Goal: Information Seeking & Learning: Learn about a topic

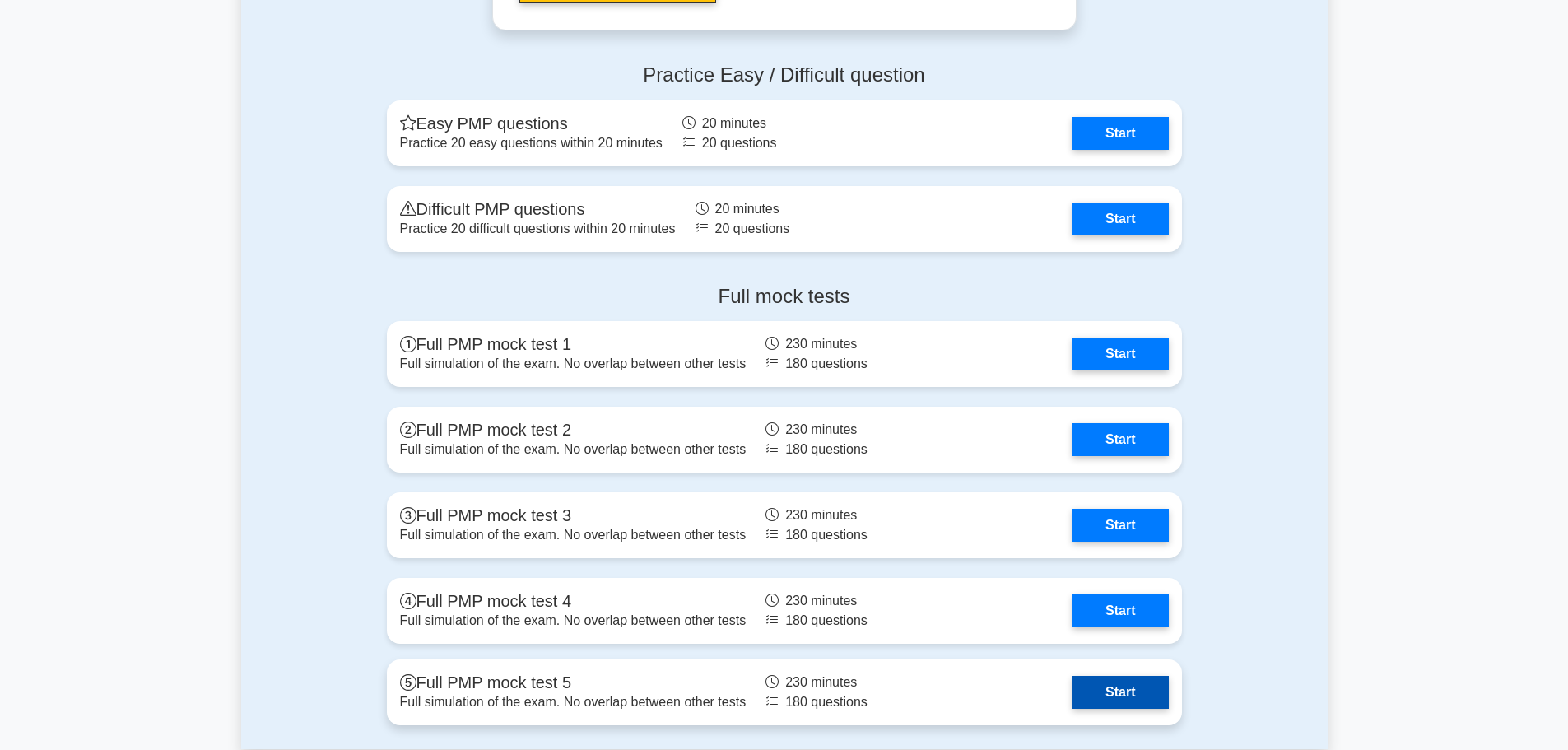
scroll to position [5083, 0]
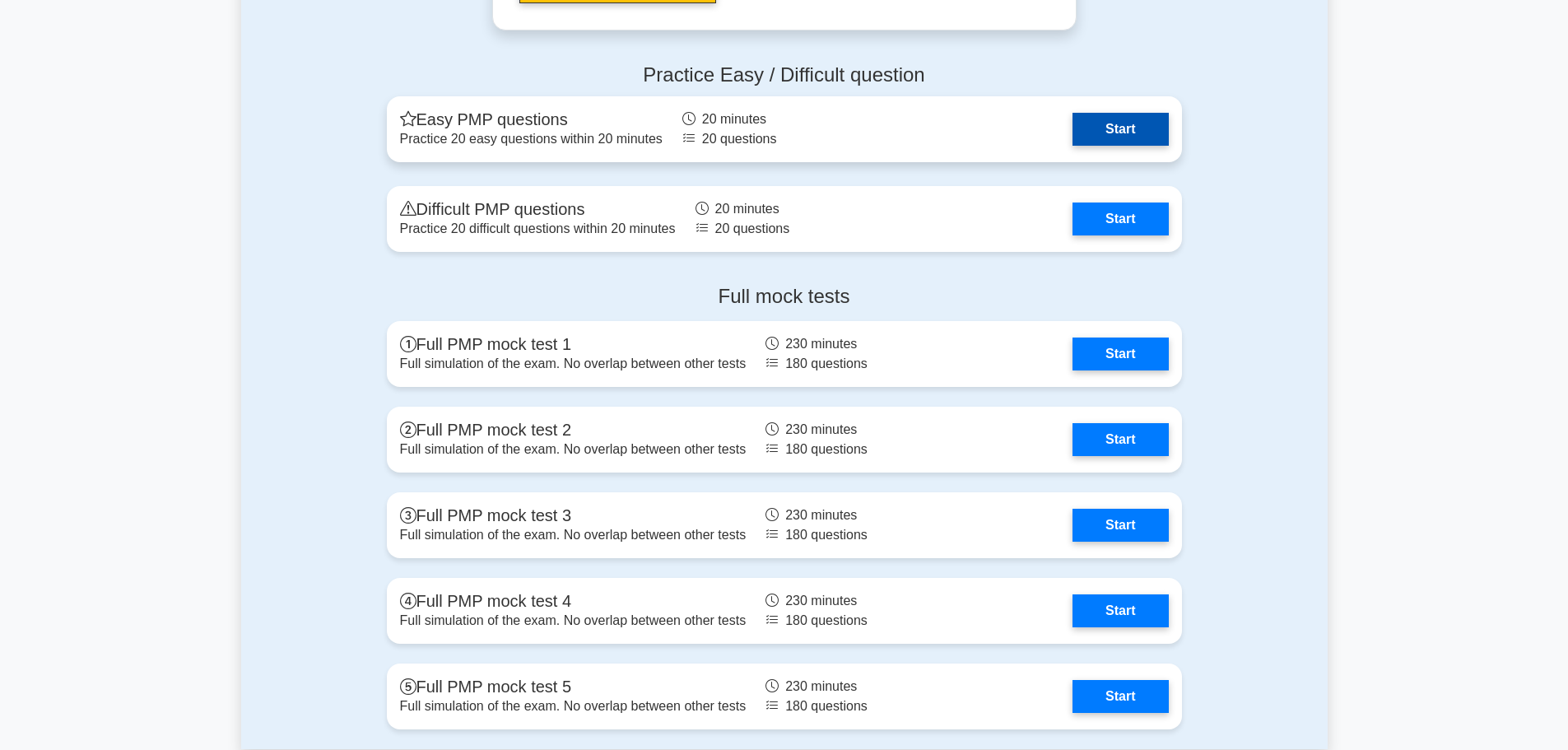
click at [1123, 135] on link "Start" at bounding box center [1120, 129] width 96 height 33
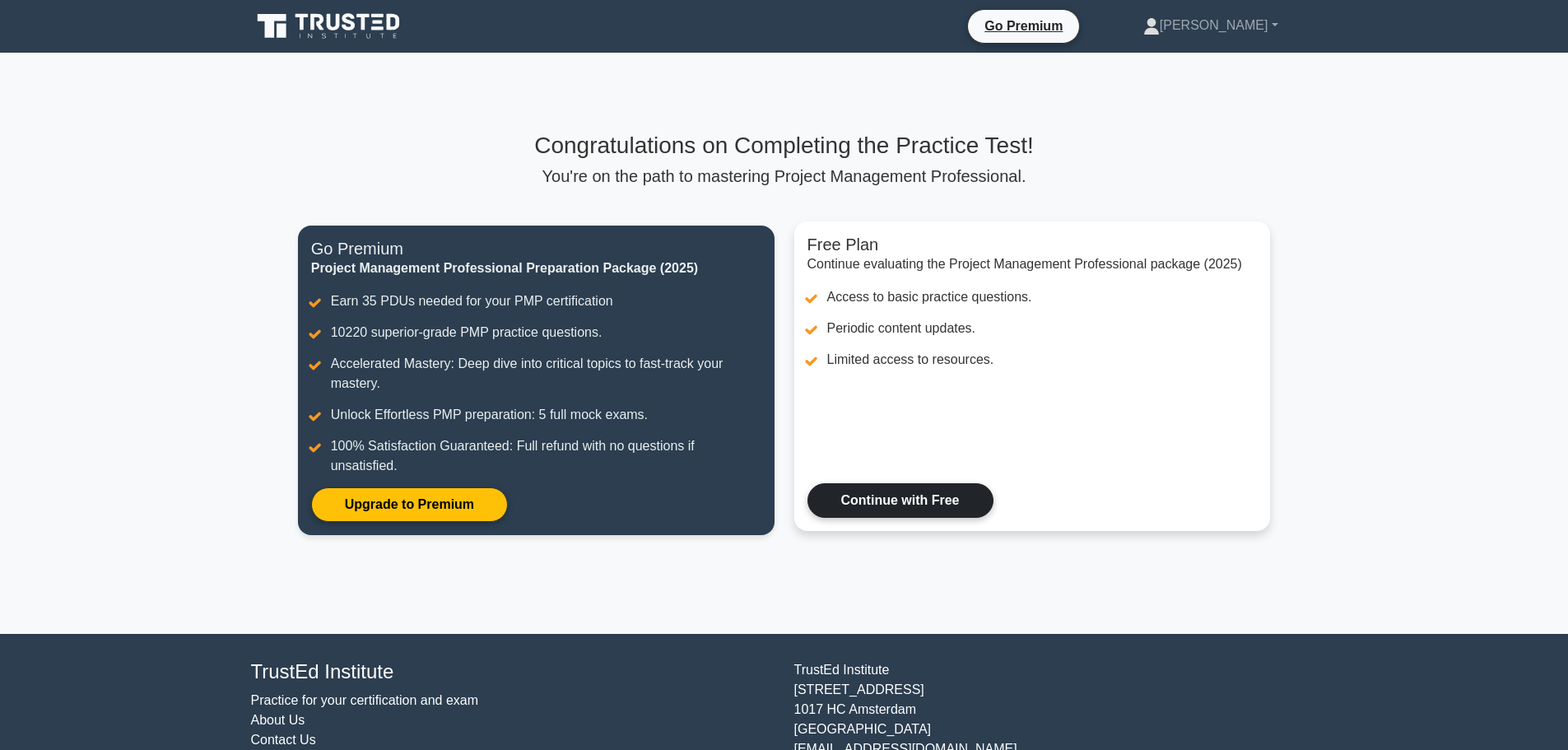
click at [925, 502] on link "Continue with Free" at bounding box center [900, 501] width 186 height 35
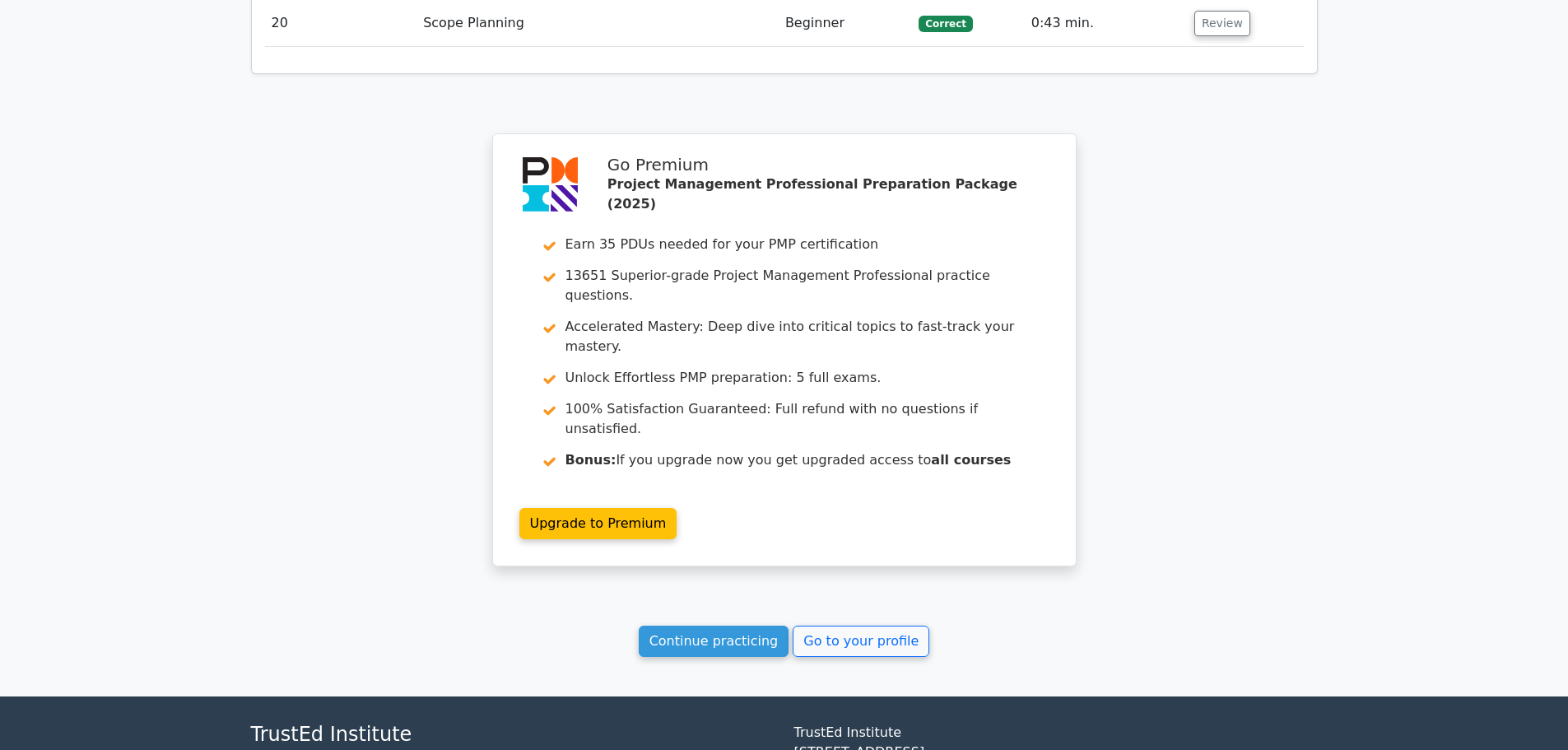
scroll to position [3151, 0]
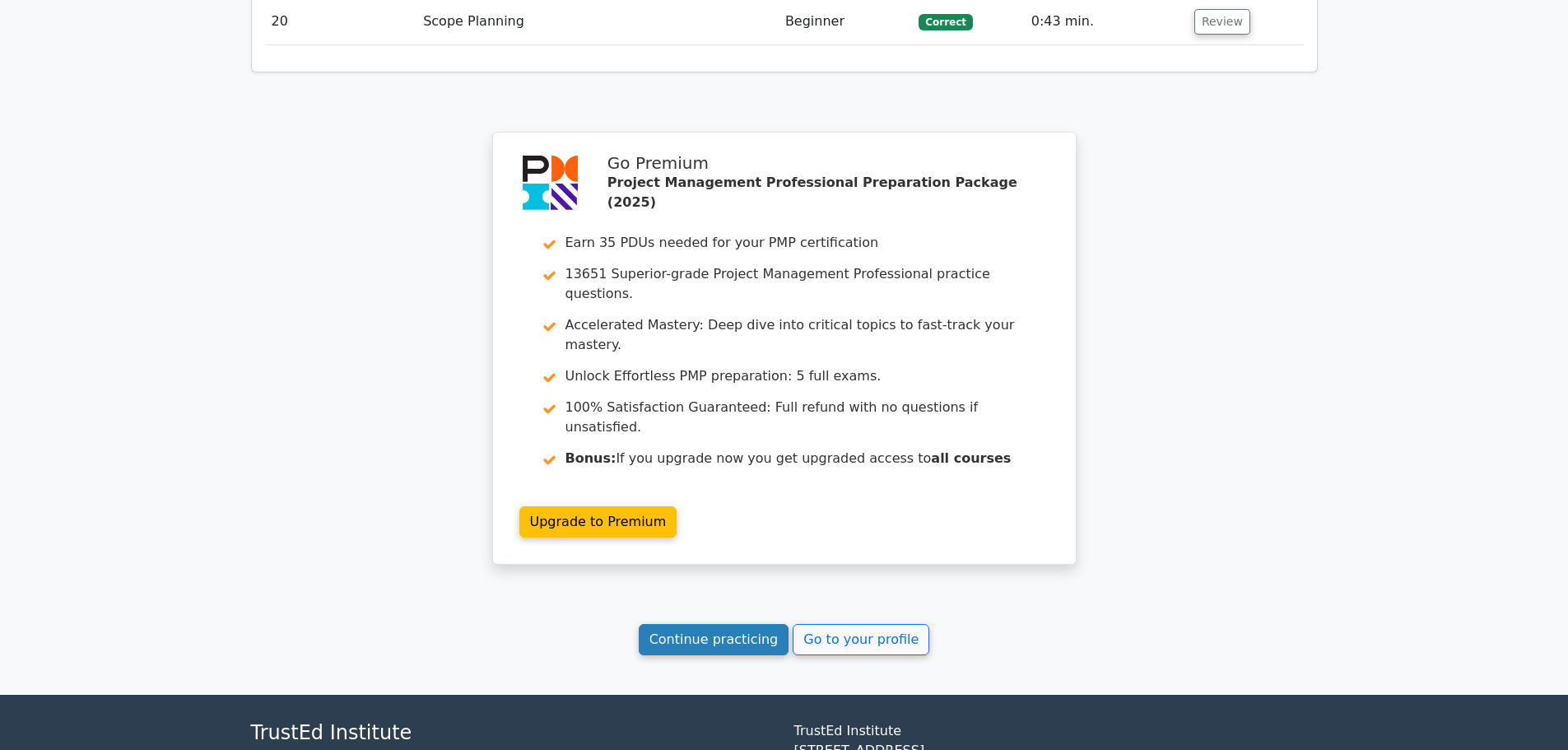
click at [737, 624] on link "Continue practicing" at bounding box center [714, 639] width 151 height 31
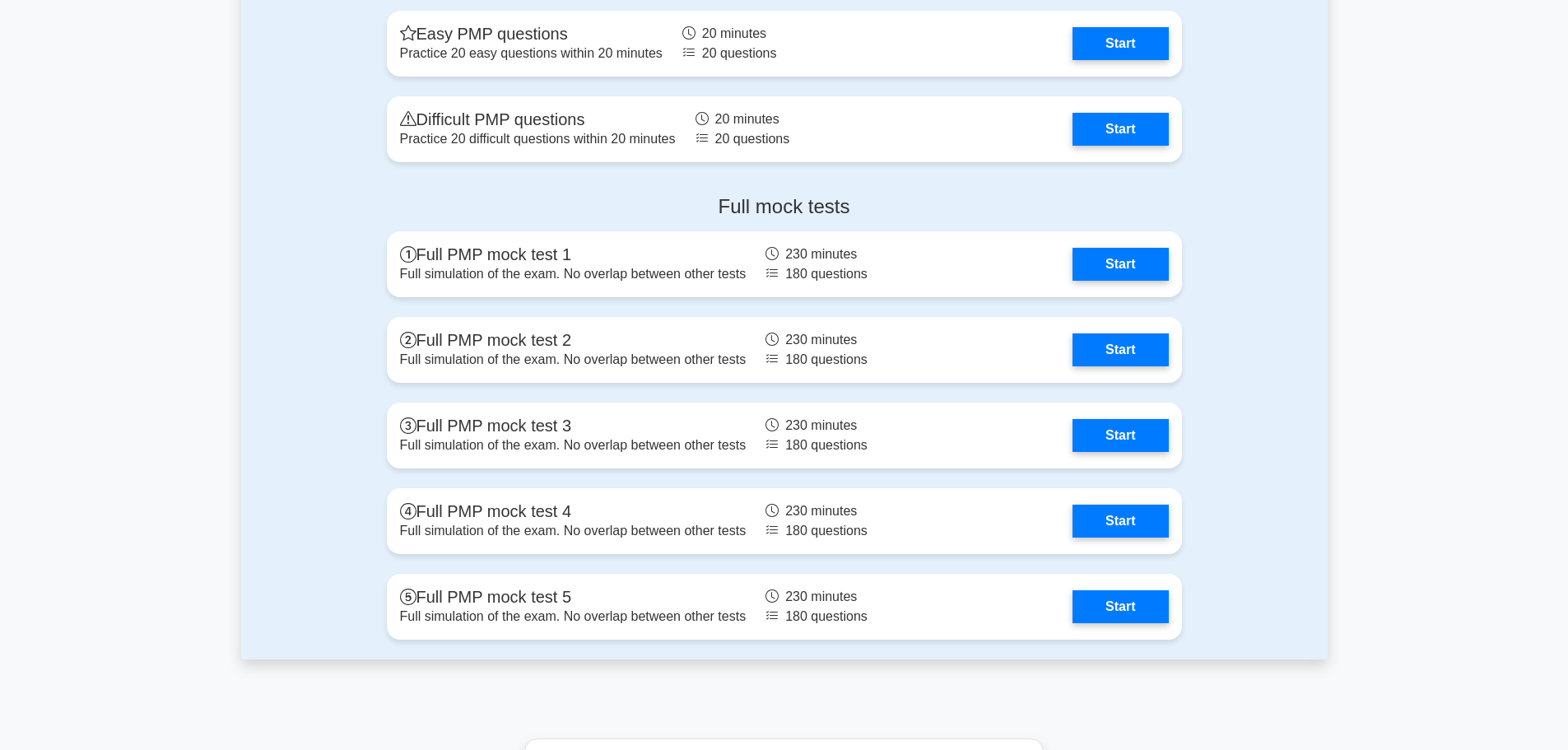
scroll to position [5022, 0]
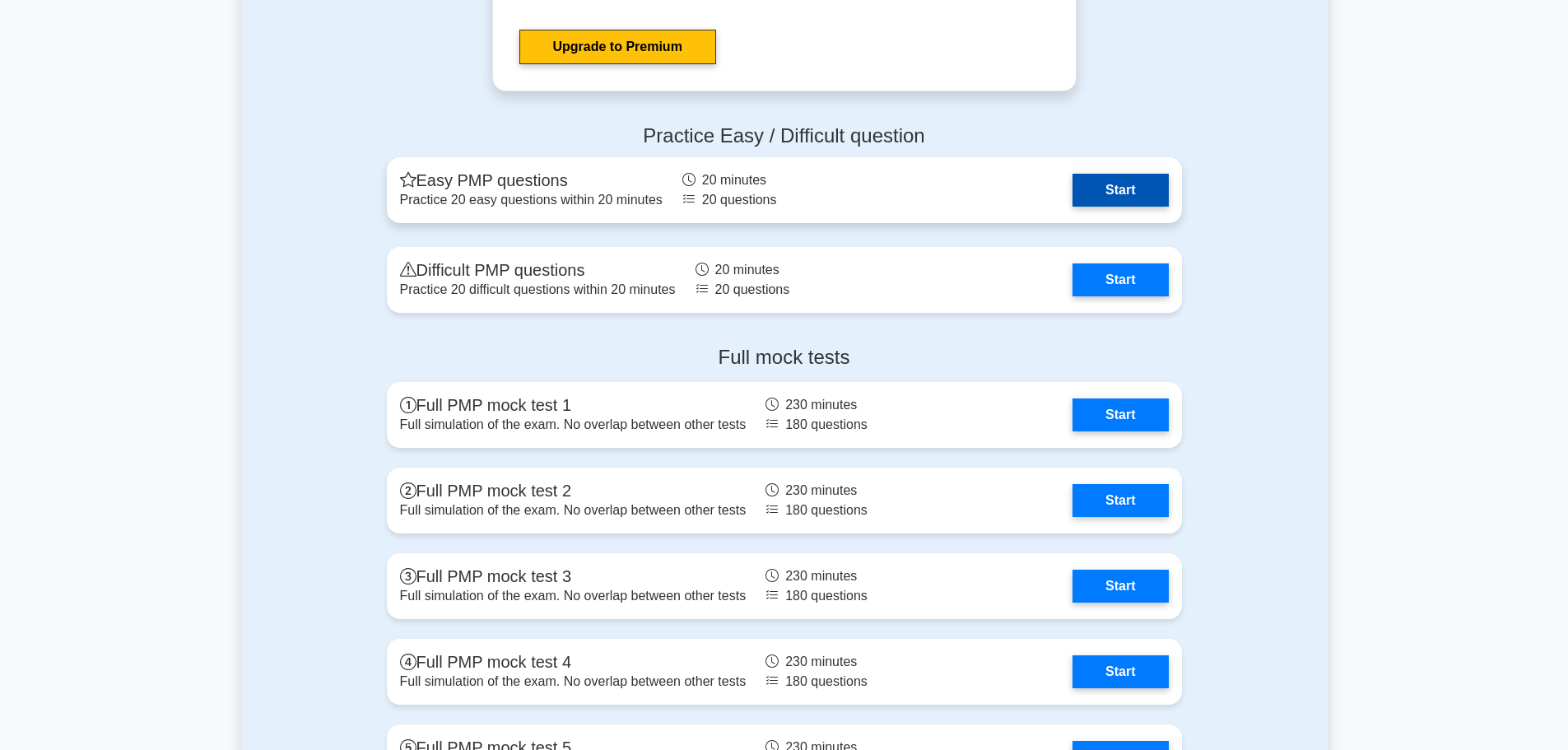
click at [1090, 191] on link "Start" at bounding box center [1120, 190] width 96 height 33
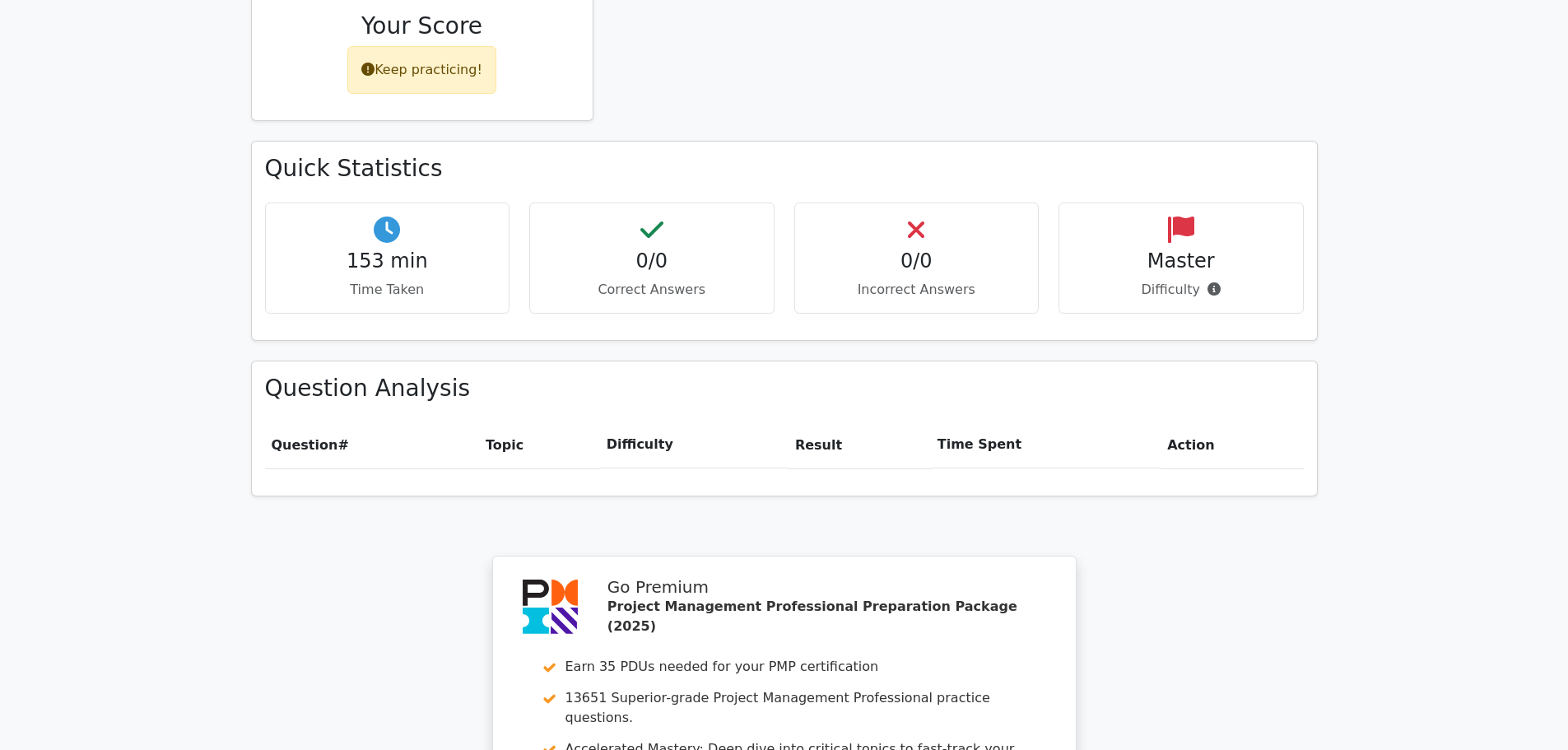
scroll to position [1274, 0]
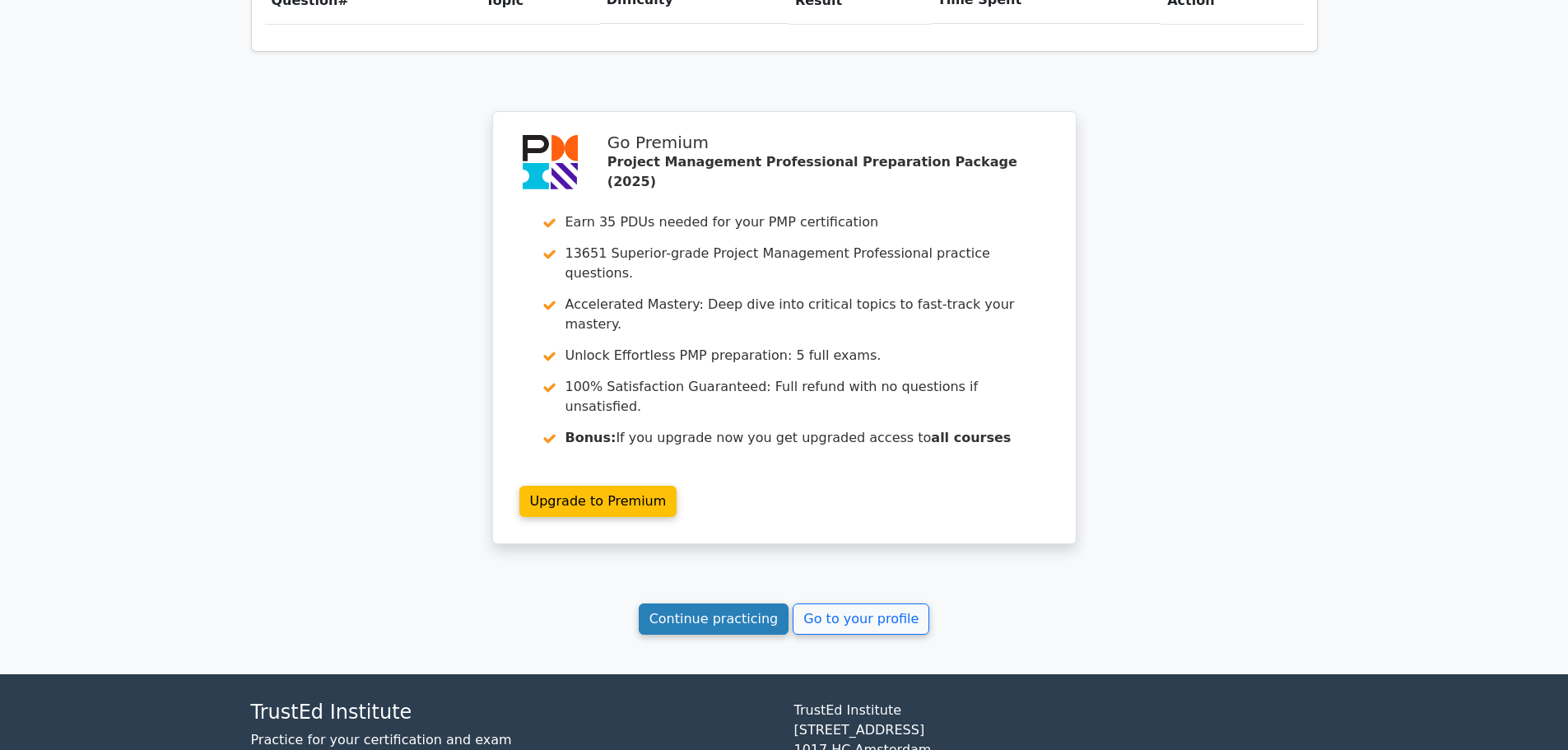
click at [763, 603] on link "Continue practicing" at bounding box center [714, 618] width 151 height 31
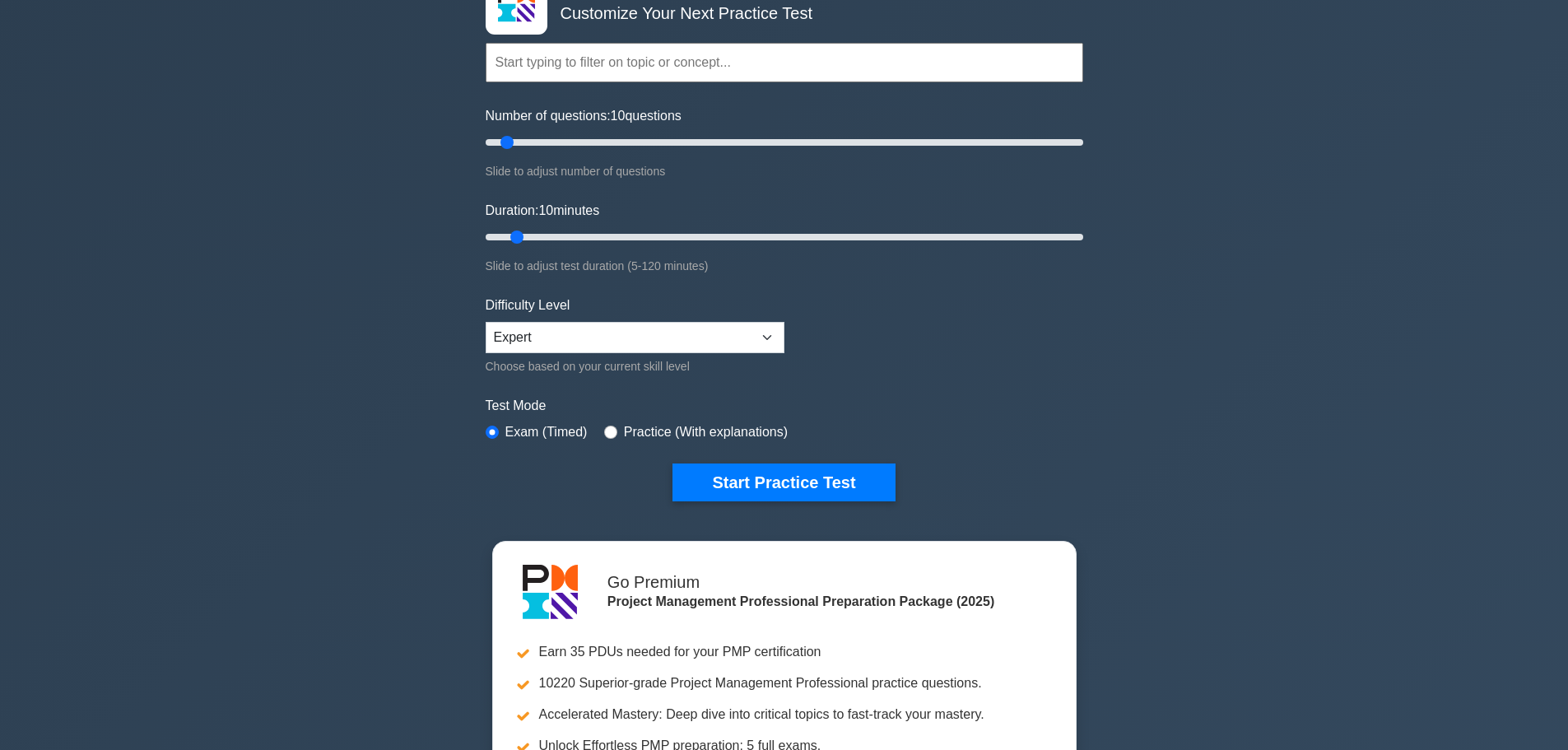
scroll to position [165, 0]
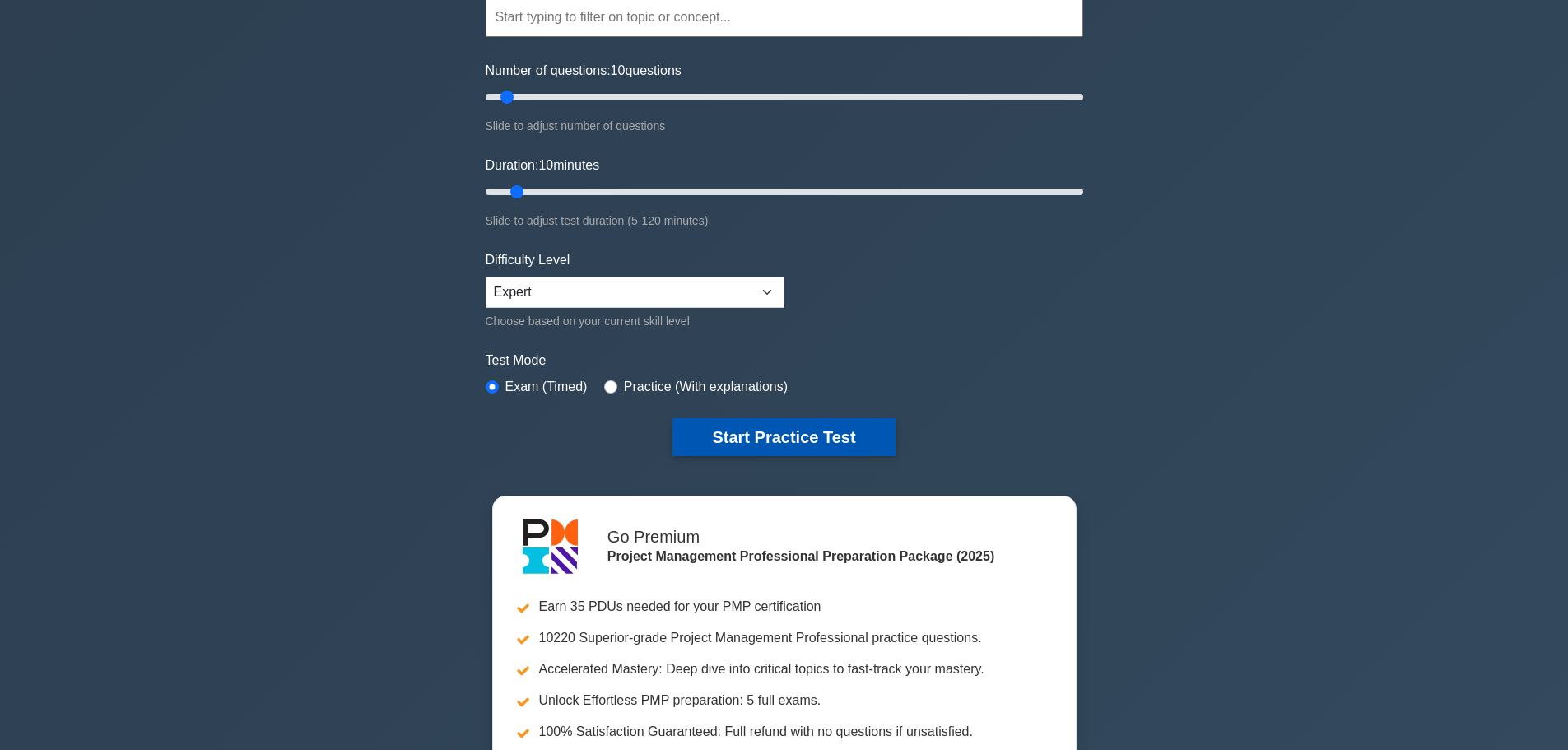
click at [768, 439] on button "Start Practice Test" at bounding box center [784, 437] width 222 height 38
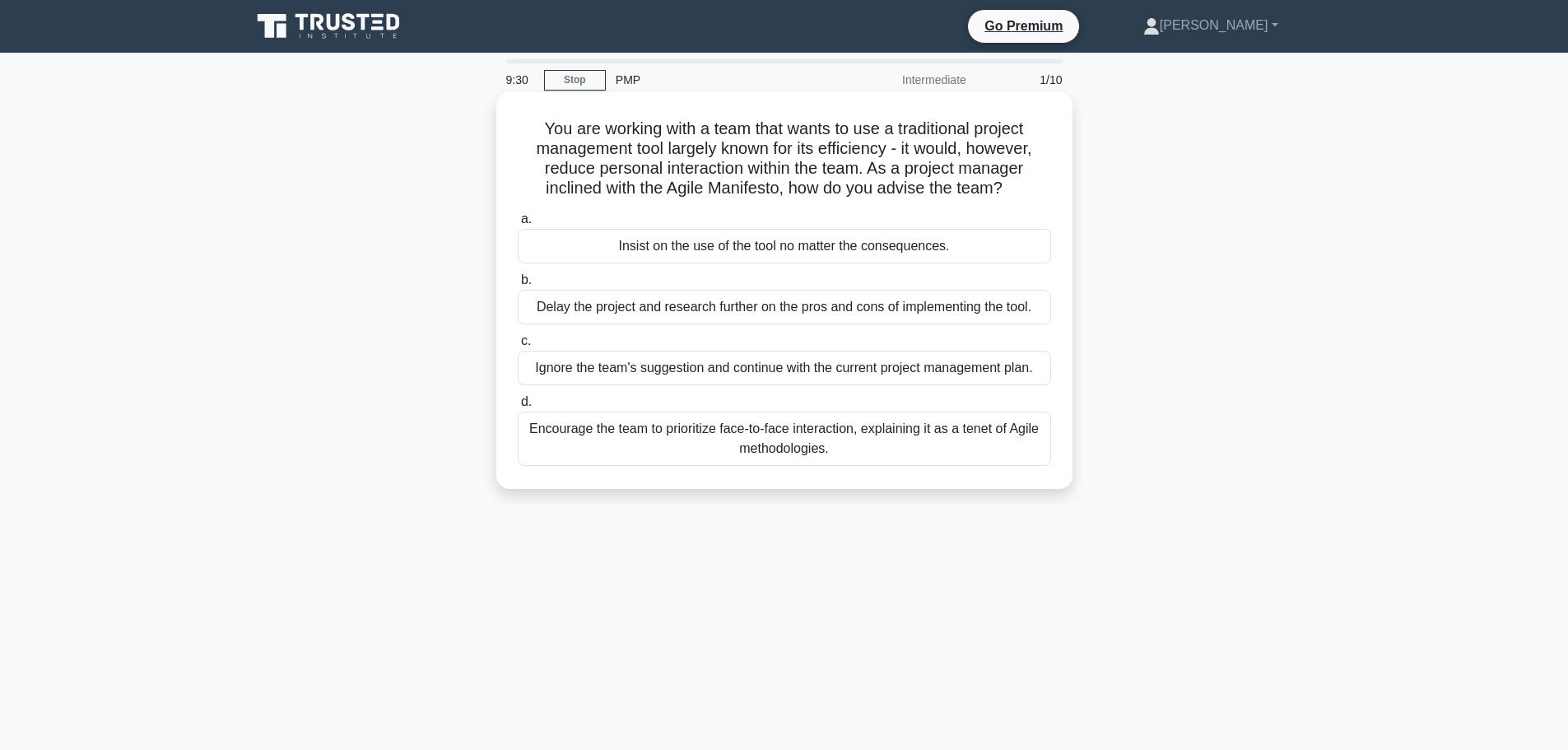
click at [822, 431] on div "Encourage the team to prioritize face-to-face interaction, explaining it as a t…" at bounding box center [784, 439] width 534 height 54
click at [518, 407] on input "d. Encourage the team to prioritize face-to-face interaction, explaining it as …" at bounding box center [518, 402] width 0 height 11
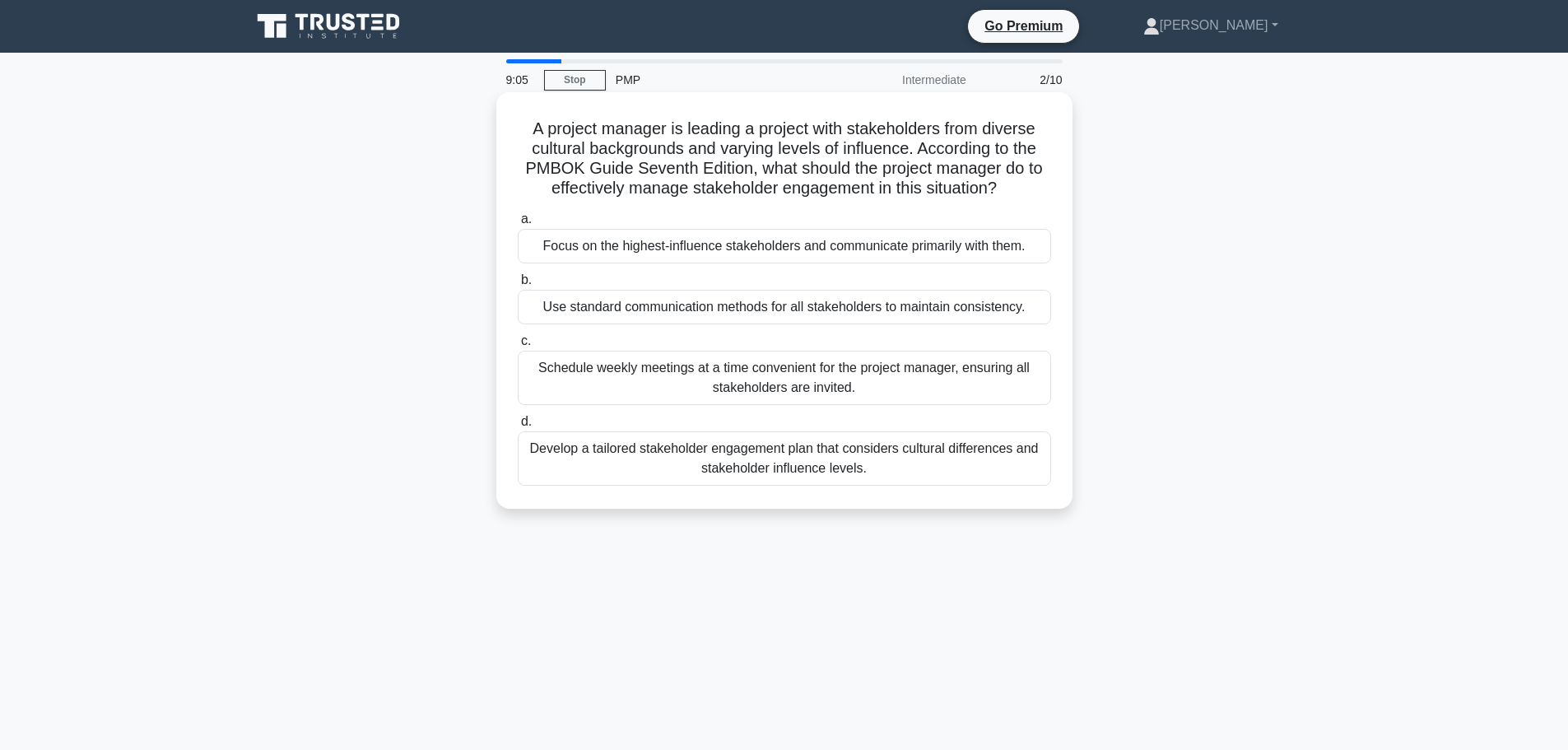
click at [846, 459] on div "Develop a tailored stakeholder engagement plan that considers cultural differen…" at bounding box center [784, 458] width 534 height 54
click at [518, 428] on input "d. Develop a tailored stakeholder engagement plan that considers cultural diffe…" at bounding box center [518, 422] width 0 height 11
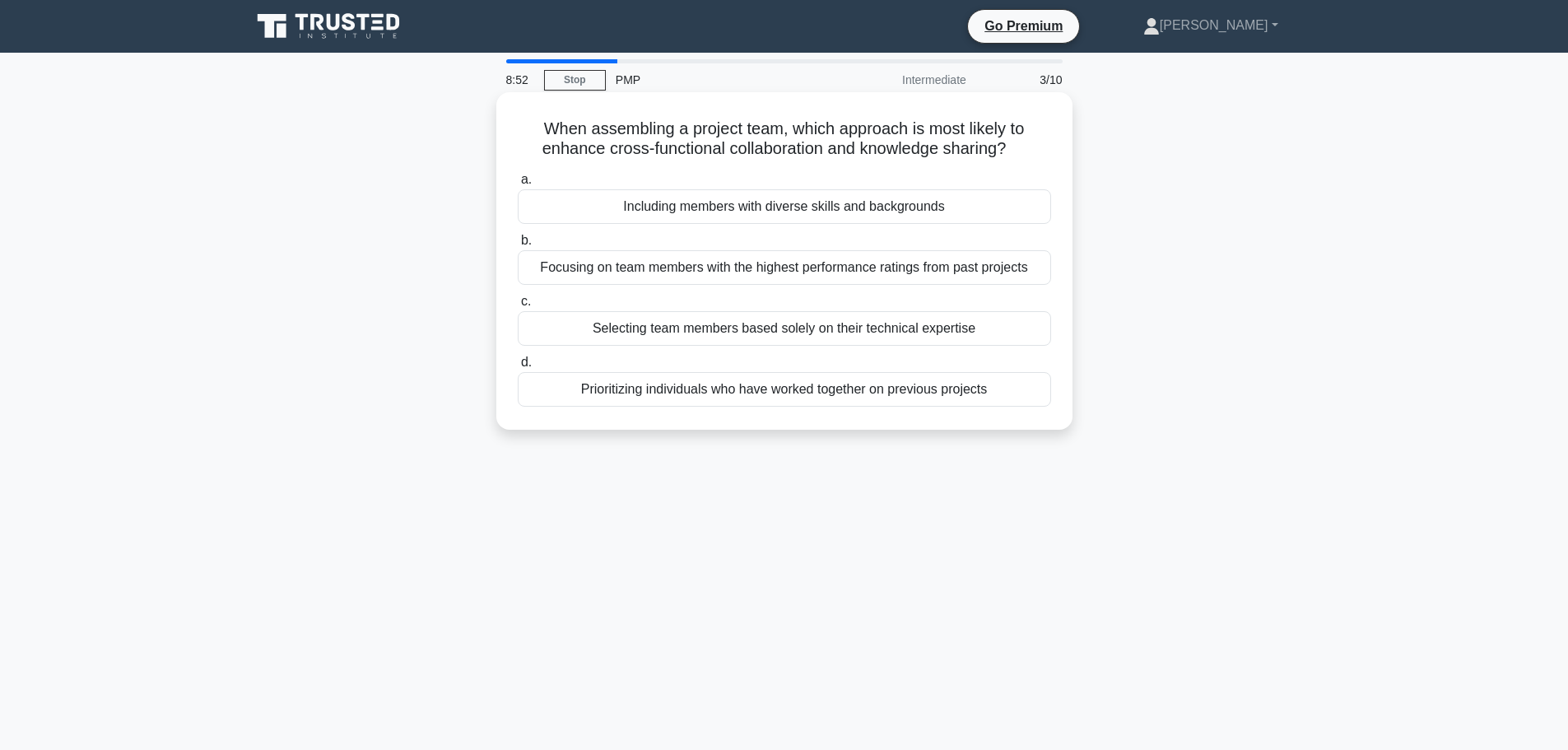
click at [928, 207] on div "Including members with diverse skills and backgrounds" at bounding box center [784, 206] width 534 height 35
click at [518, 185] on input "a. Including members with diverse skills and backgrounds" at bounding box center [518, 180] width 0 height 11
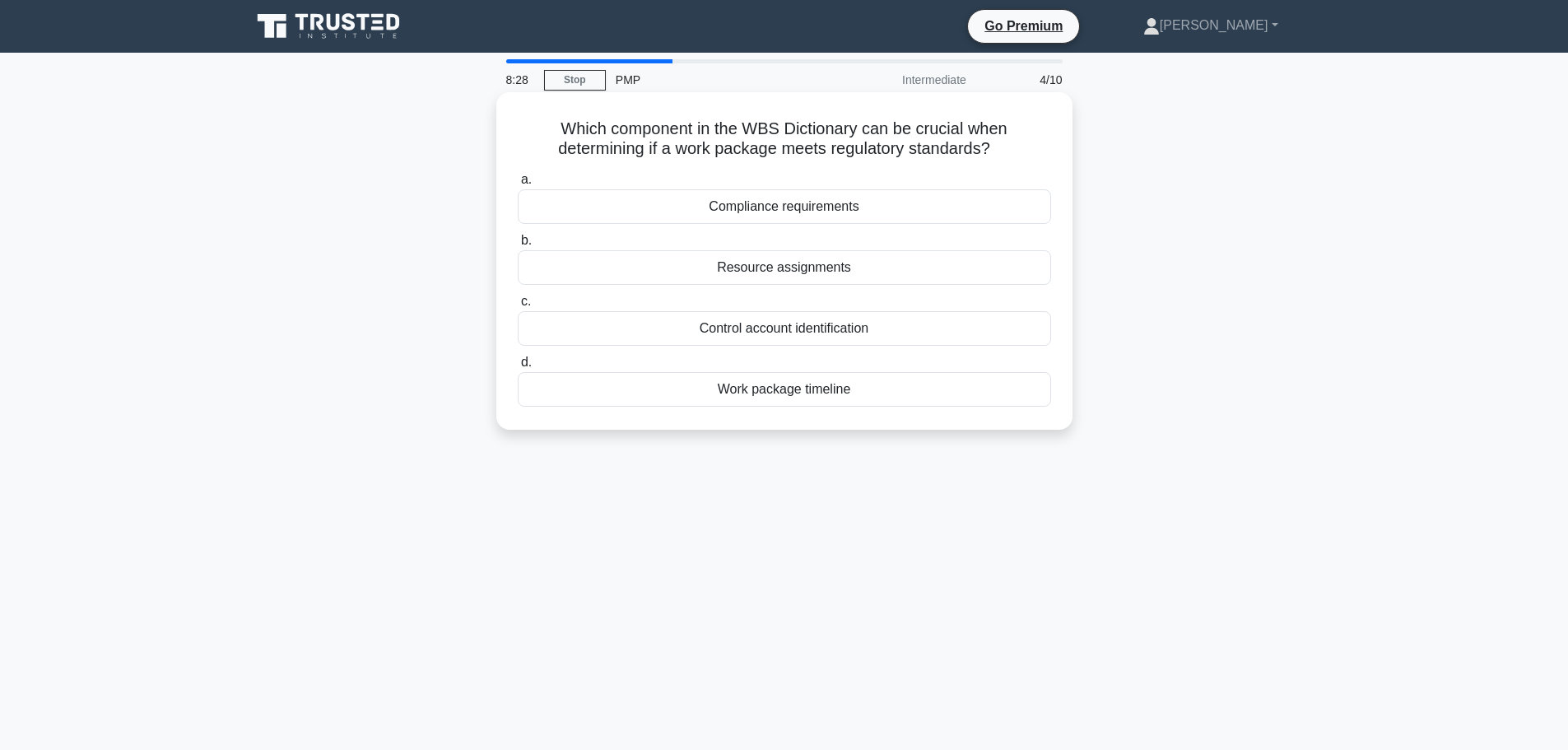
click at [924, 206] on div "Compliance requirements" at bounding box center [784, 206] width 534 height 35
click at [518, 185] on input "a. Compliance requirements" at bounding box center [518, 180] width 0 height 11
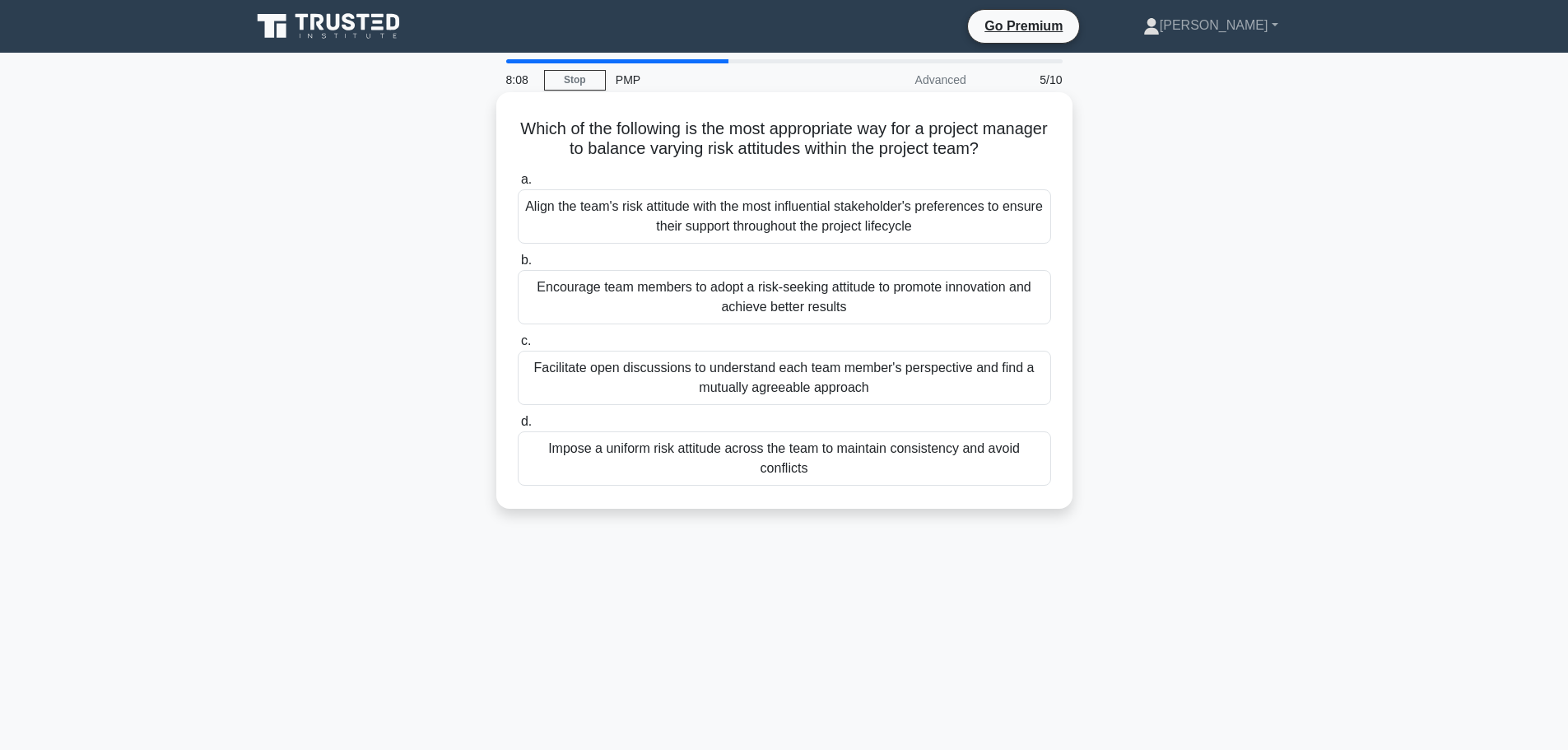
click at [870, 376] on div "Facilitate open discussions to understand each team member's perspective and fi…" at bounding box center [784, 378] width 534 height 54
click at [518, 346] on input "c. Facilitate open discussions to understand each team member's perspective and…" at bounding box center [518, 341] width 0 height 11
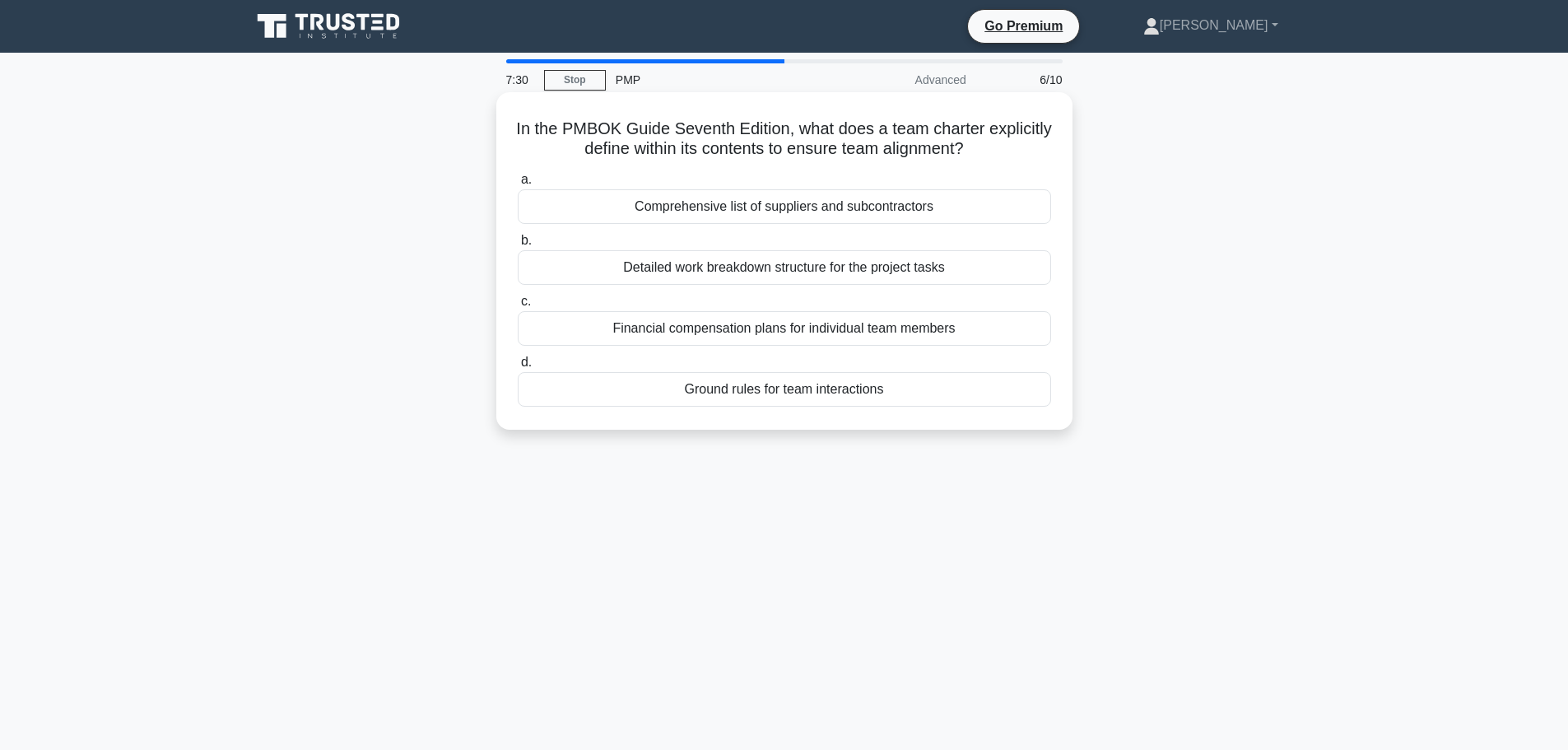
click at [854, 388] on div "Ground rules for team interactions" at bounding box center [784, 389] width 534 height 35
click at [518, 368] on input "d. Ground rules for team interactions" at bounding box center [518, 362] width 0 height 11
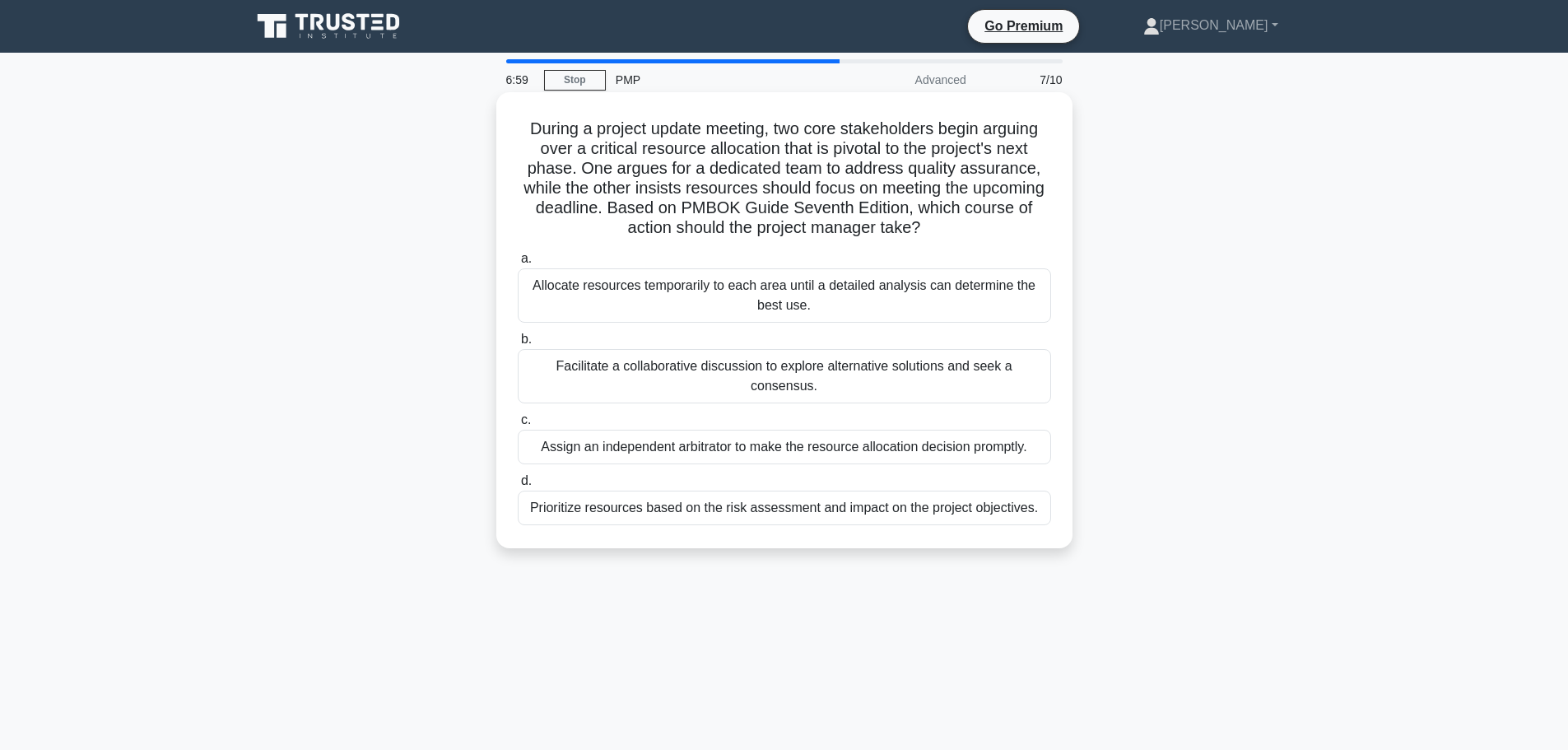
click at [731, 374] on div "Facilitate a collaborative discussion to explore alternative solutions and seek…" at bounding box center [784, 376] width 534 height 54
click at [518, 345] on input "b. Facilitate a collaborative discussion to explore alternative solutions and s…" at bounding box center [518, 339] width 0 height 11
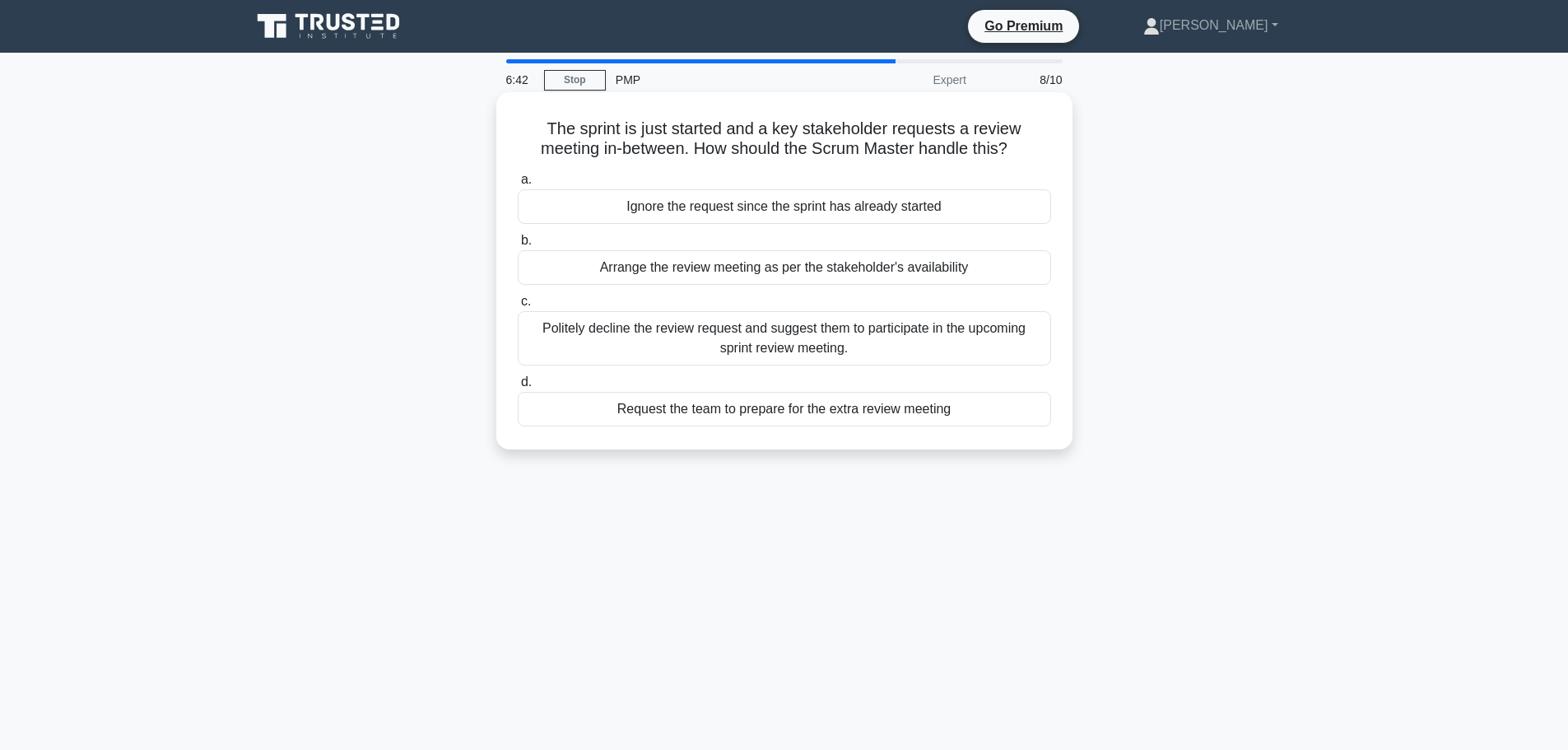
click at [714, 263] on div "Arrange the review meeting as per the stakeholder's availability" at bounding box center [784, 267] width 534 height 35
click at [518, 246] on input "b. Arrange the review meeting as per the stakeholder's availability" at bounding box center [518, 241] width 0 height 11
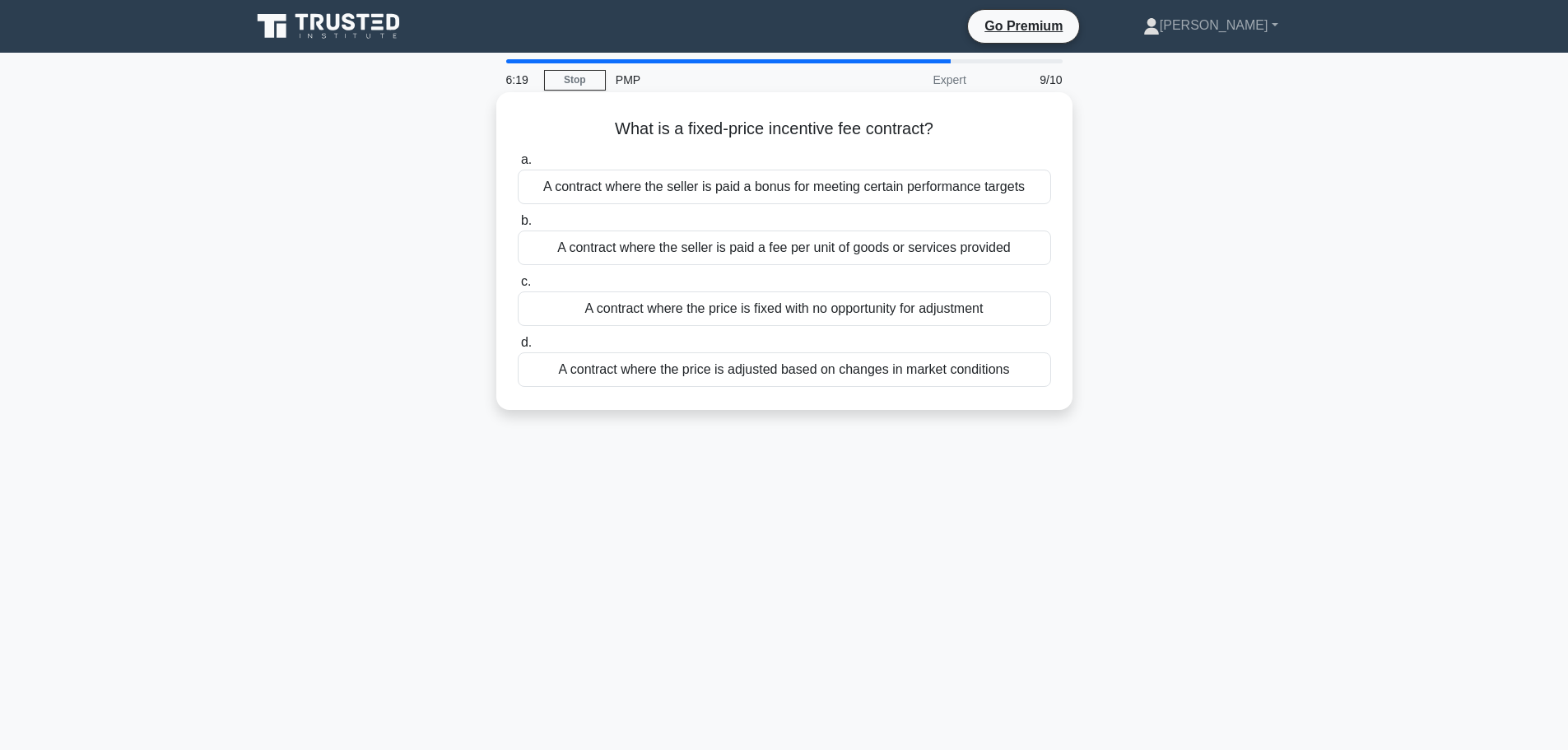
click at [737, 188] on div "A contract where the seller is paid a bonus for meeting certain performance tar…" at bounding box center [784, 187] width 534 height 35
click at [518, 165] on input "a. A contract where the seller is paid a bonus for meeting certain performance …" at bounding box center [518, 160] width 0 height 11
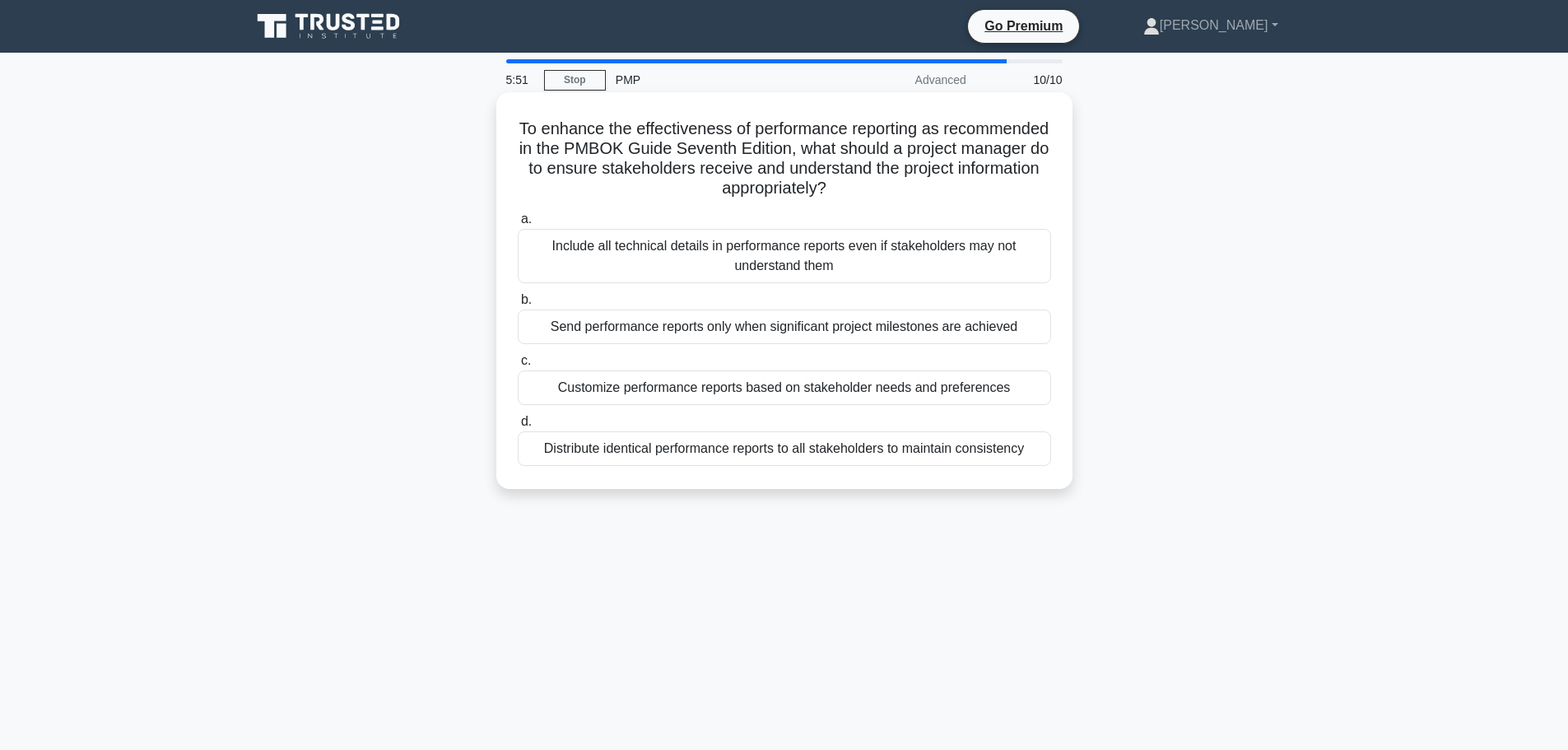
click at [748, 381] on div "Customize performance reports based on stakeholder needs and preferences" at bounding box center [784, 388] width 534 height 35
click at [518, 367] on input "c. Customize performance reports based on stakeholder needs and preferences" at bounding box center [518, 361] width 0 height 11
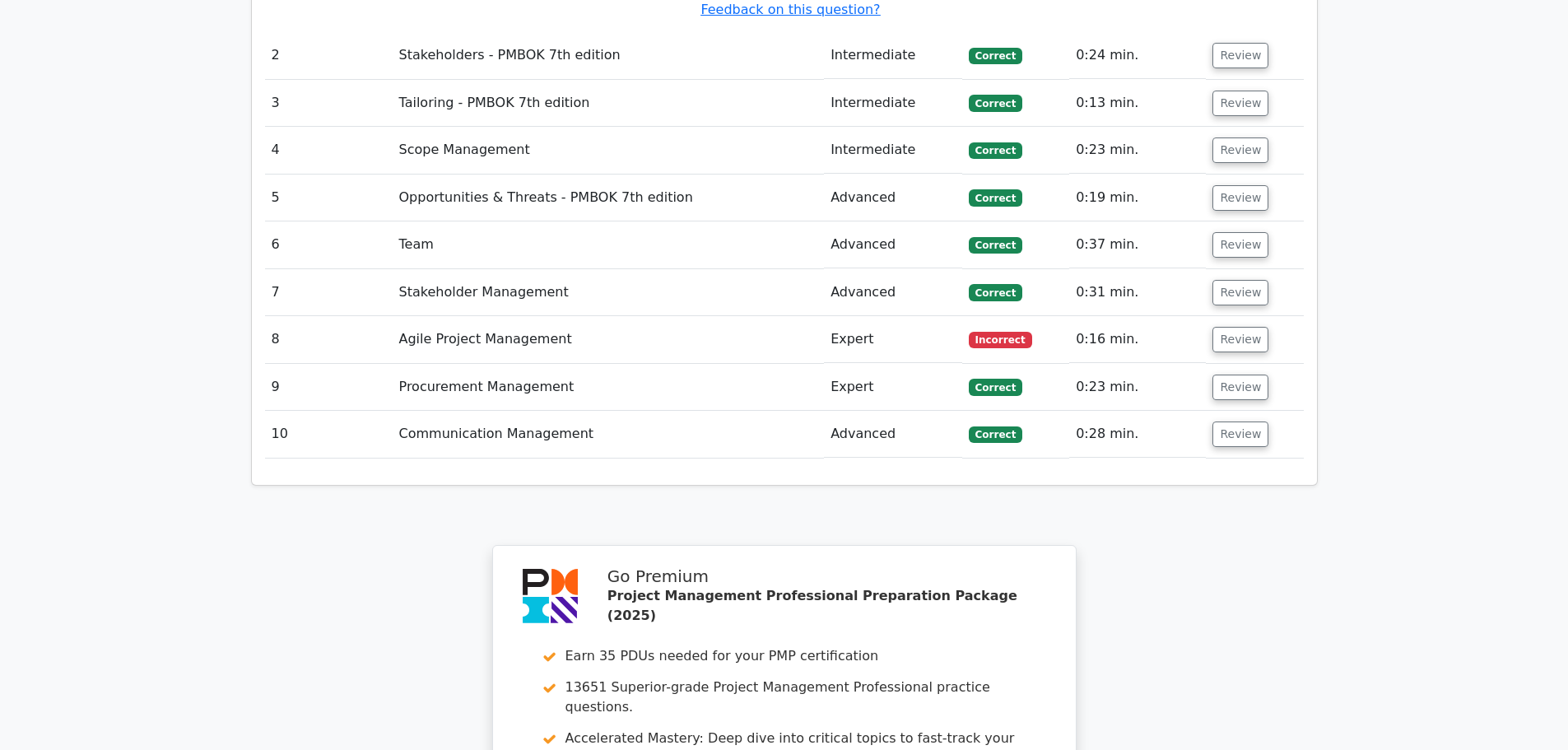
scroll to position [2387, 0]
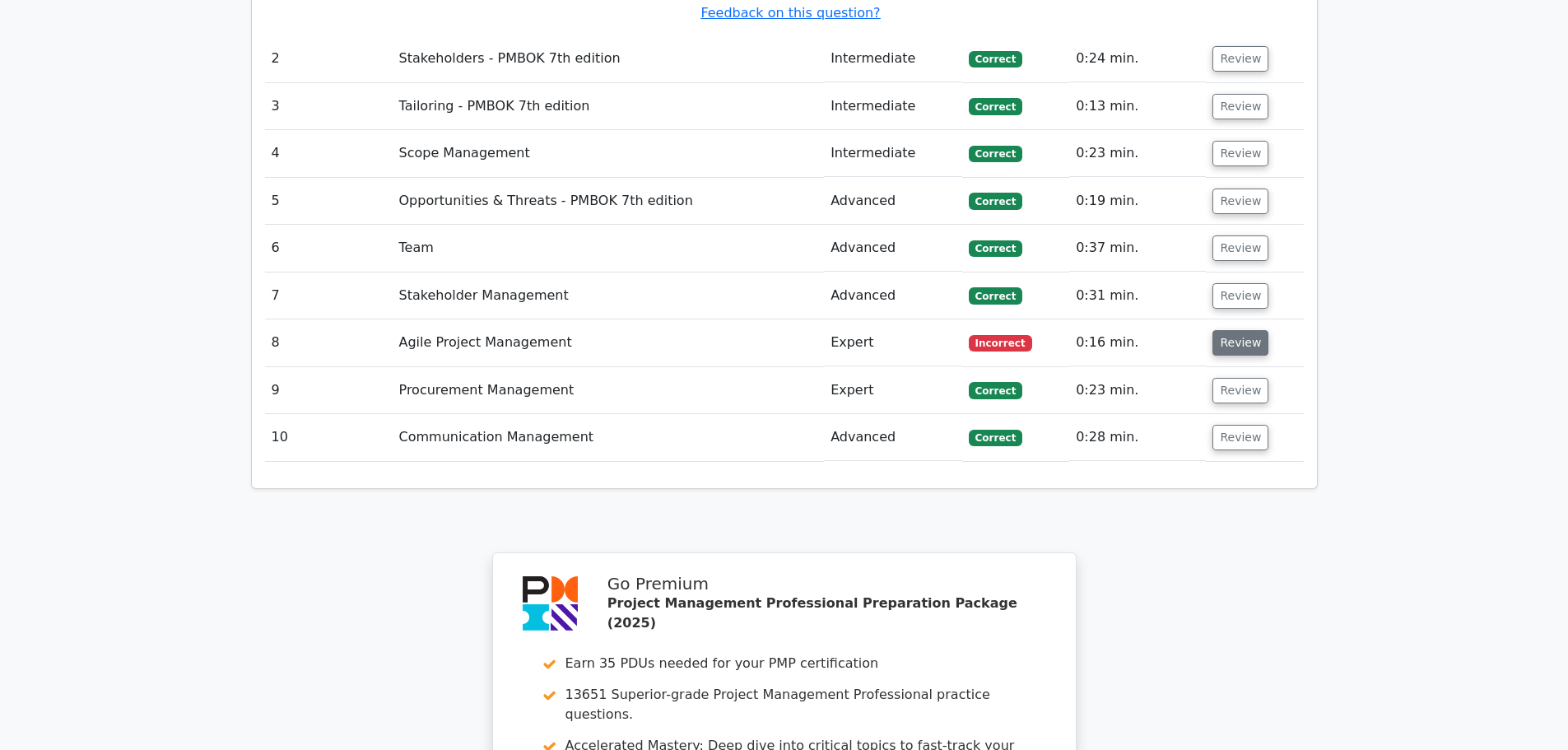
click at [1224, 330] on button "Review" at bounding box center [1240, 343] width 56 height 25
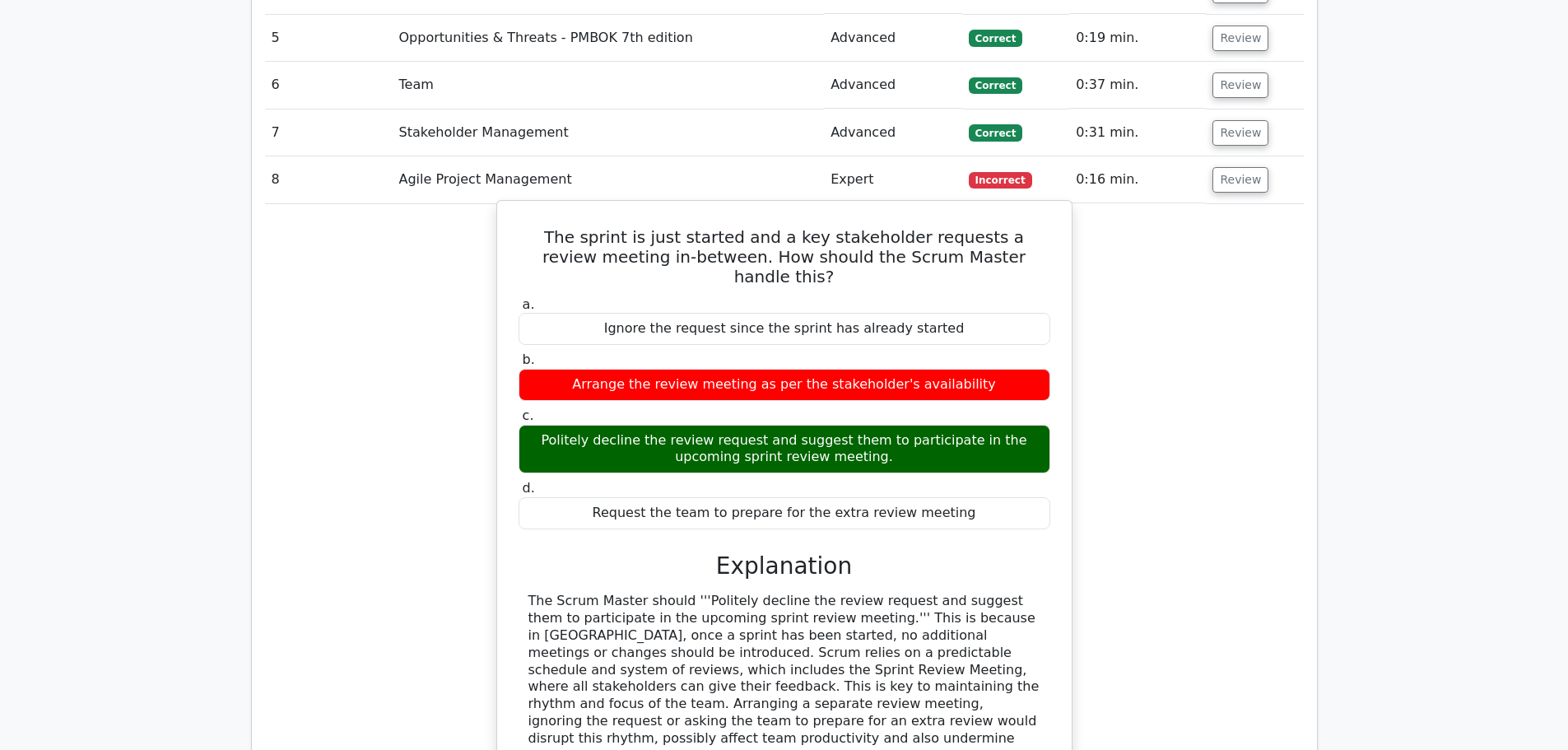
scroll to position [2552, 0]
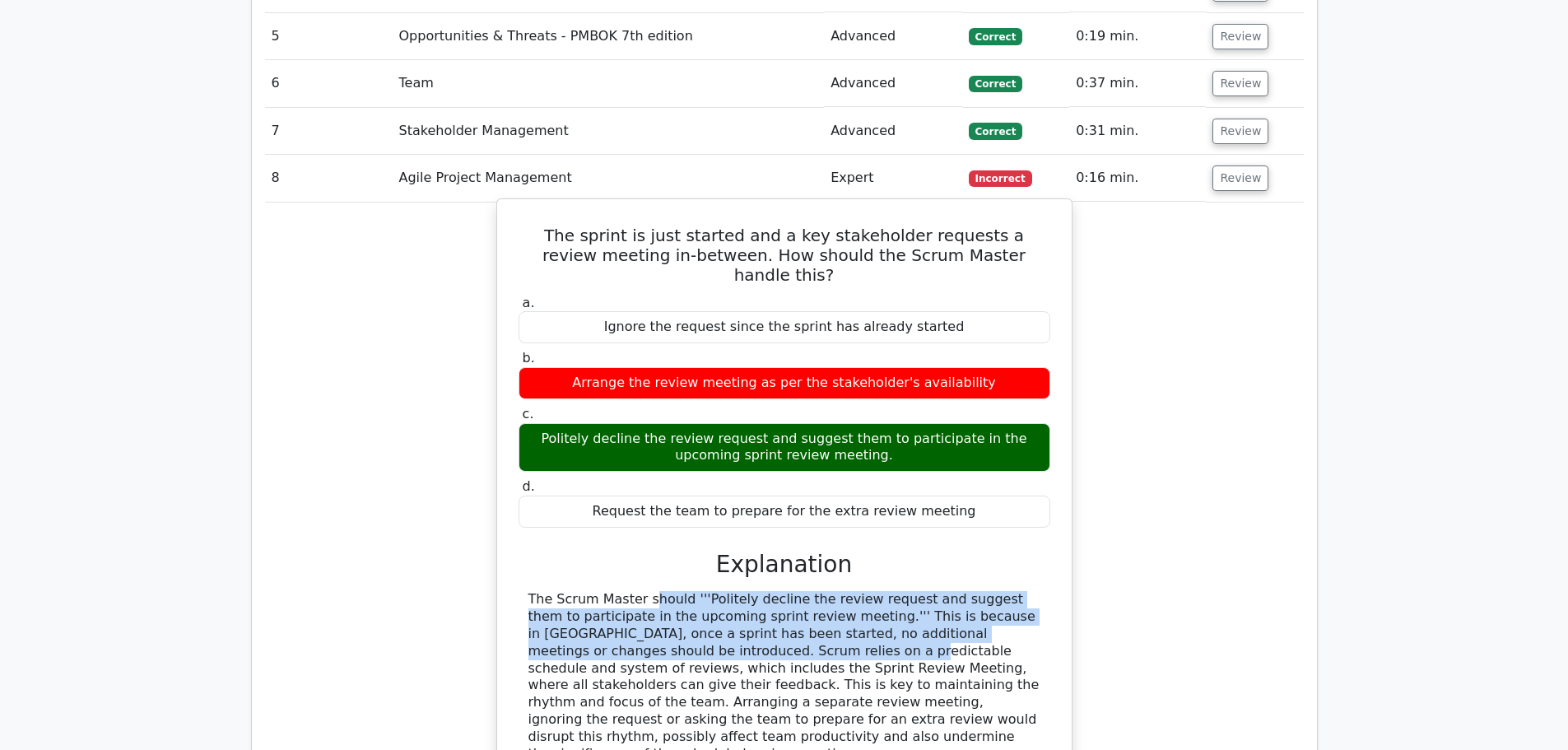
drag, startPoint x: 532, startPoint y: 444, endPoint x: 574, endPoint y: 507, distance: 75.7
click at [574, 591] on div "The Scrum Master should '''Politely decline the review request and suggest them…" at bounding box center [785, 677] width 512 height 171
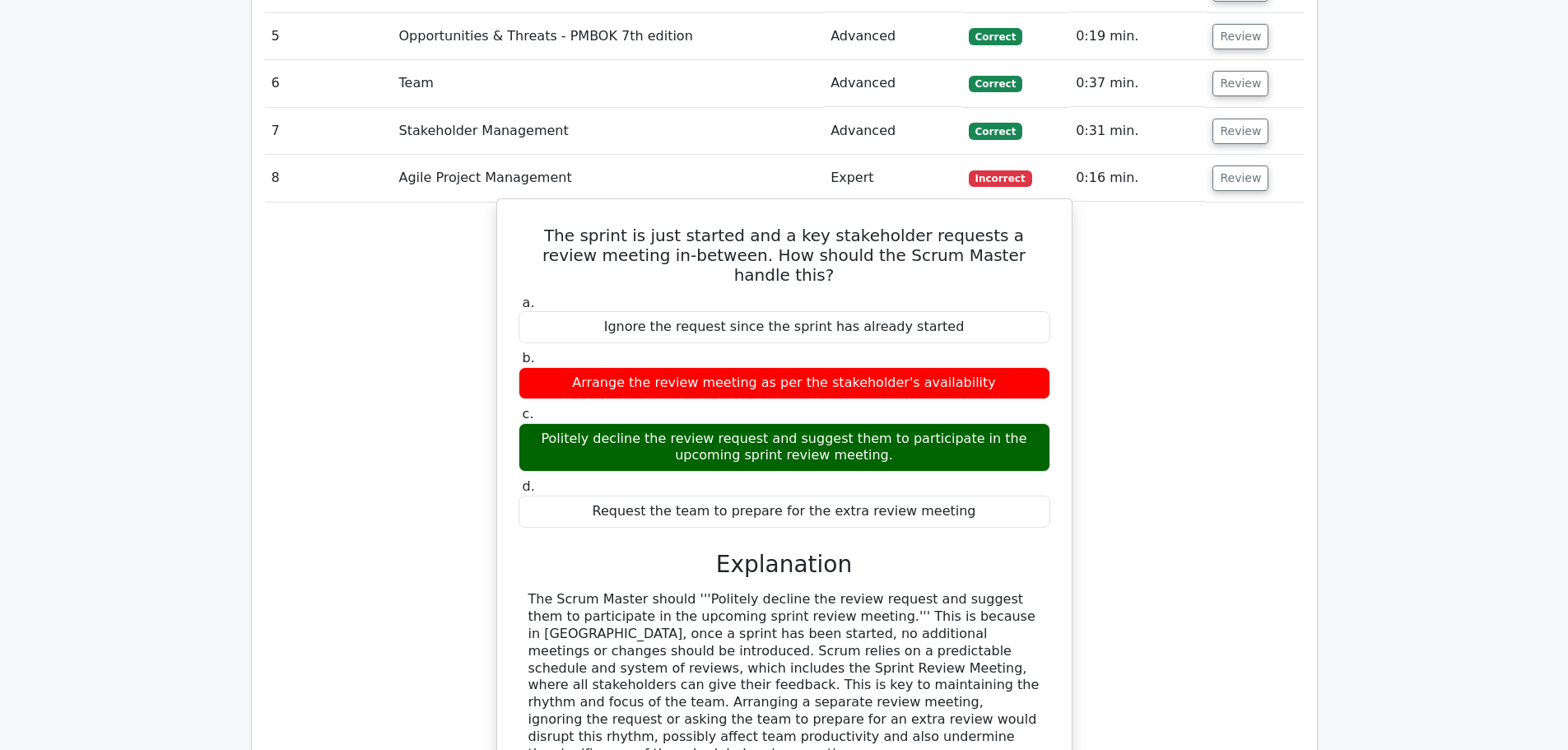
click at [585, 591] on div "The Scrum Master should '''Politely decline the review request and suggest them…" at bounding box center [785, 677] width 512 height 171
drag, startPoint x: 633, startPoint y: 585, endPoint x: 530, endPoint y: 451, distance: 169.0
click at [530, 591] on div "The Scrum Master should '''Politely decline the review request and suggest them…" at bounding box center [785, 677] width 512 height 171
copy div "The Scrum Master should '''Politely decline the review request and suggest them…"
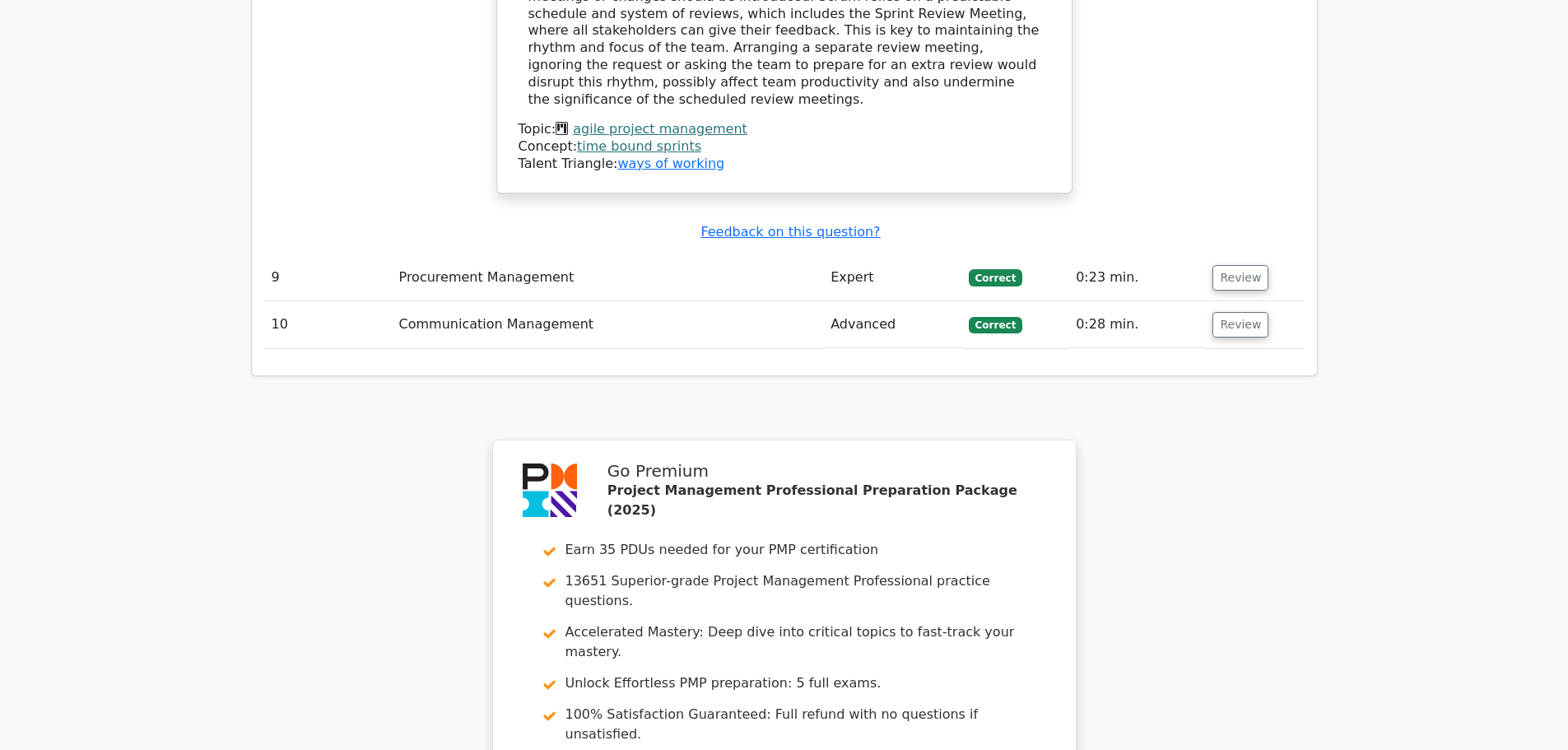
scroll to position [3439, 0]
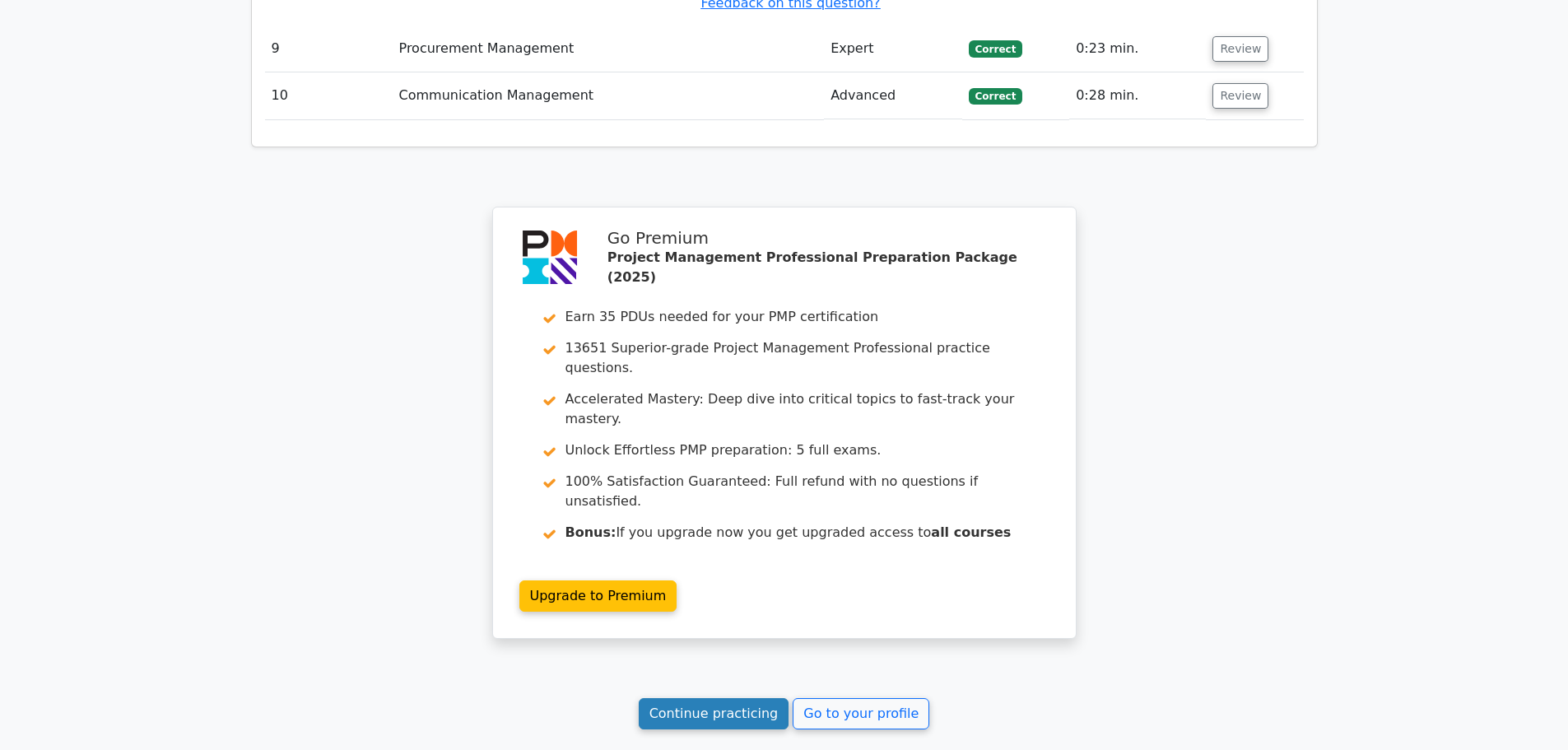
click at [742, 698] on link "Continue practicing" at bounding box center [714, 714] width 151 height 31
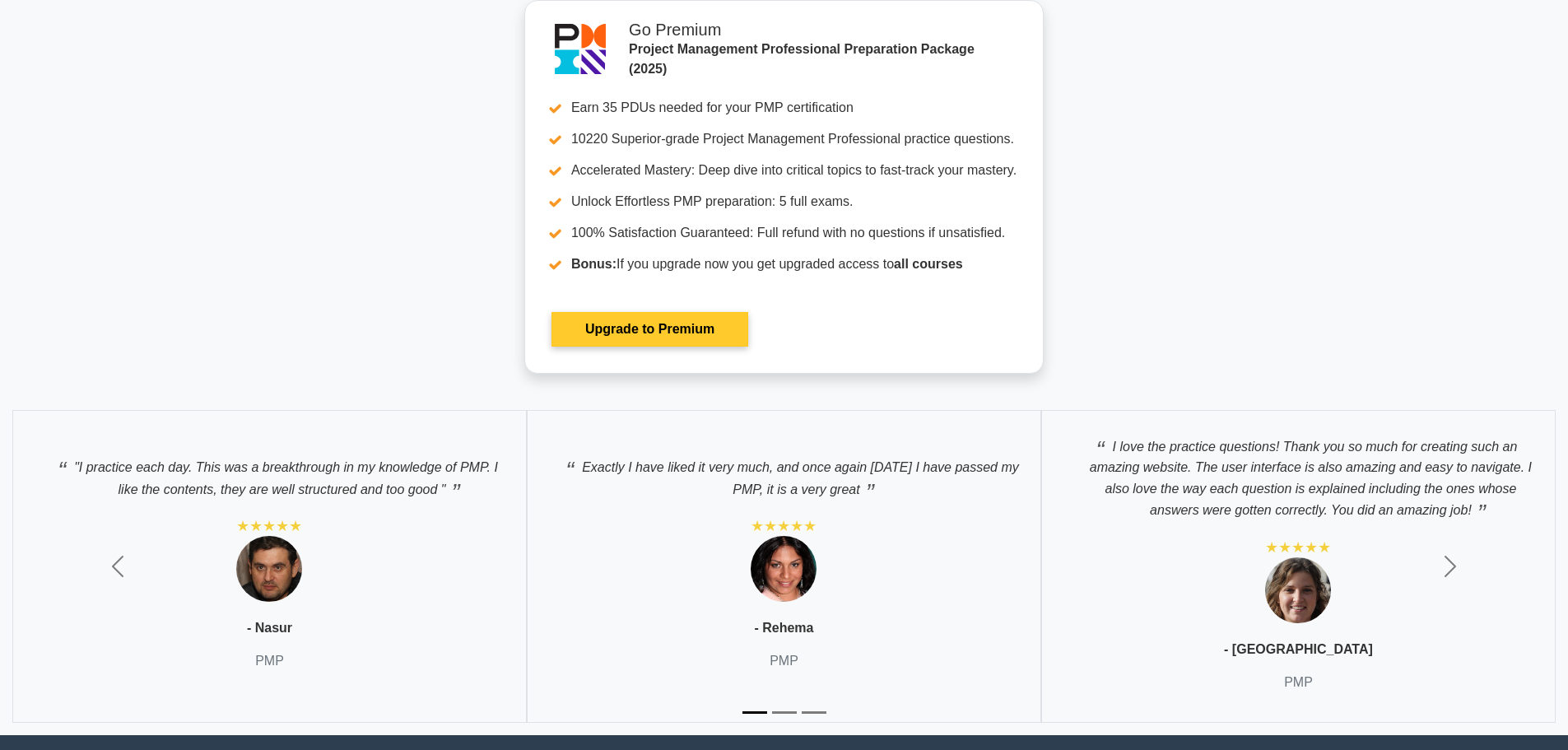
scroll to position [6092, 0]
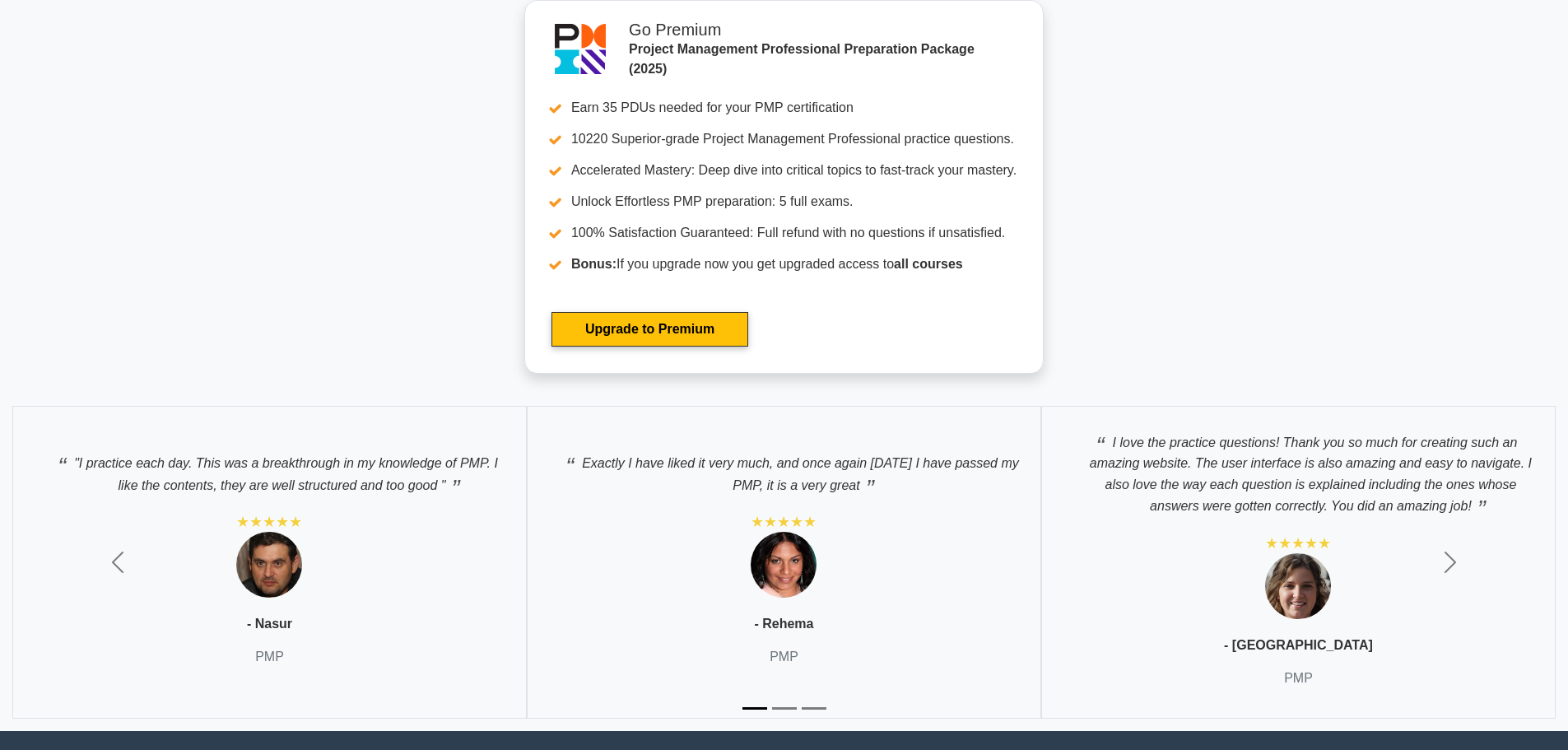
click at [820, 475] on p "Exactly I have liked it very much, and once again today I have passed my PMP, i…" at bounding box center [784, 469] width 480 height 52
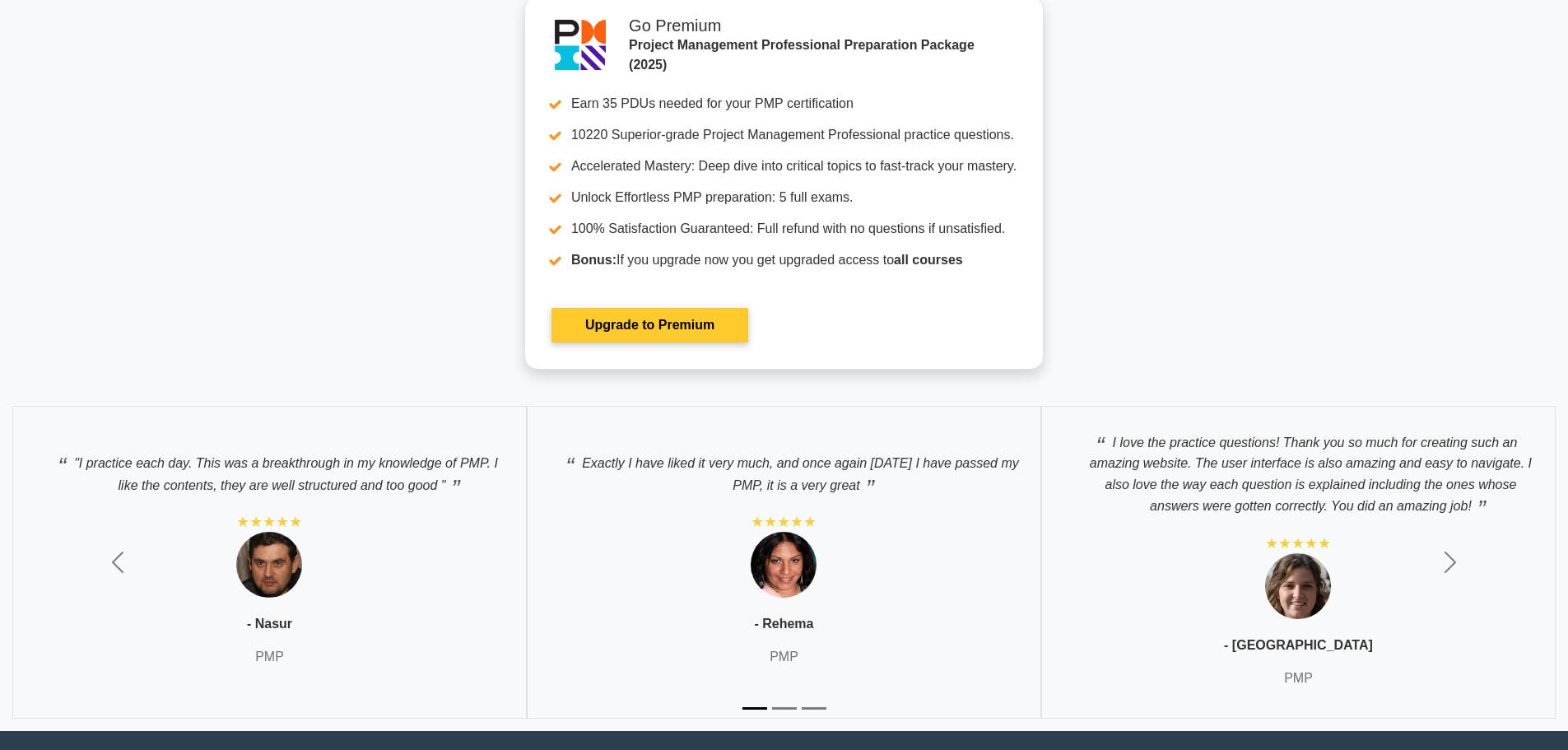
click at [703, 320] on link "Upgrade to Premium" at bounding box center [650, 325] width 197 height 35
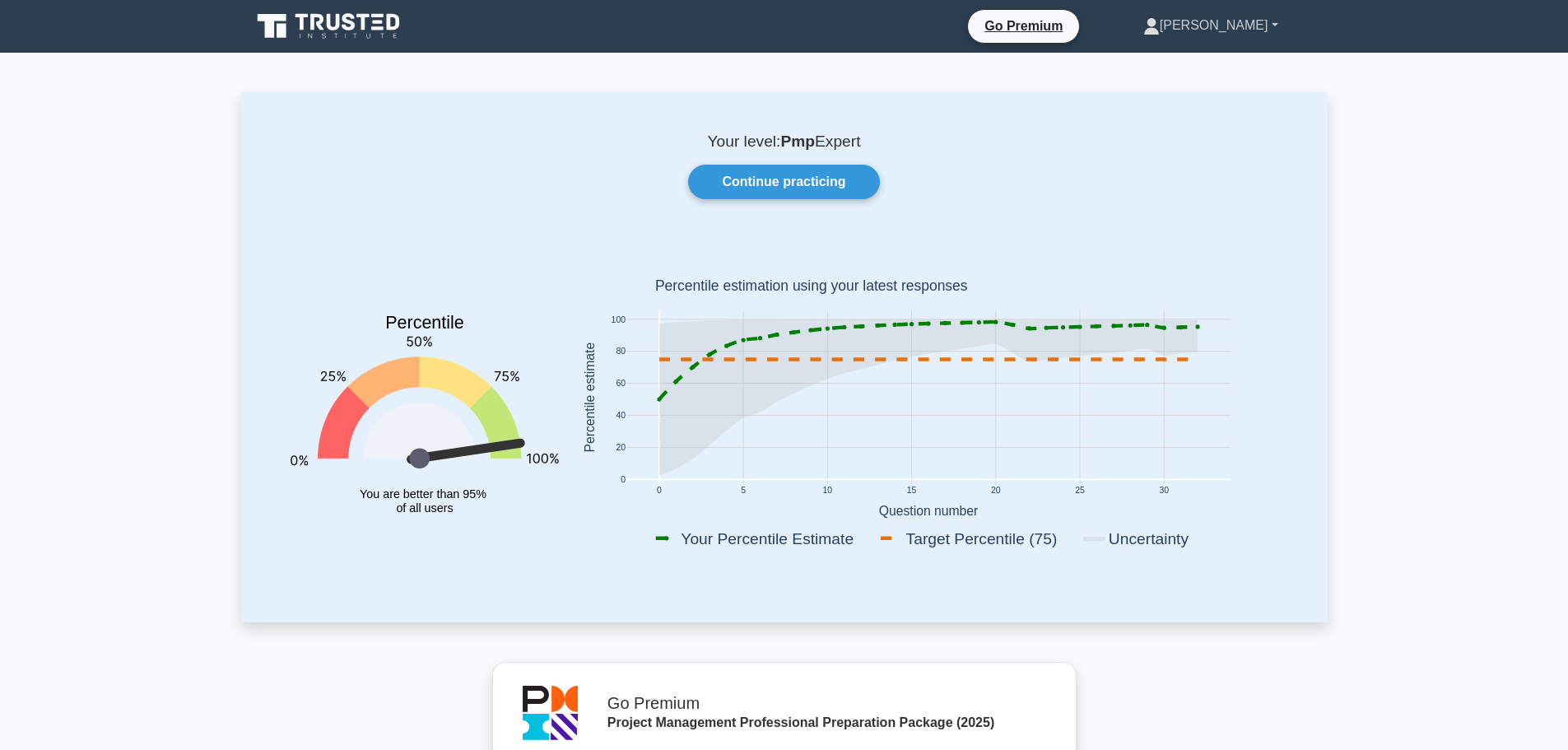
click at [1257, 29] on link "[PERSON_NAME]" at bounding box center [1211, 25] width 214 height 33
click at [839, 174] on link "Continue practicing" at bounding box center [783, 182] width 191 height 35
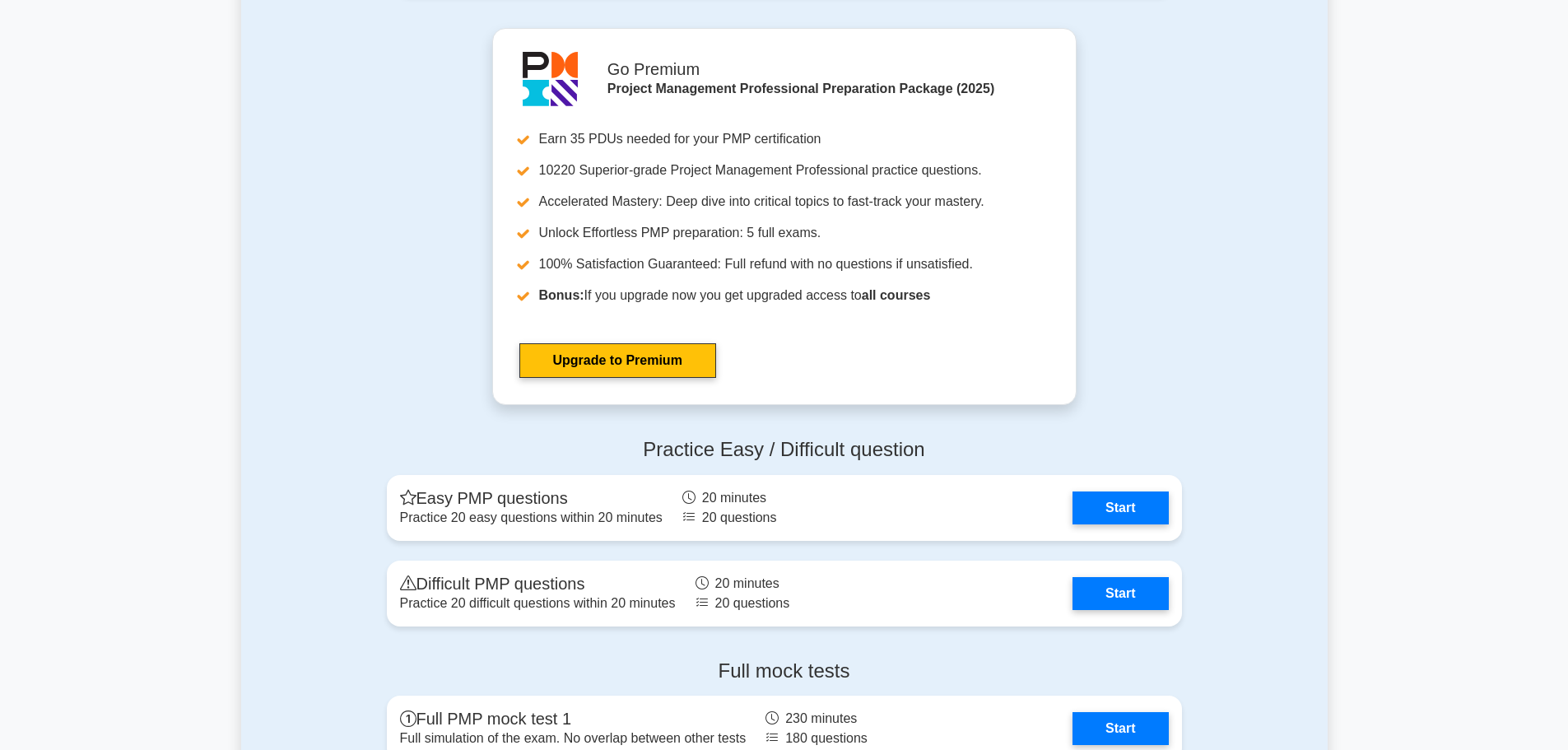
scroll to position [5022, 0]
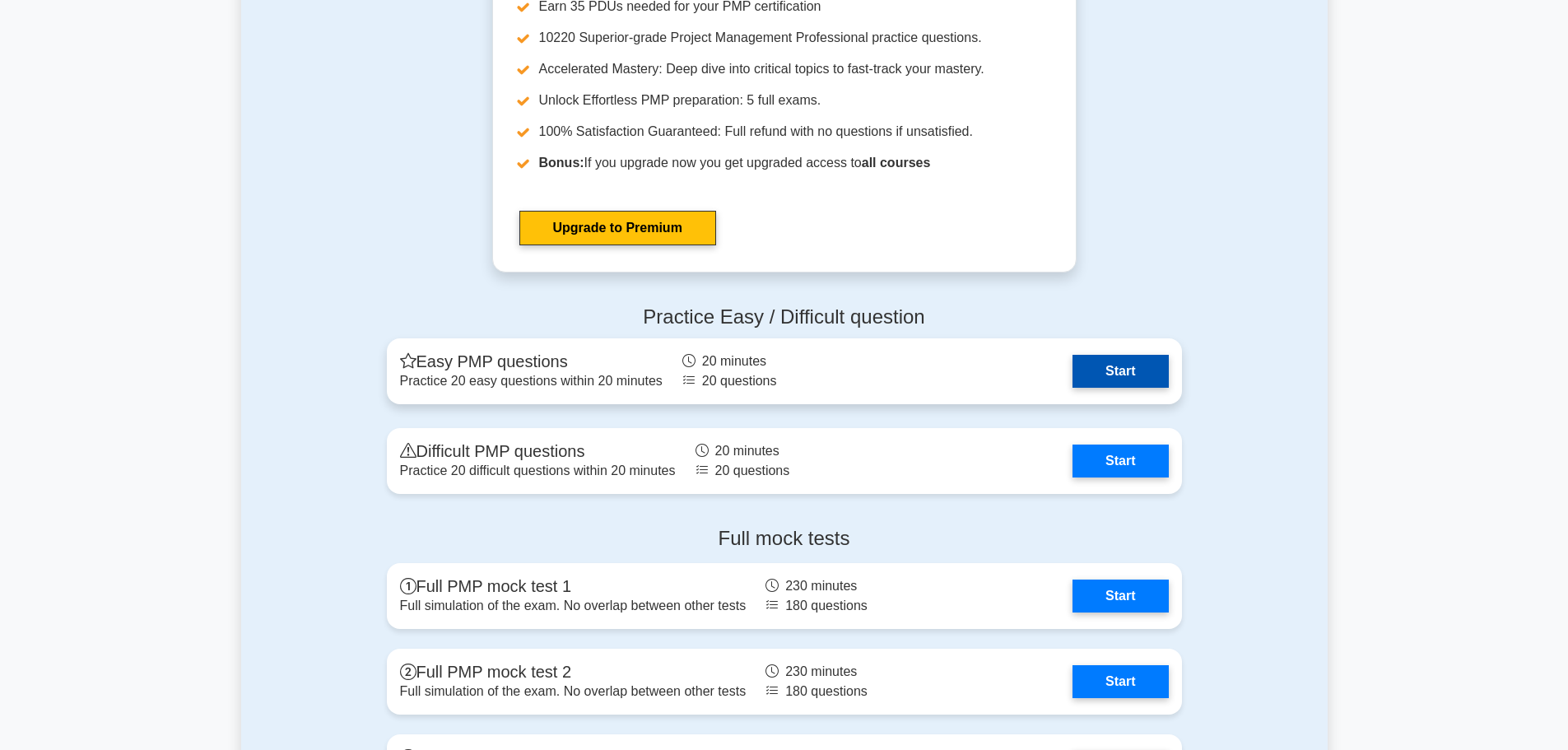
click at [1123, 380] on link "Start" at bounding box center [1120, 371] width 96 height 33
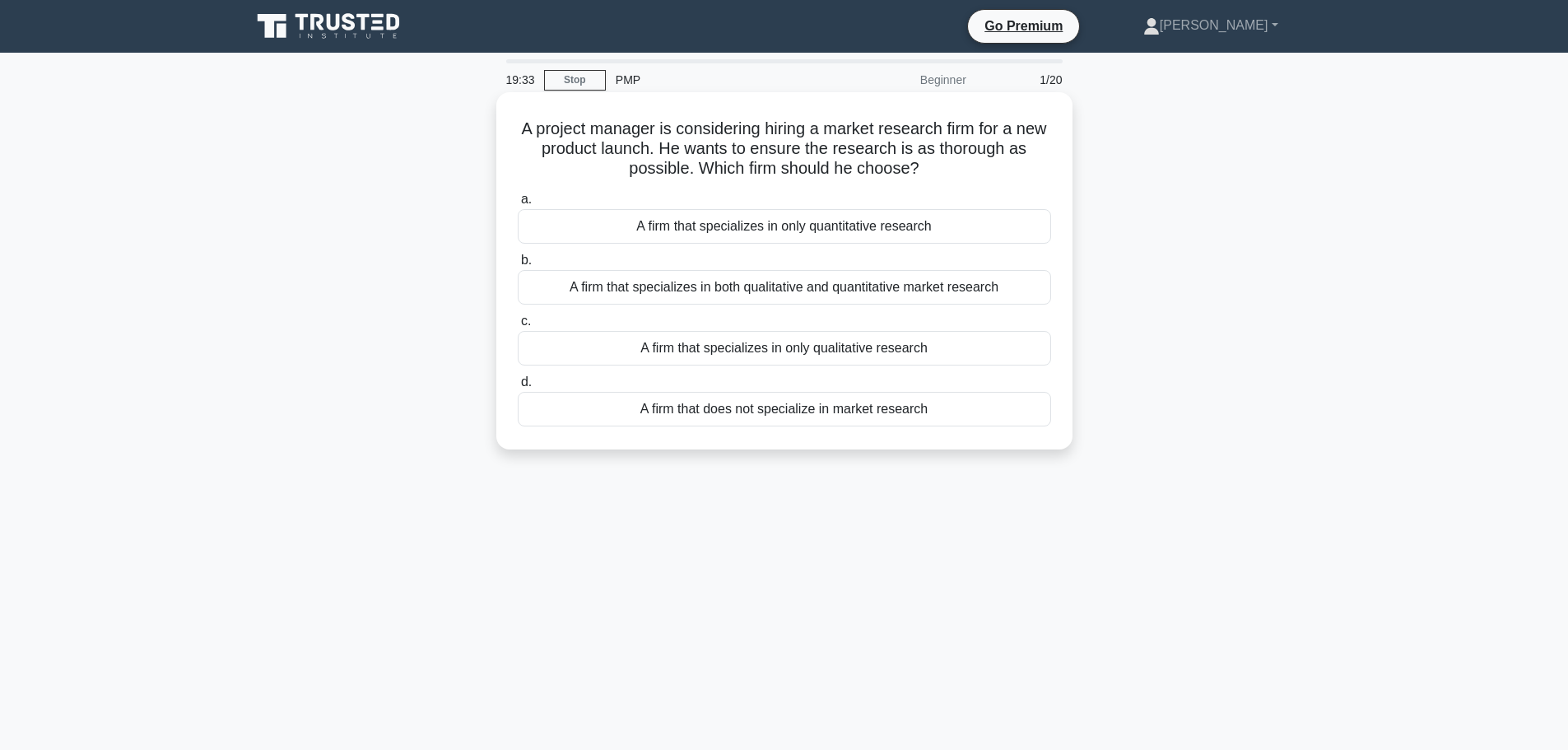
click at [960, 288] on div "A firm that specializes in both qualitative and quantitative market research" at bounding box center [784, 287] width 534 height 35
click at [518, 266] on input "b. A firm that specializes in both qualitative and quantitative market research" at bounding box center [518, 260] width 0 height 11
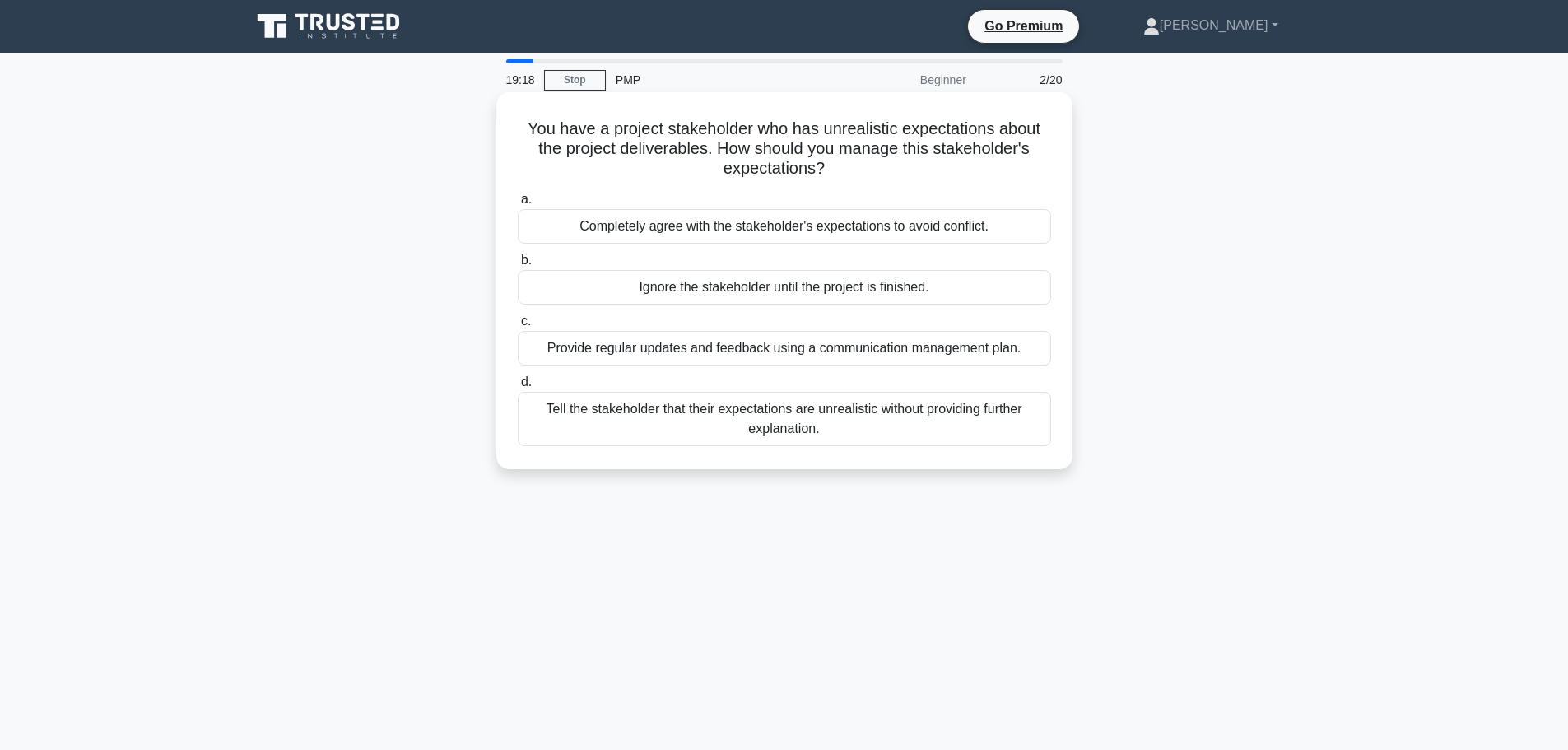
click at [923, 350] on div "Provide regular updates and feedback using a communication management plan." at bounding box center [784, 348] width 534 height 35
click at [518, 327] on input "c. Provide regular updates and feedback using a communication management plan." at bounding box center [518, 322] width 0 height 11
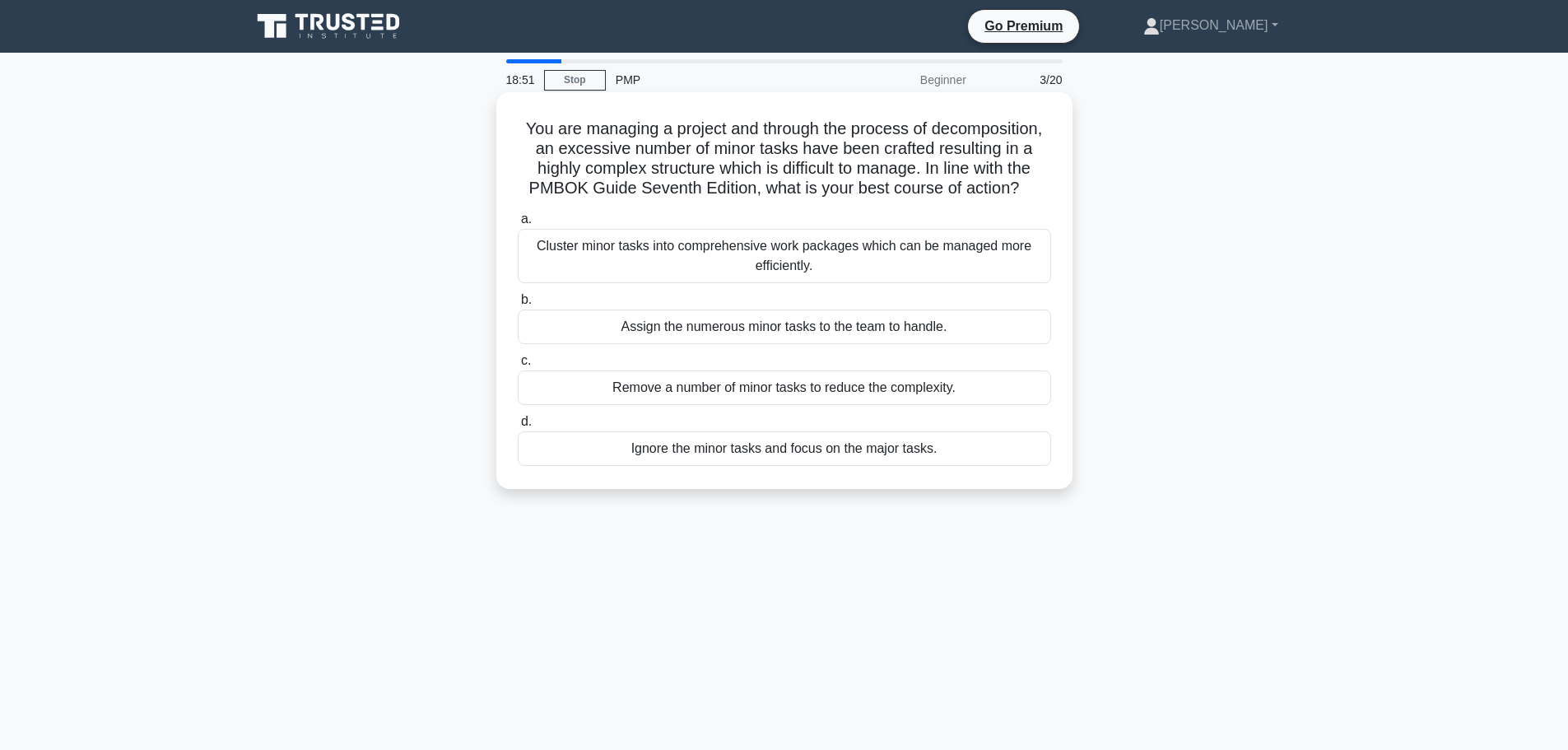
click at [983, 262] on div "Cluster minor tasks into comprehensive work packages which can be managed more …" at bounding box center [784, 256] width 534 height 54
click at [518, 225] on input "a. Cluster minor tasks into comprehensive work packages which can be managed mo…" at bounding box center [518, 219] width 0 height 11
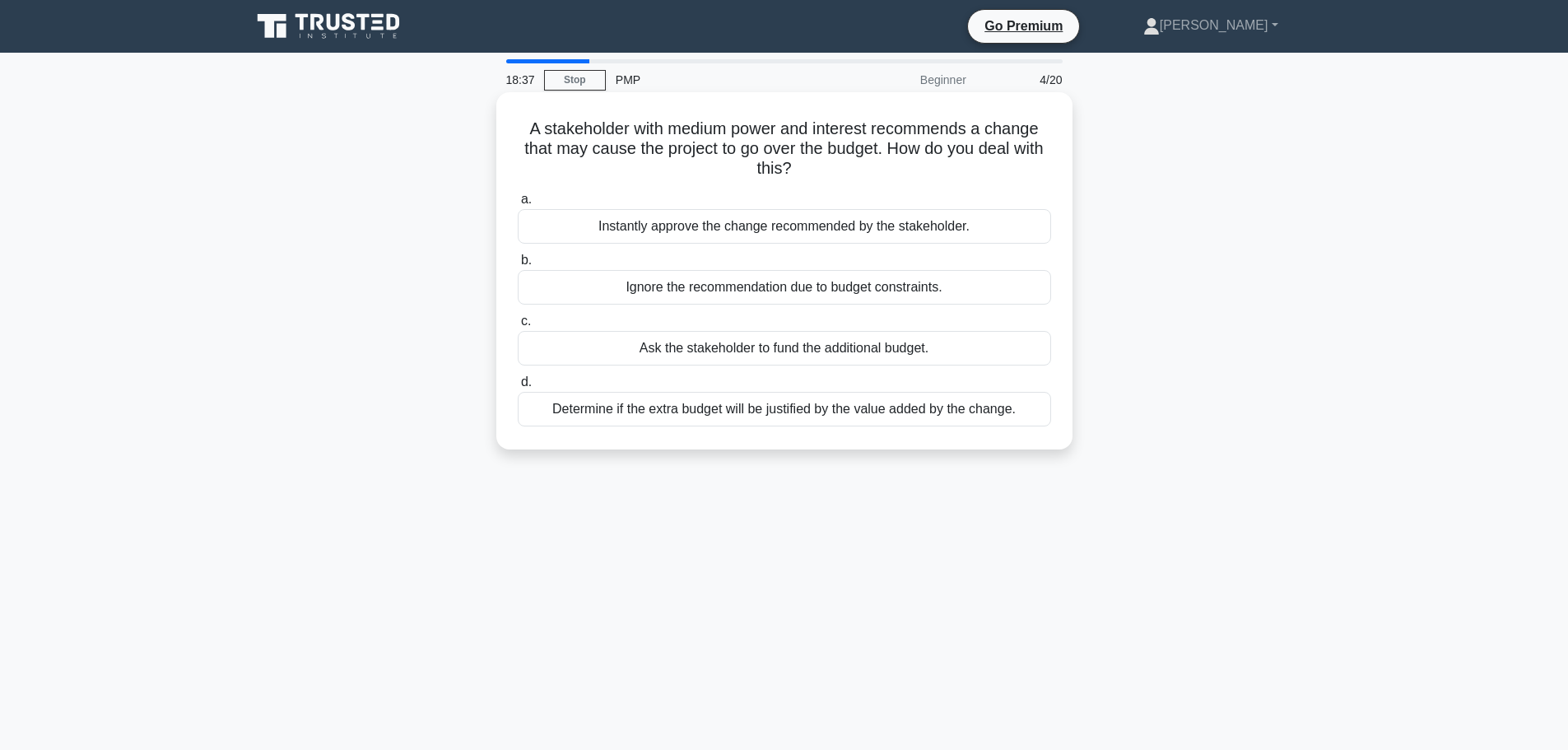
click at [985, 403] on div "Determine if the extra budget will be justified by the value added by the chang…" at bounding box center [784, 409] width 534 height 35
click at [518, 388] on input "d. Determine if the extra budget will be justified by the value added by the ch…" at bounding box center [518, 382] width 0 height 11
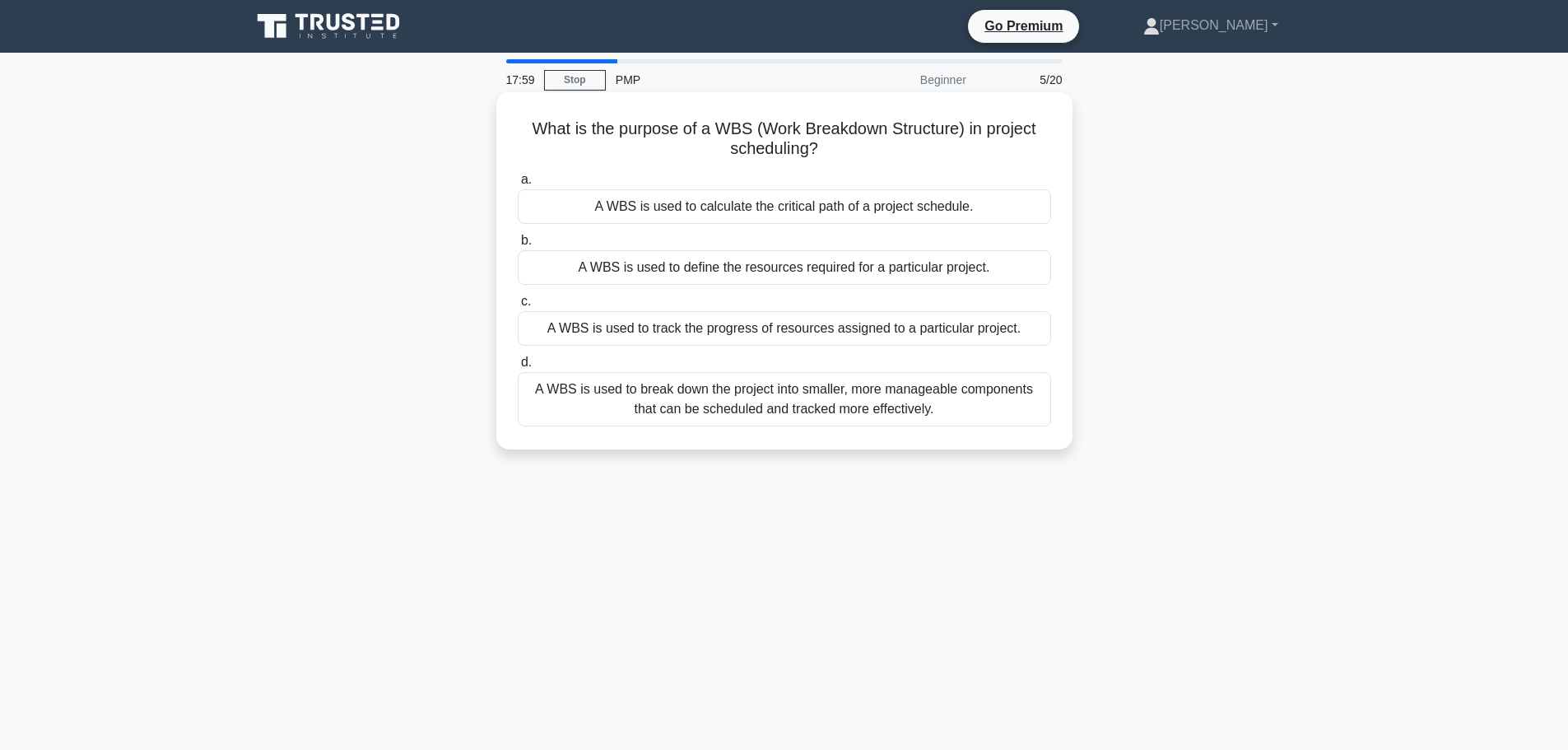
click at [966, 210] on div "A WBS is used to calculate the critical path of a project schedule." at bounding box center [784, 206] width 534 height 35
click at [518, 185] on input "a. A WBS is used to calculate the critical path of a project schedule." at bounding box center [518, 180] width 0 height 11
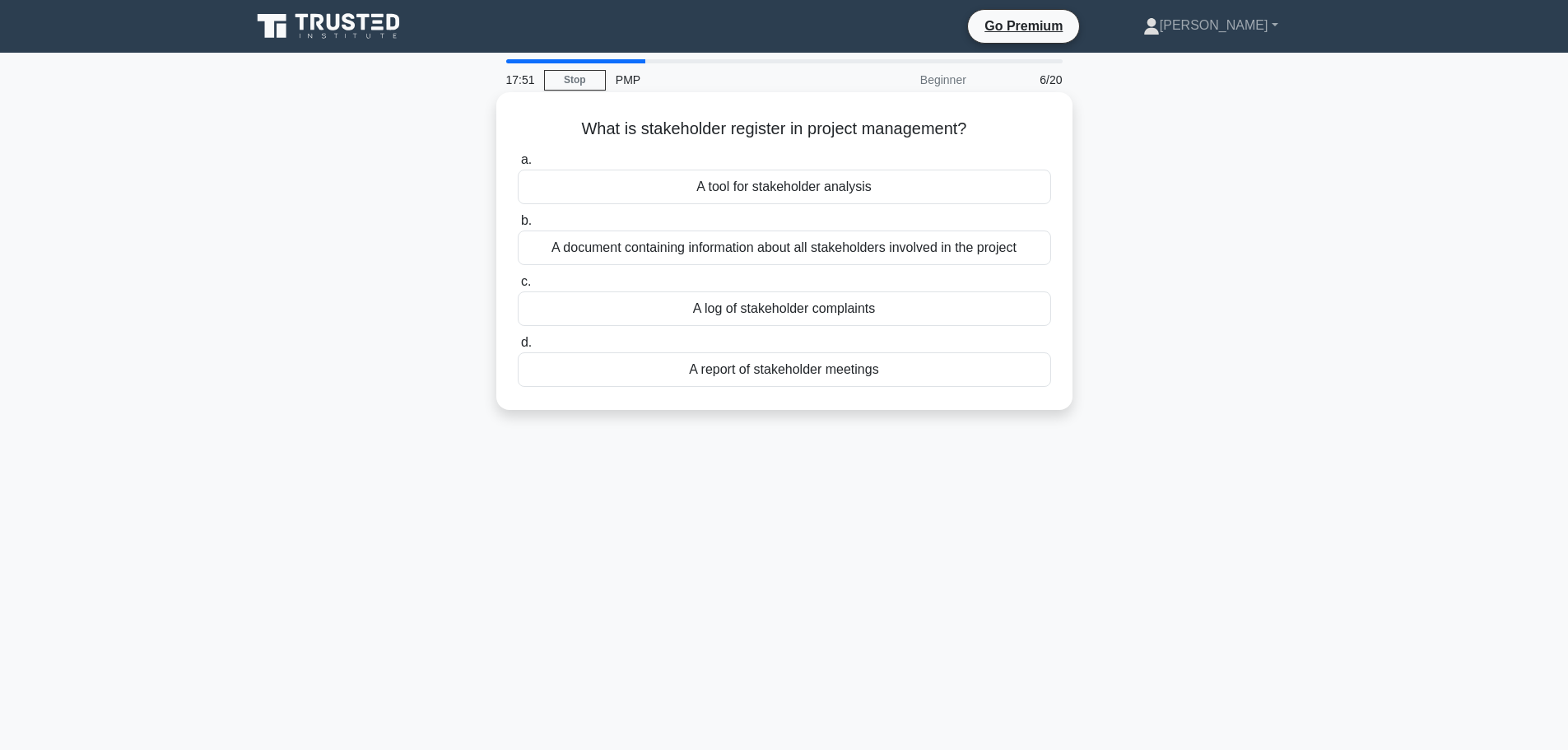
click at [949, 245] on div "A document containing information about all stakeholders involved in the project" at bounding box center [784, 248] width 534 height 35
click at [518, 227] on input "b. A document containing information about all stakeholders involved in the pro…" at bounding box center [518, 221] width 0 height 11
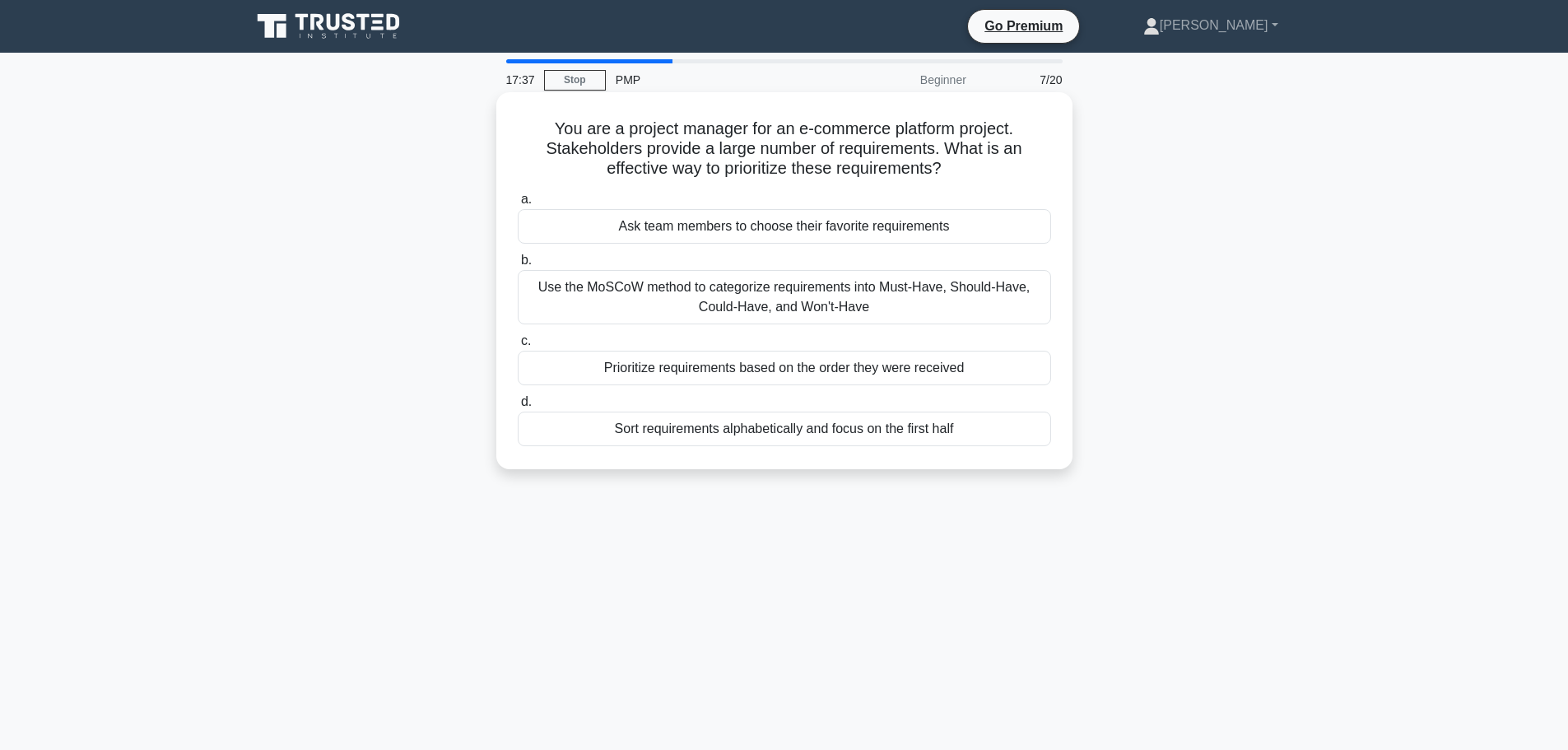
click at [929, 305] on div "Use the MoSCoW method to categorize requirements into Must-Have, Should-Have, C…" at bounding box center [784, 297] width 534 height 54
click at [518, 266] on input "b. Use the MoSCoW method to categorize requirements into Must-Have, Should-Have…" at bounding box center [518, 260] width 0 height 11
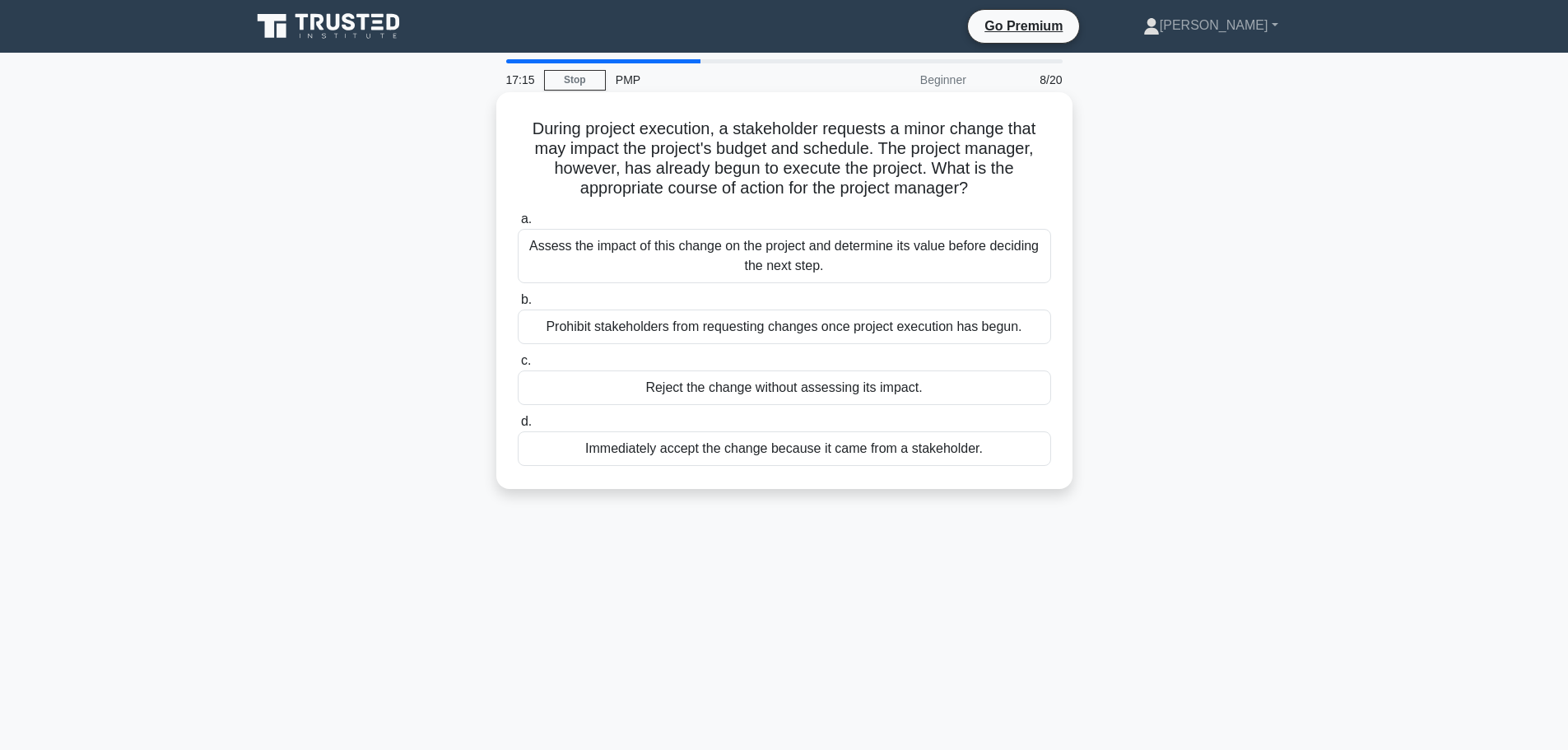
click at [919, 255] on div "Assess the impact of this change on the project and determine its value before …" at bounding box center [784, 256] width 534 height 54
click at [518, 225] on input "a. Assess the impact of this change on the project and determine its value befo…" at bounding box center [518, 219] width 0 height 11
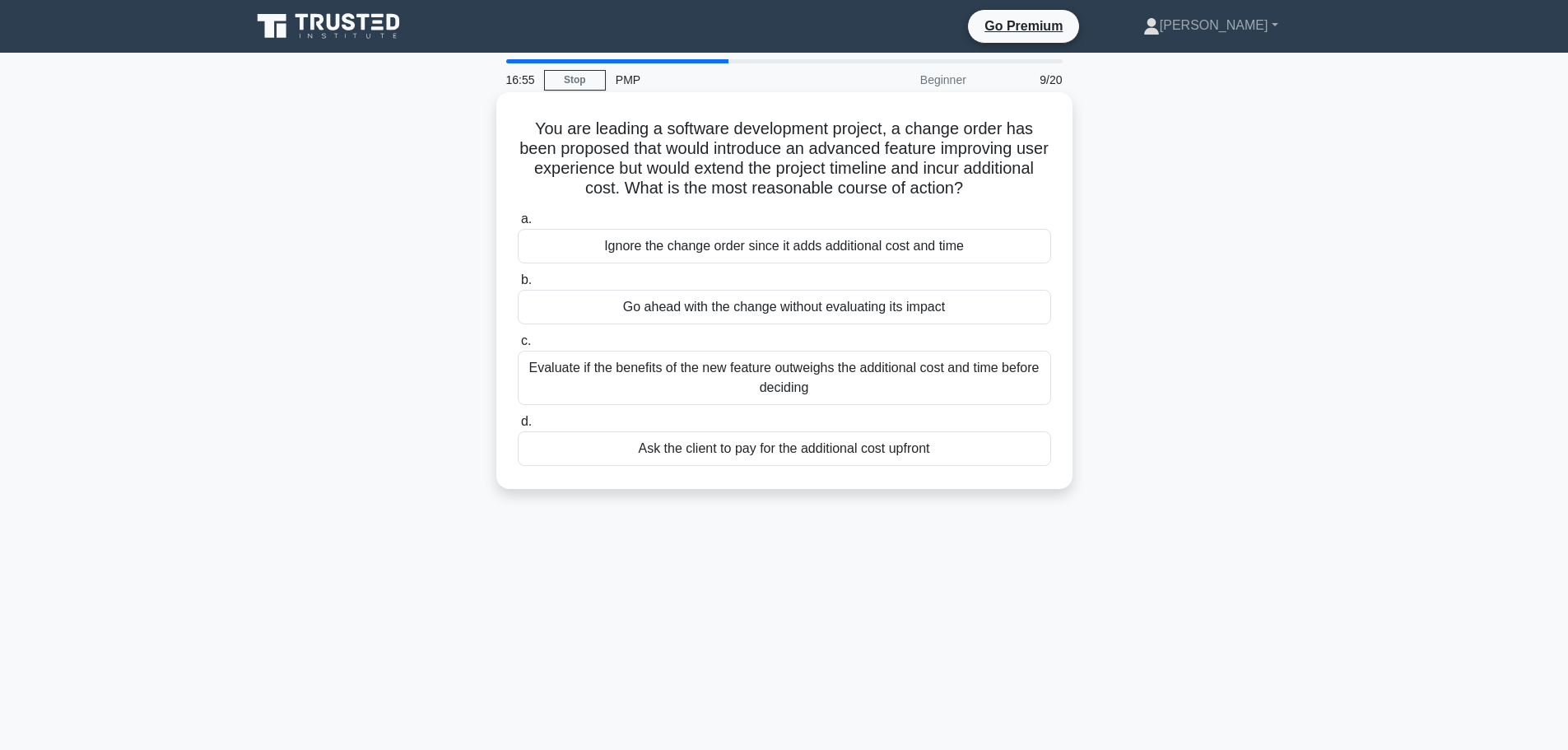
click at [891, 376] on div "Evaluate if the benefits of the new feature outweighs the additional cost and t…" at bounding box center [784, 378] width 534 height 54
click at [518, 346] on input "c. Evaluate if the benefits of the new feature outweighs the additional cost an…" at bounding box center [518, 341] width 0 height 11
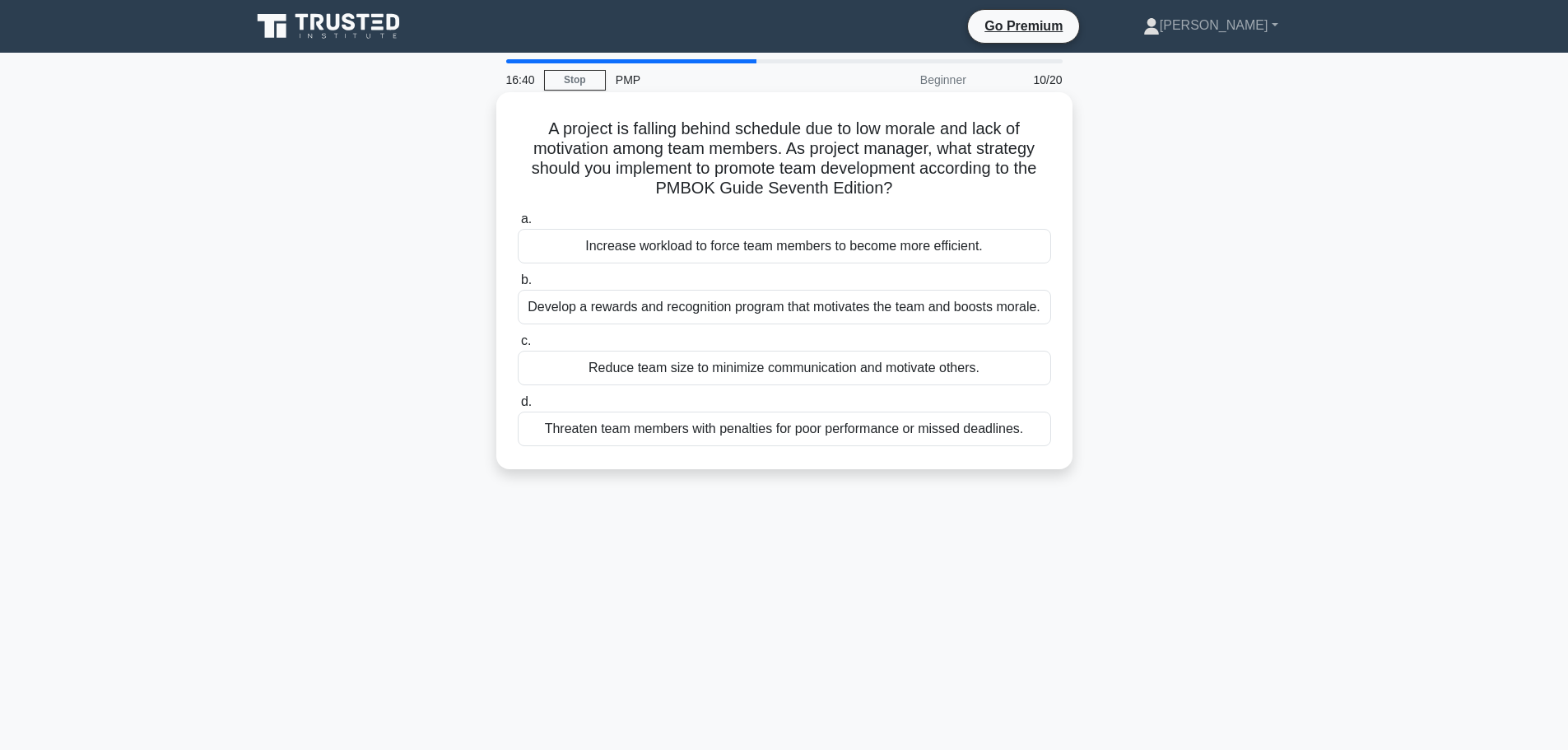
click at [890, 303] on div "Develop a rewards and recognition program that motivates the team and boosts mo…" at bounding box center [784, 307] width 534 height 35
click at [518, 286] on input "b. Develop a rewards and recognition program that motivates the team and boosts…" at bounding box center [518, 280] width 0 height 11
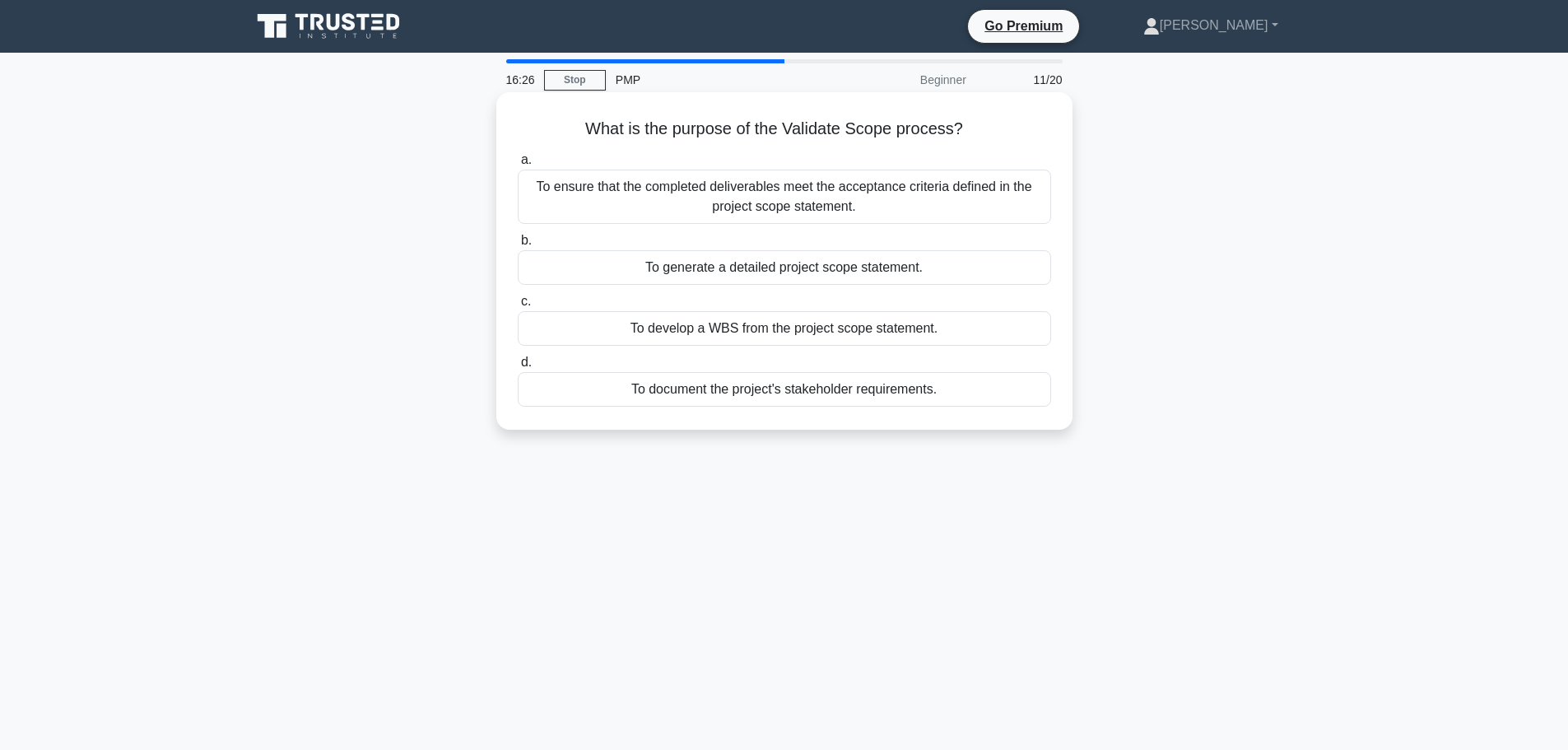
click at [859, 200] on div "To ensure that the completed deliverables meet the acceptance criteria defined …" at bounding box center [784, 197] width 534 height 54
click at [518, 165] on input "a. To ensure that the completed deliverables meet the acceptance criteria defin…" at bounding box center [518, 160] width 0 height 11
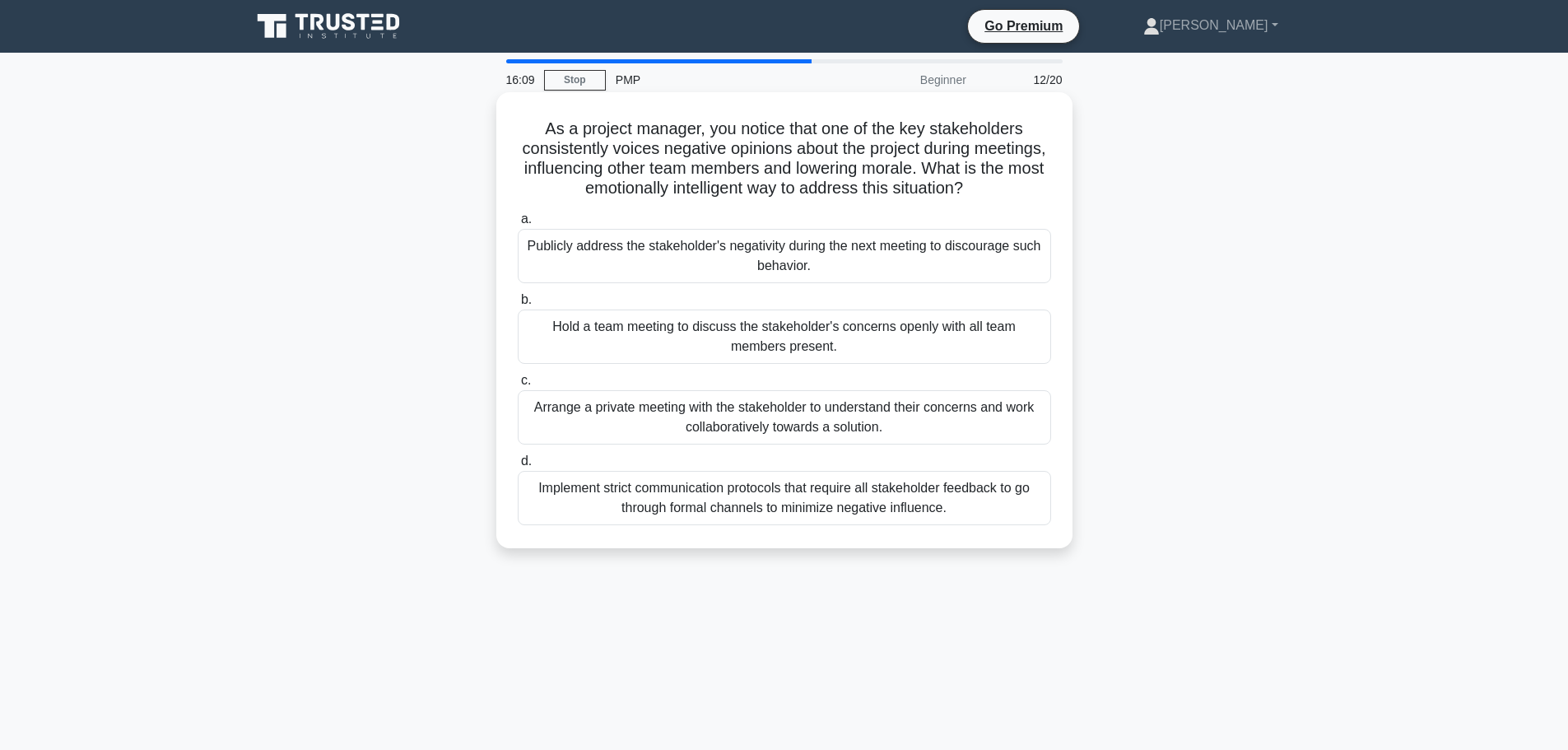
click at [761, 403] on div "Arrange a private meeting with the stakeholder to understand their concerns and…" at bounding box center [784, 417] width 534 height 54
click at [518, 386] on input "c. Arrange a private meeting with the stakeholder to understand their concerns …" at bounding box center [518, 380] width 0 height 11
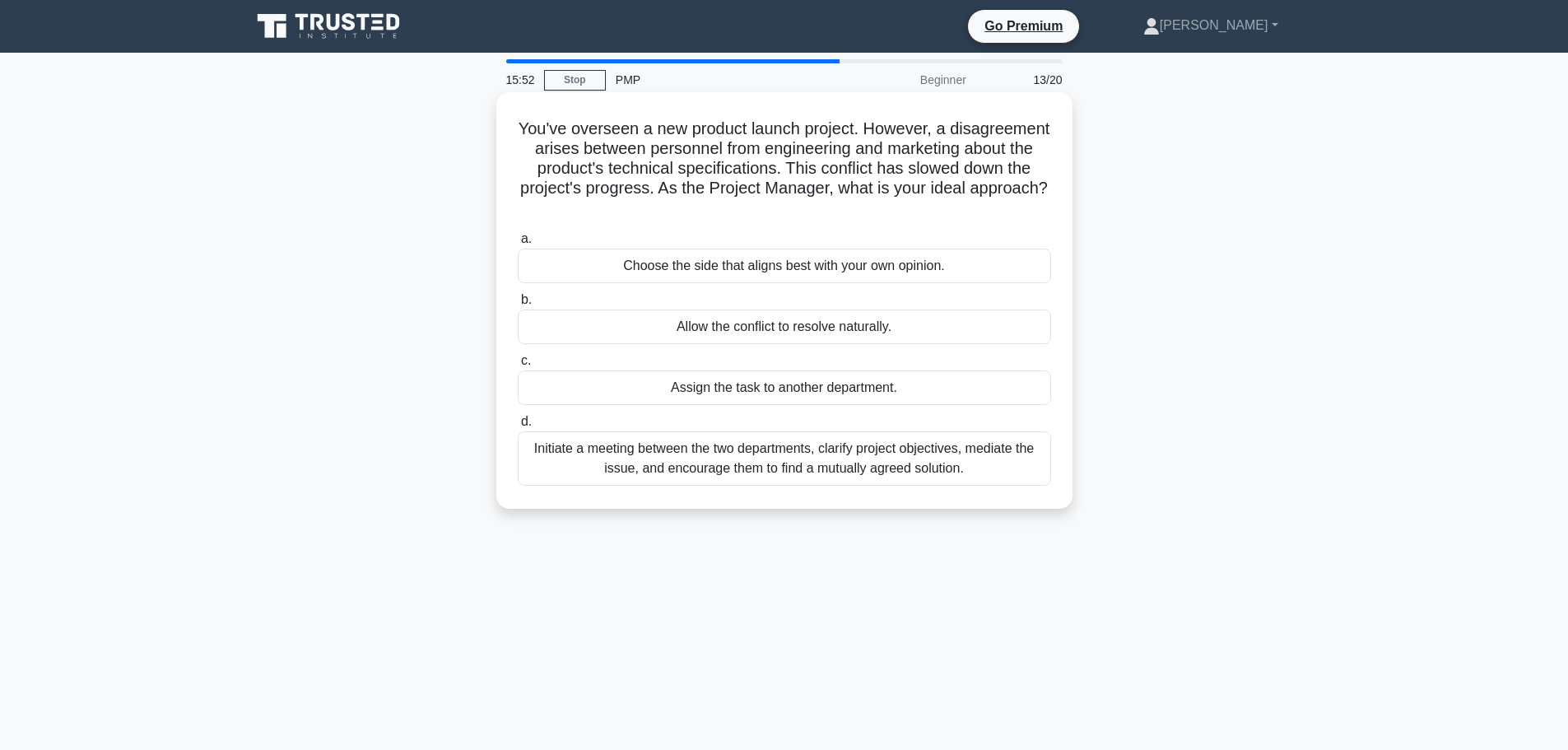
click at [772, 456] on div "Initiate a meeting between the two departments, clarify project objectives, med…" at bounding box center [784, 458] width 534 height 54
click at [518, 428] on input "d. Initiate a meeting between the two departments, clarify project objectives, …" at bounding box center [518, 422] width 0 height 11
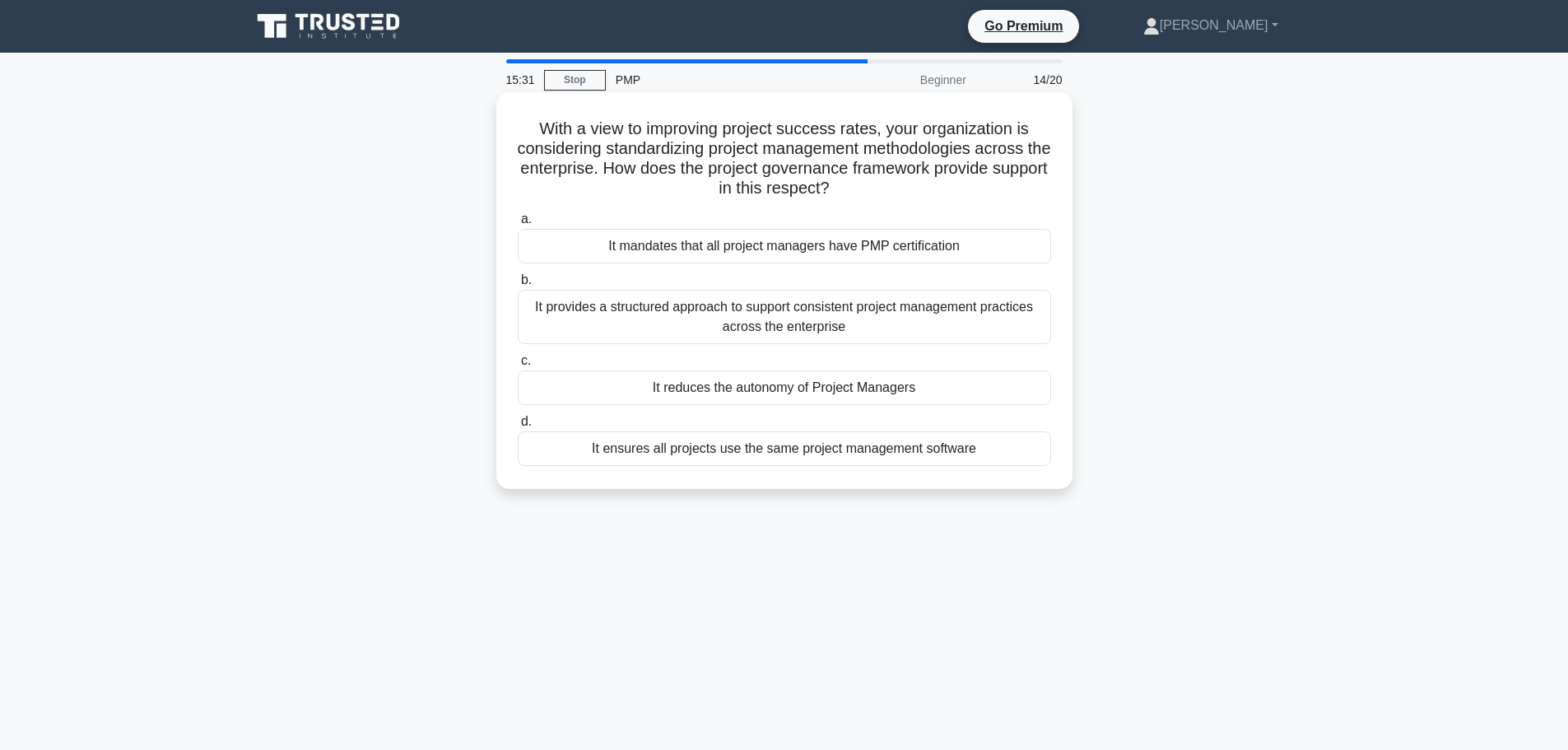
click at [750, 323] on div "It provides a structured approach to support consistent project management prac…" at bounding box center [784, 317] width 534 height 54
click at [518, 286] on input "b. It provides a structured approach to support consistent project management p…" at bounding box center [518, 280] width 0 height 11
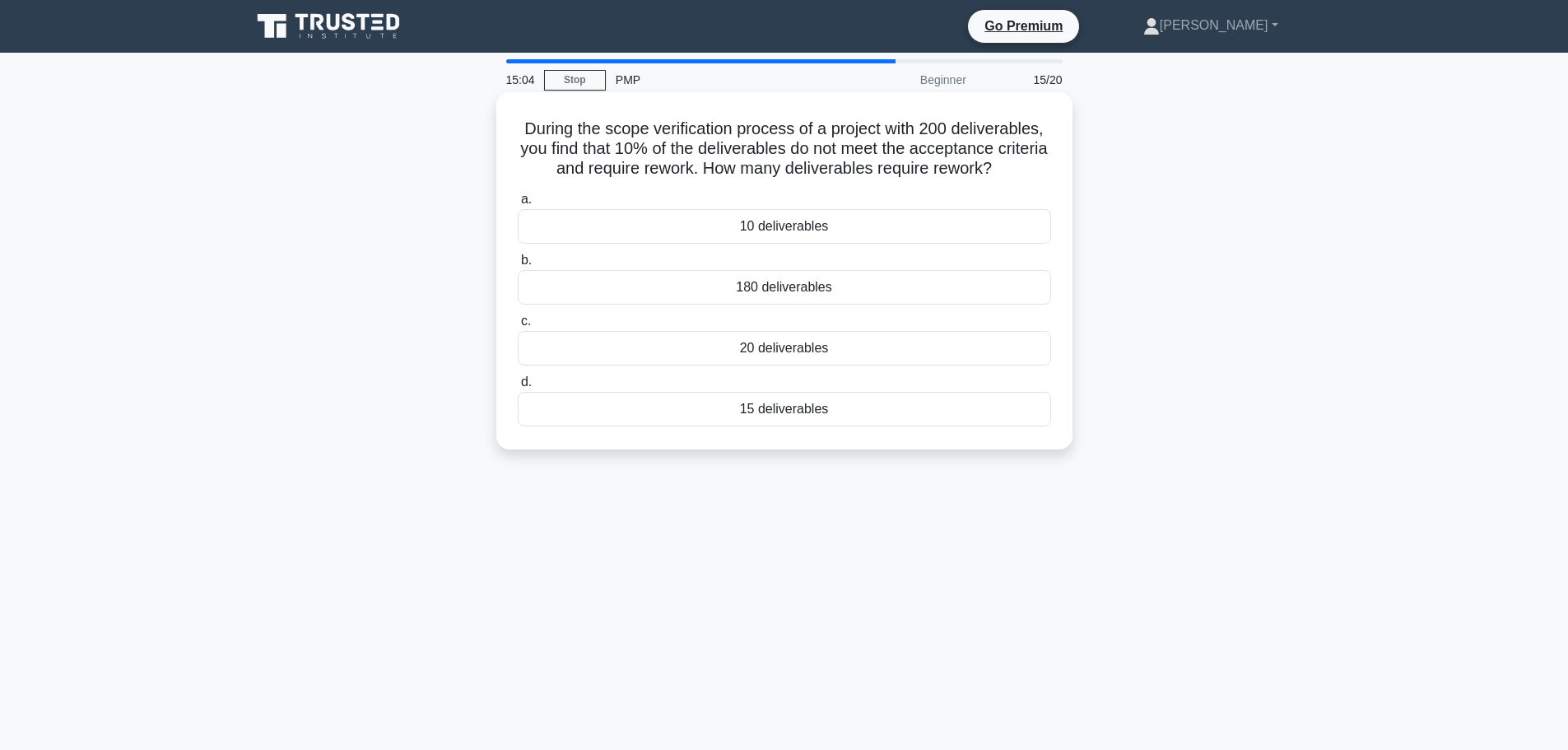
click at [803, 344] on div "20 deliverables" at bounding box center [784, 348] width 534 height 35
click at [518, 327] on input "c. 20 deliverables" at bounding box center [518, 322] width 0 height 11
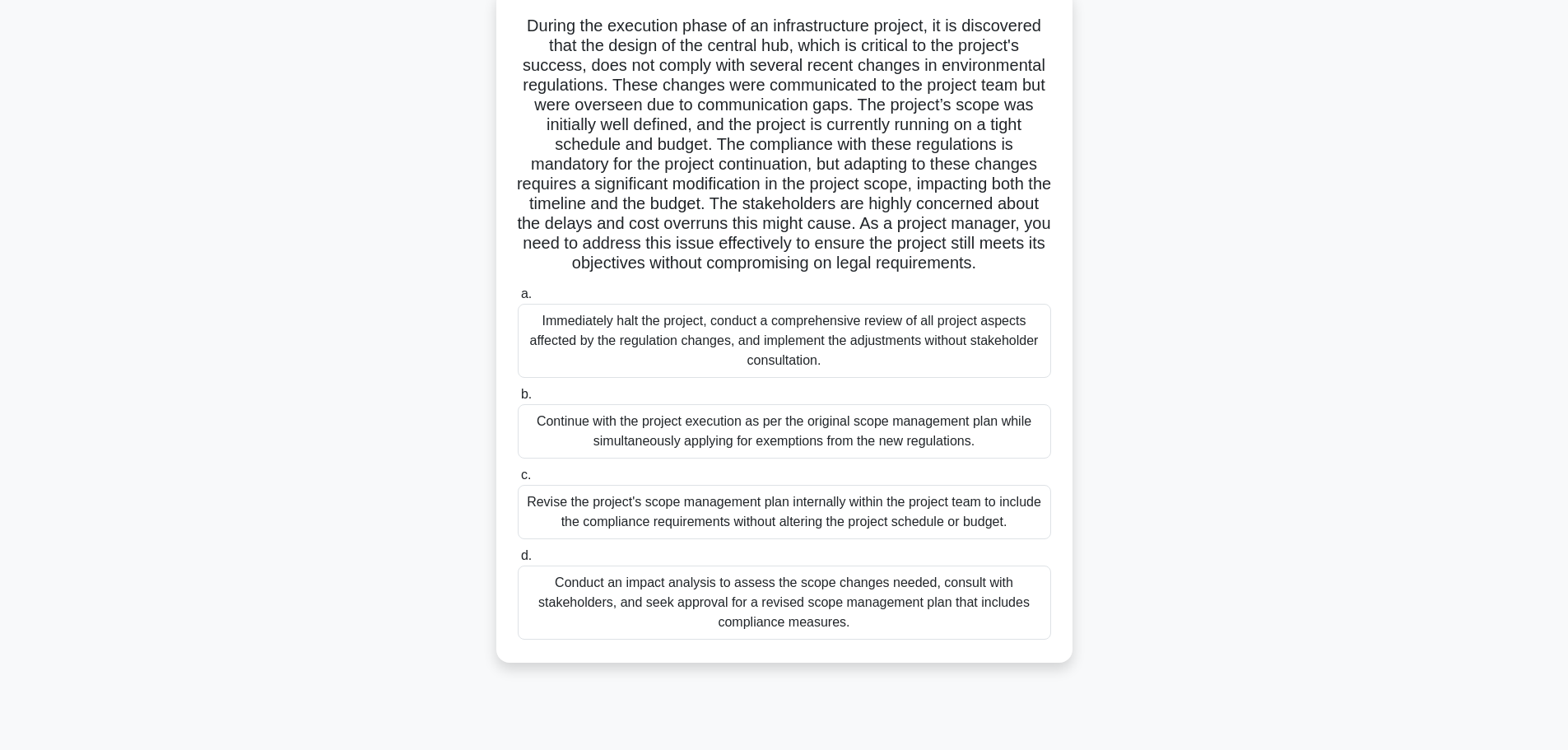
scroll to position [139, 0]
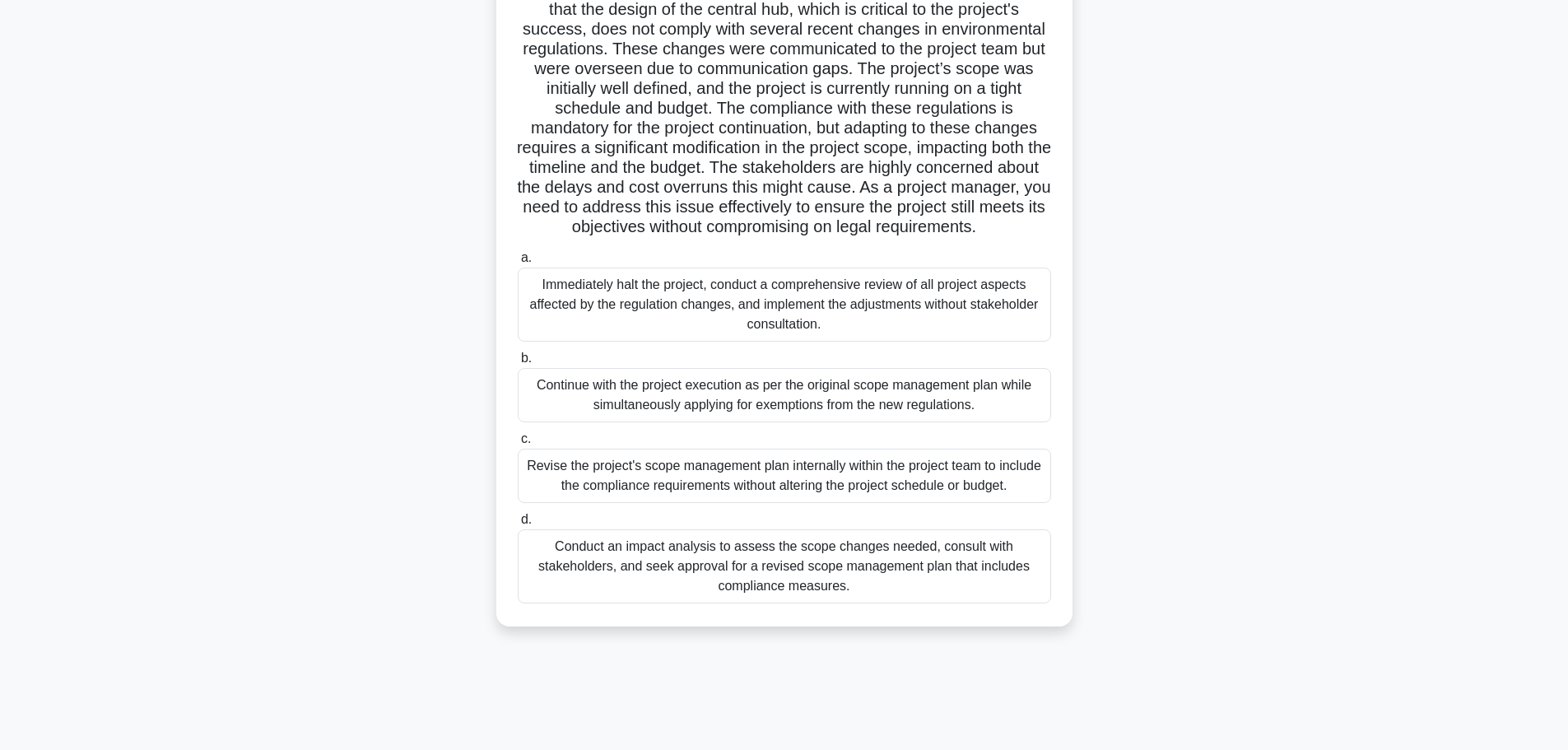
click at [813, 591] on div "Conduct an impact analysis to assess the scope changes needed, consult with sta…" at bounding box center [784, 566] width 534 height 74
click at [518, 525] on input "d. Conduct an impact analysis to assess the scope changes needed, consult with …" at bounding box center [518, 519] width 0 height 11
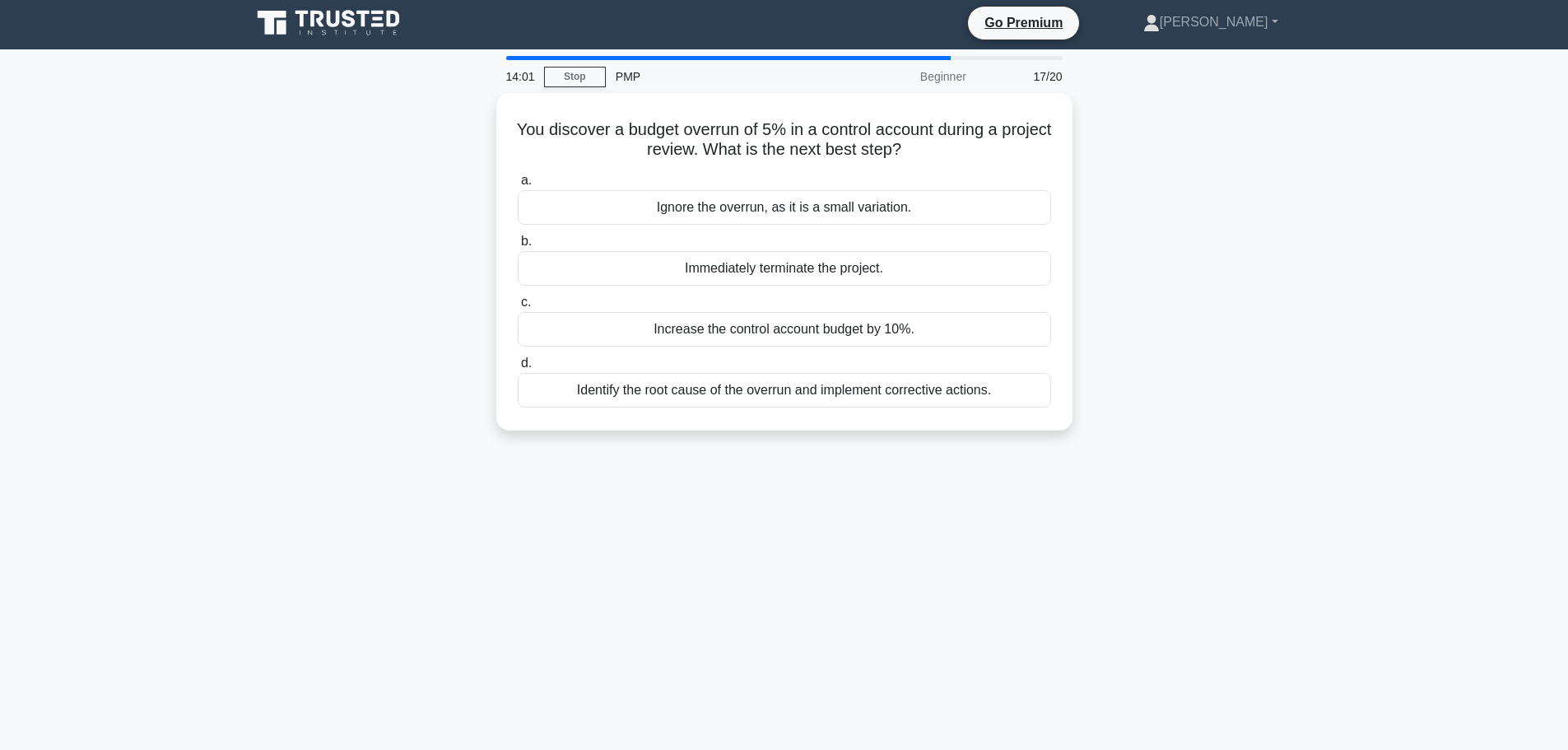
scroll to position [0, 0]
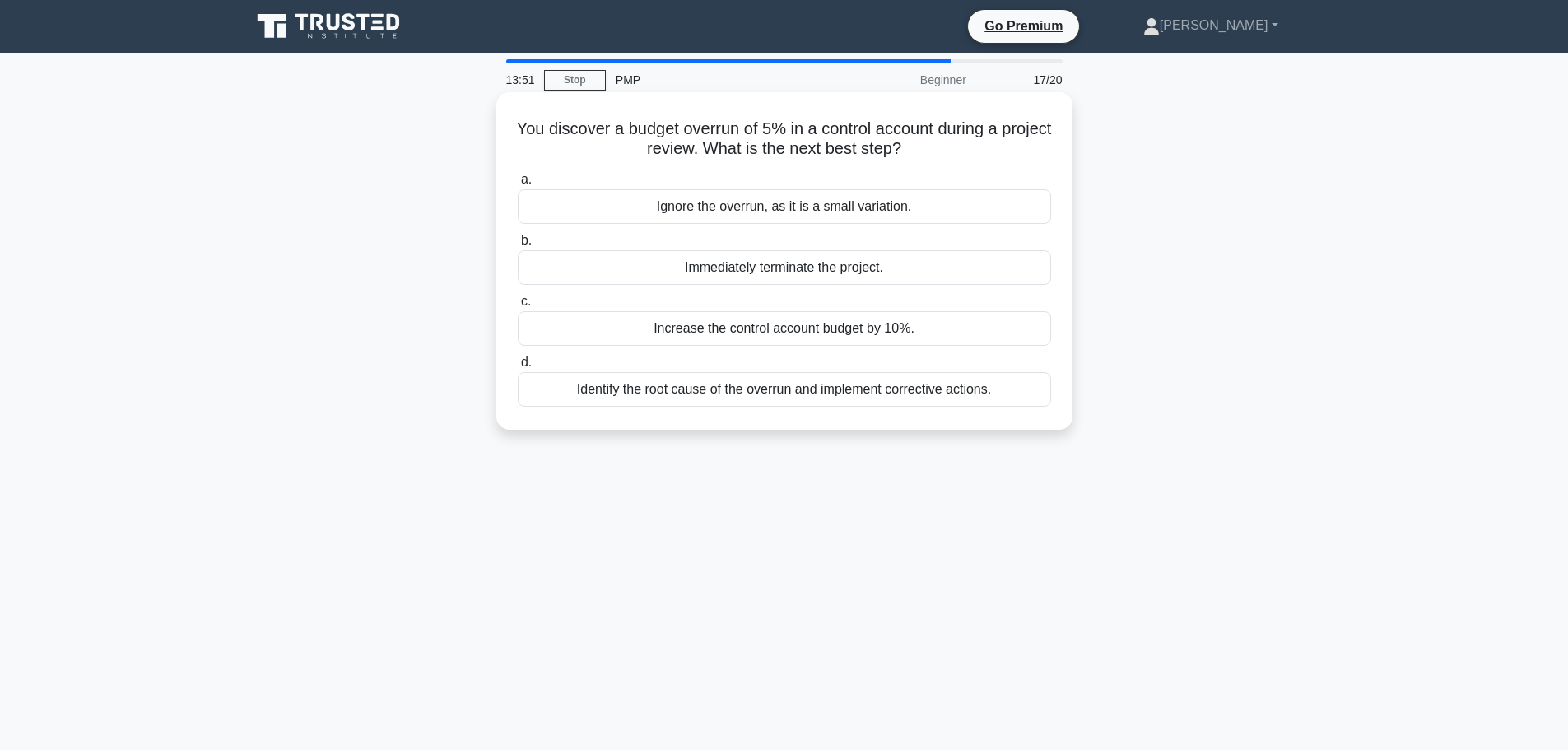
click at [802, 398] on div "Identify the root cause of the overrun and implement corrective actions." at bounding box center [784, 389] width 534 height 35
click at [518, 368] on input "d. Identify the root cause of the overrun and implement corrective actions." at bounding box center [518, 362] width 0 height 11
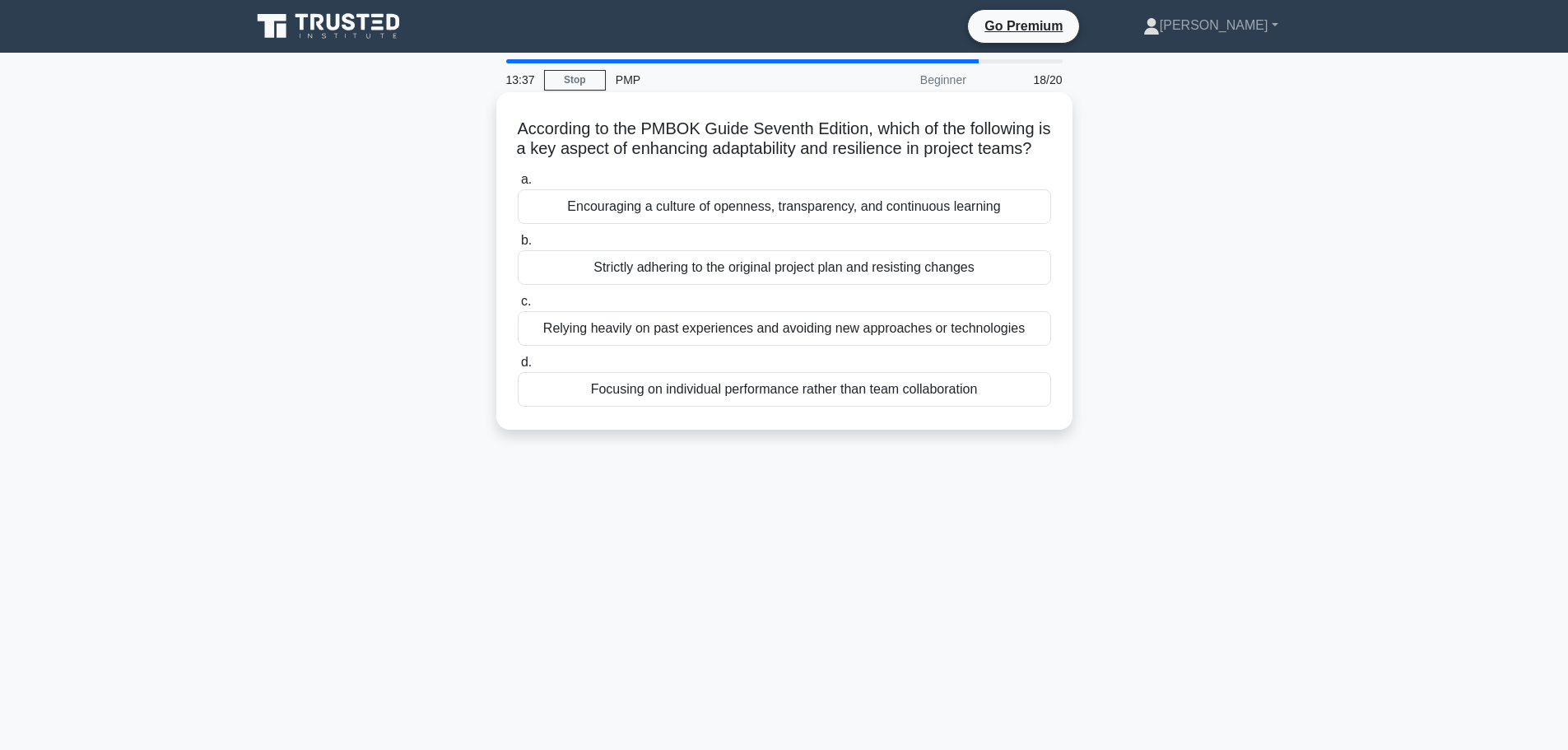
click at [885, 224] on div "Encouraging a culture of openness, transparency, and continuous learning" at bounding box center [784, 206] width 534 height 35
click at [518, 185] on input "a. Encouraging a culture of openness, transparency, and continuous learning" at bounding box center [518, 180] width 0 height 11
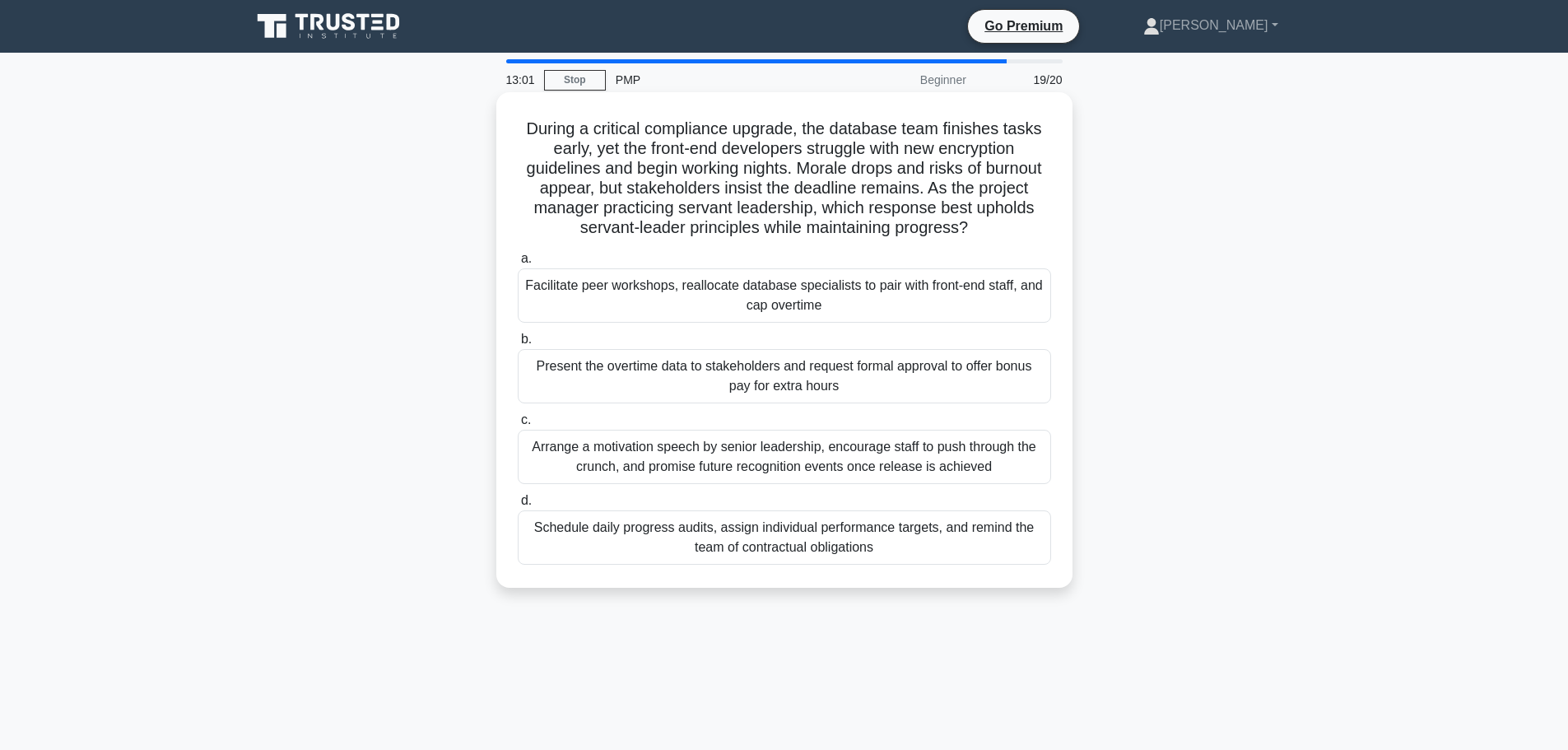
click at [840, 302] on div "Facilitate peer workshops, reallocate database specialists to pair with front-e…" at bounding box center [784, 295] width 534 height 54
click at [518, 264] on input "a. Facilitate peer workshops, reallocate database specialists to pair with fron…" at bounding box center [518, 259] width 0 height 11
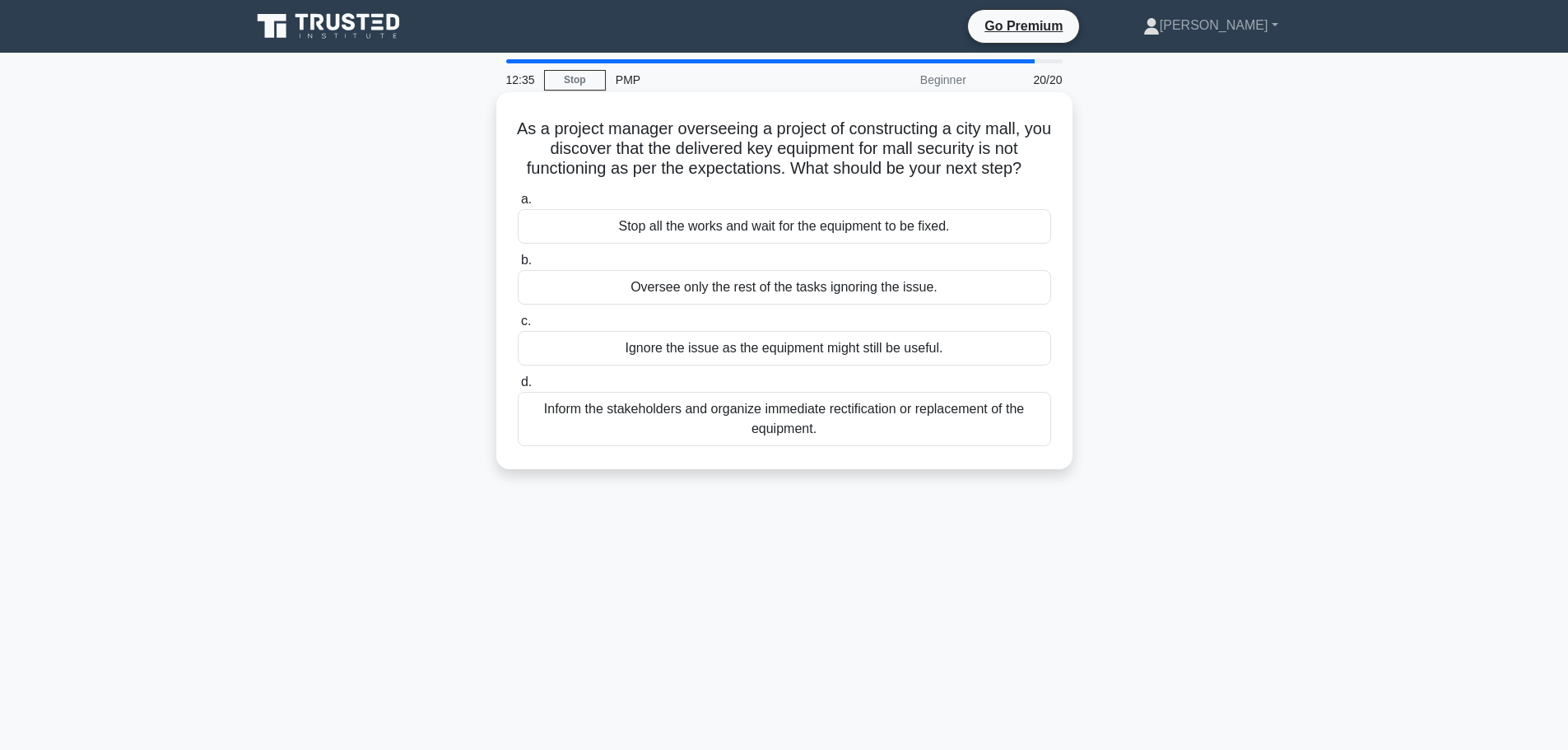
click at [857, 428] on div "Inform the stakeholders and organize immediate rectification or replacement of …" at bounding box center [784, 419] width 534 height 54
click at [518, 388] on input "d. Inform the stakeholders and organize immediate rectification or replacement …" at bounding box center [518, 382] width 0 height 11
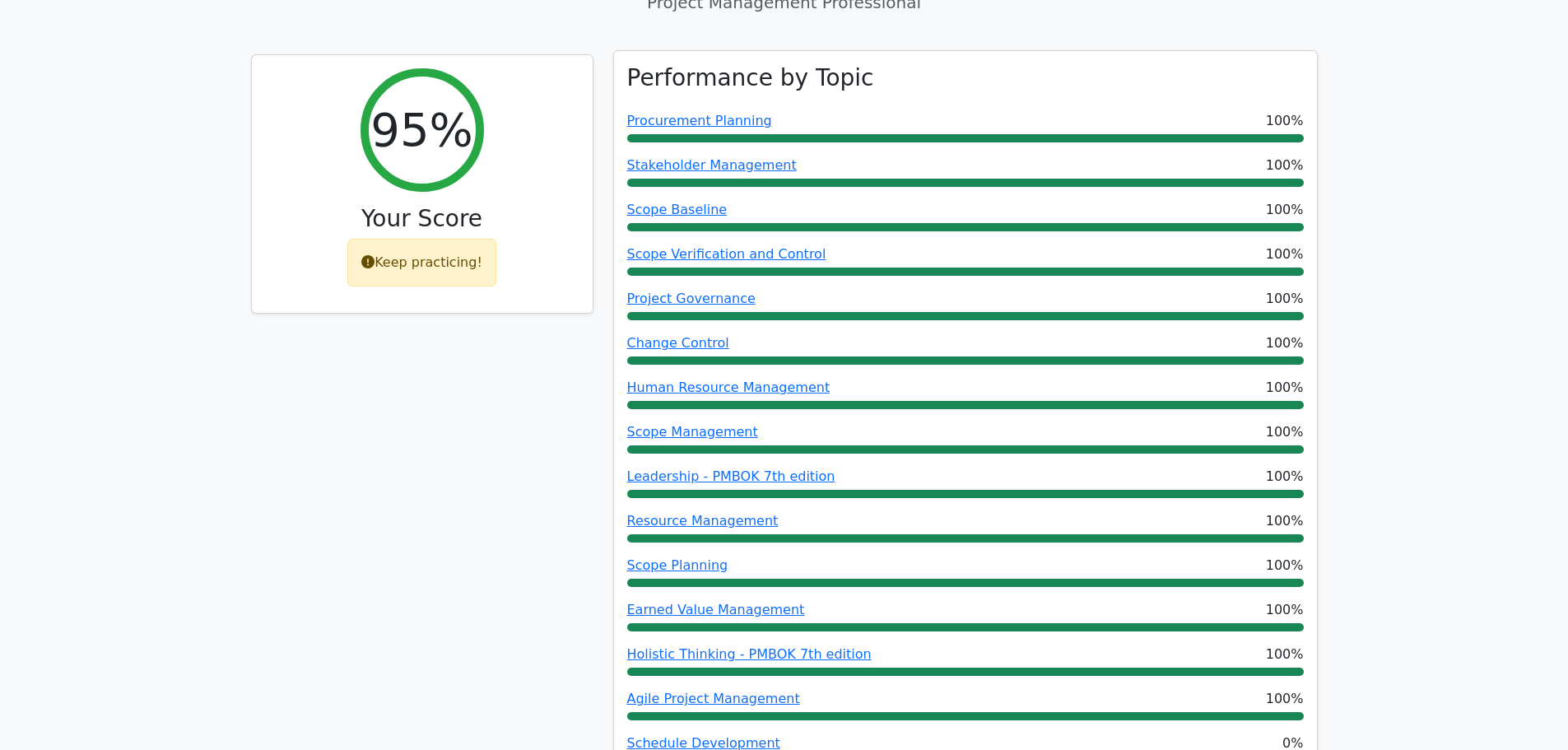
scroll to position [741, 0]
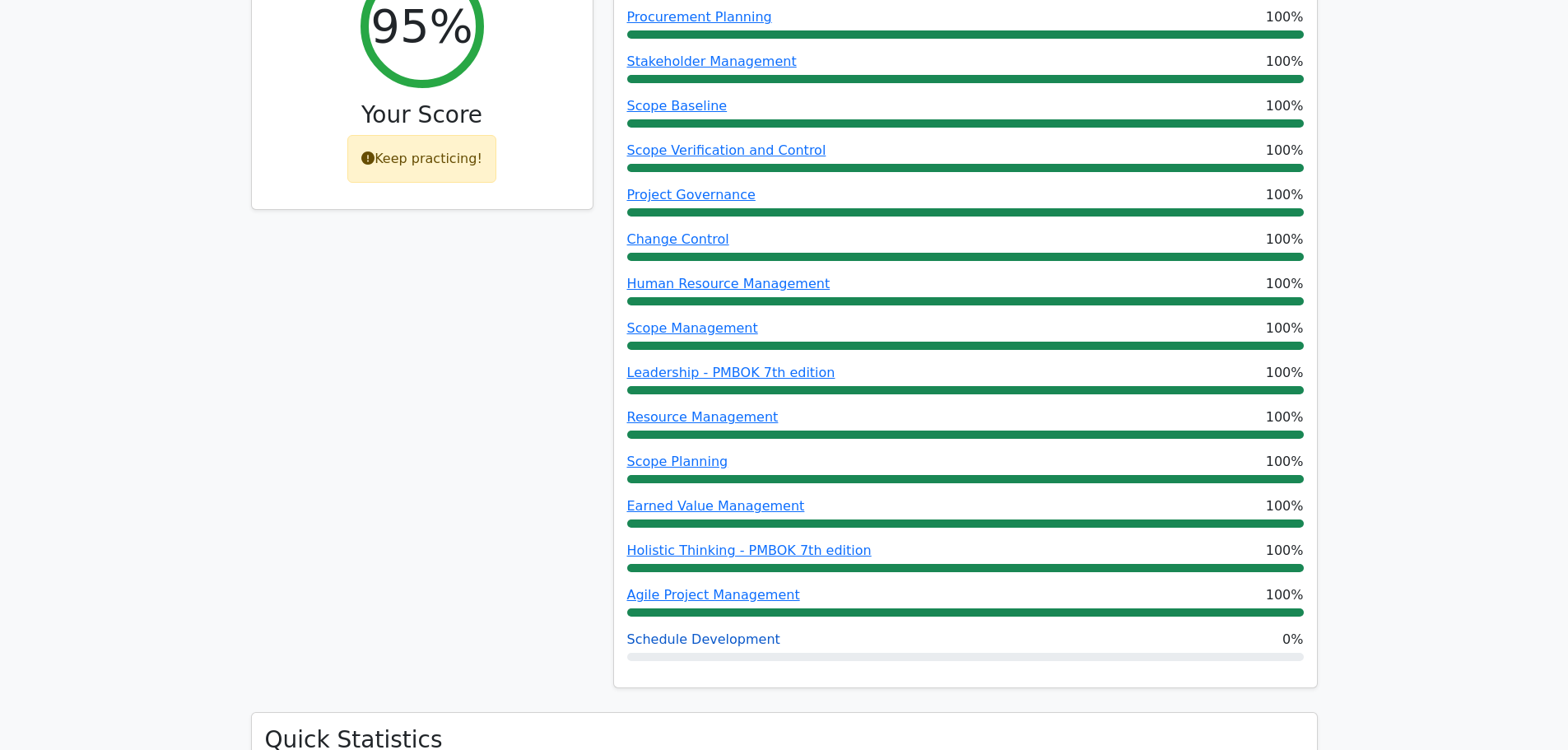
click at [729, 631] on link "Schedule Development" at bounding box center [703, 639] width 153 height 15
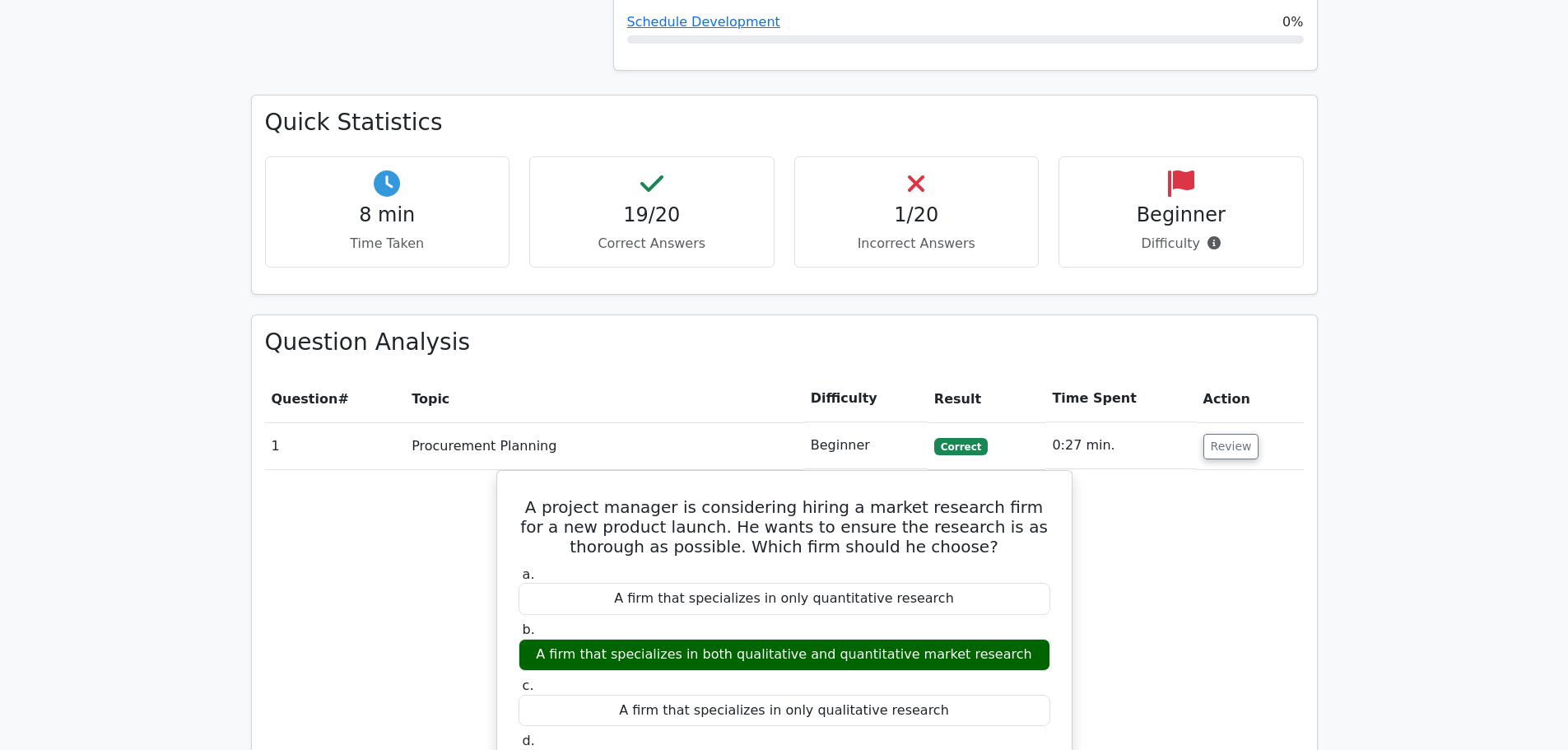
scroll to position [1400, 0]
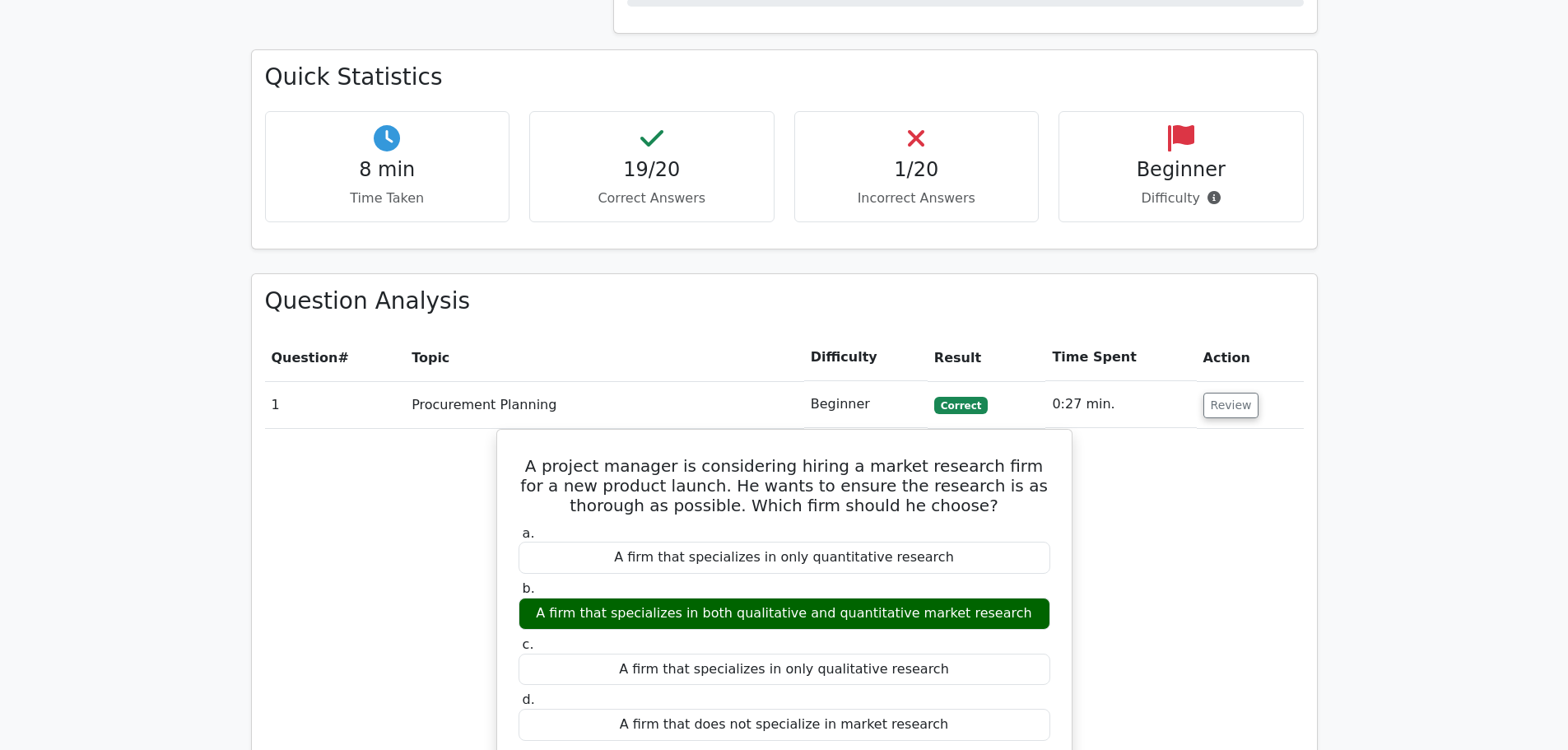
click at [966, 158] on h4 "1/20" at bounding box center [917, 170] width 217 height 24
click at [935, 158] on h4 "1/20" at bounding box center [917, 170] width 217 height 24
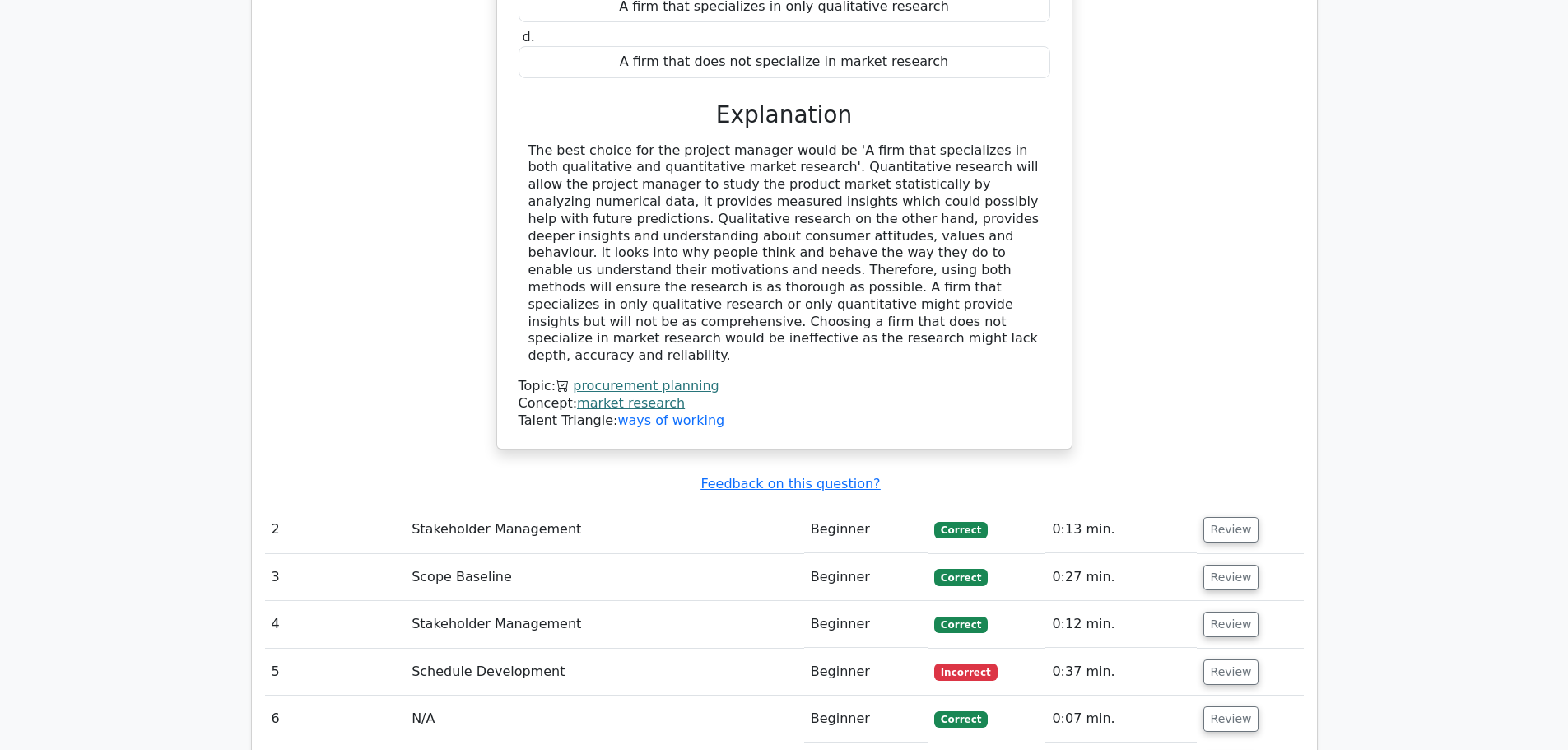
scroll to position [2305, 0]
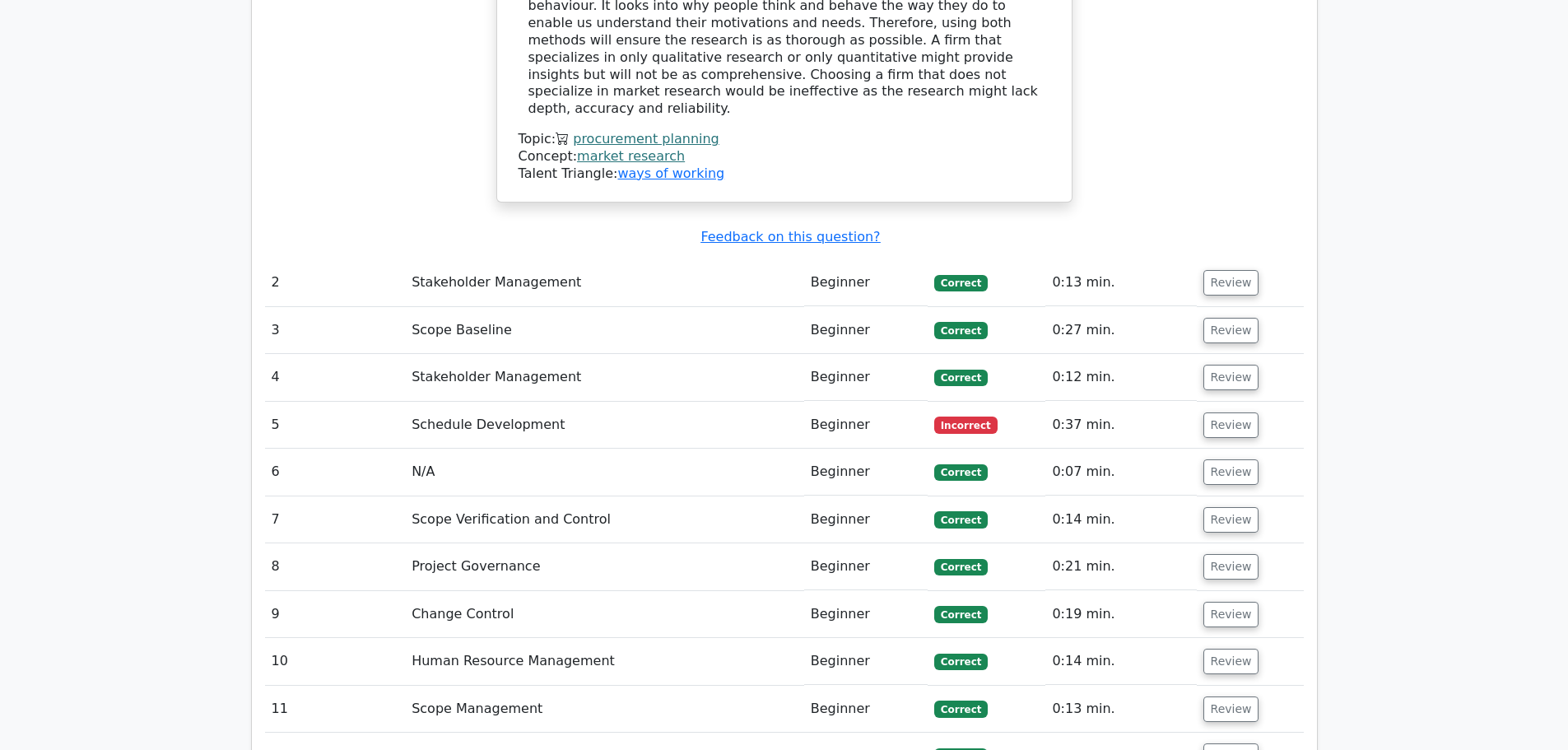
click at [1254, 402] on td "Review" at bounding box center [1251, 425] width 107 height 47
click at [1241, 412] on button "Review" at bounding box center [1232, 425] width 56 height 25
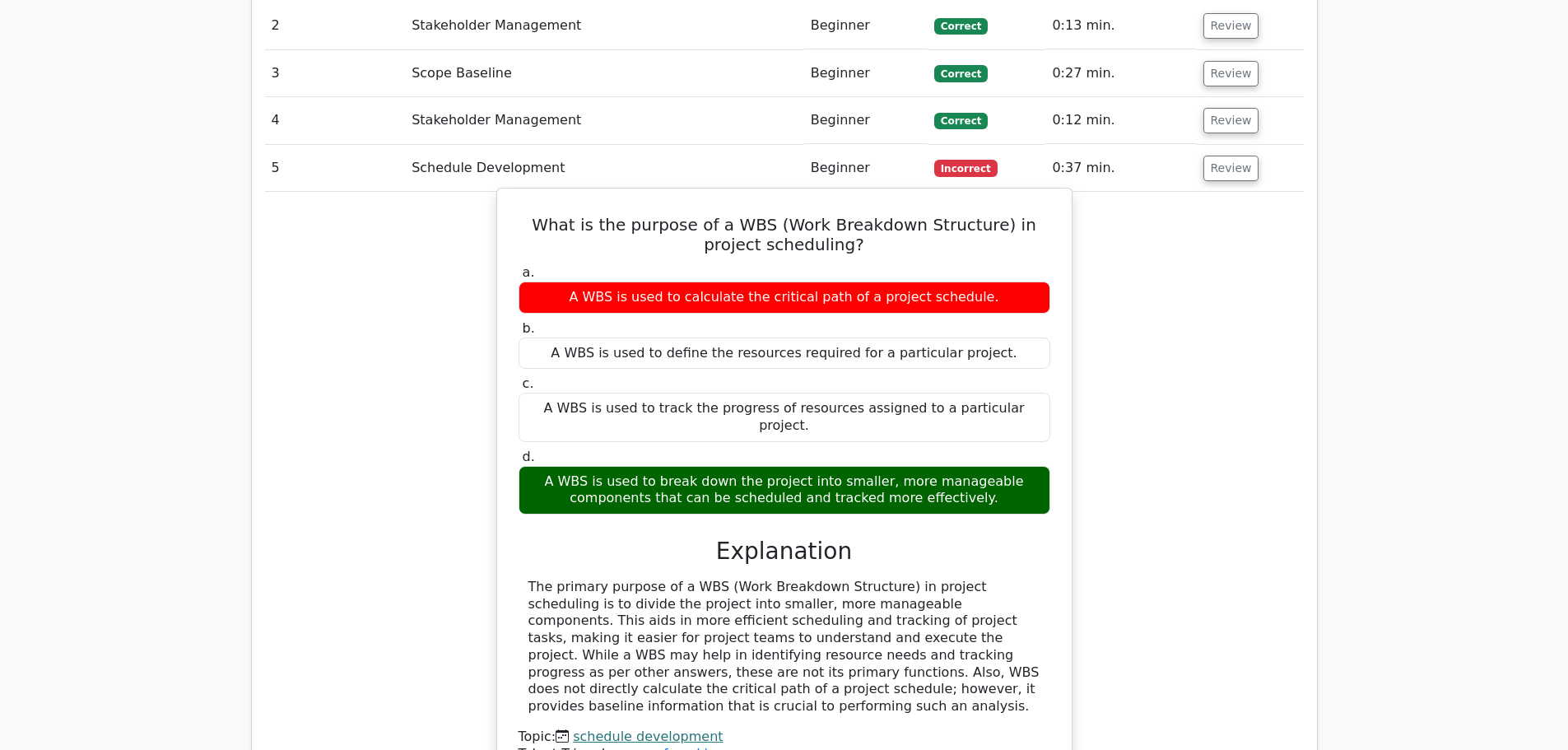
scroll to position [2634, 0]
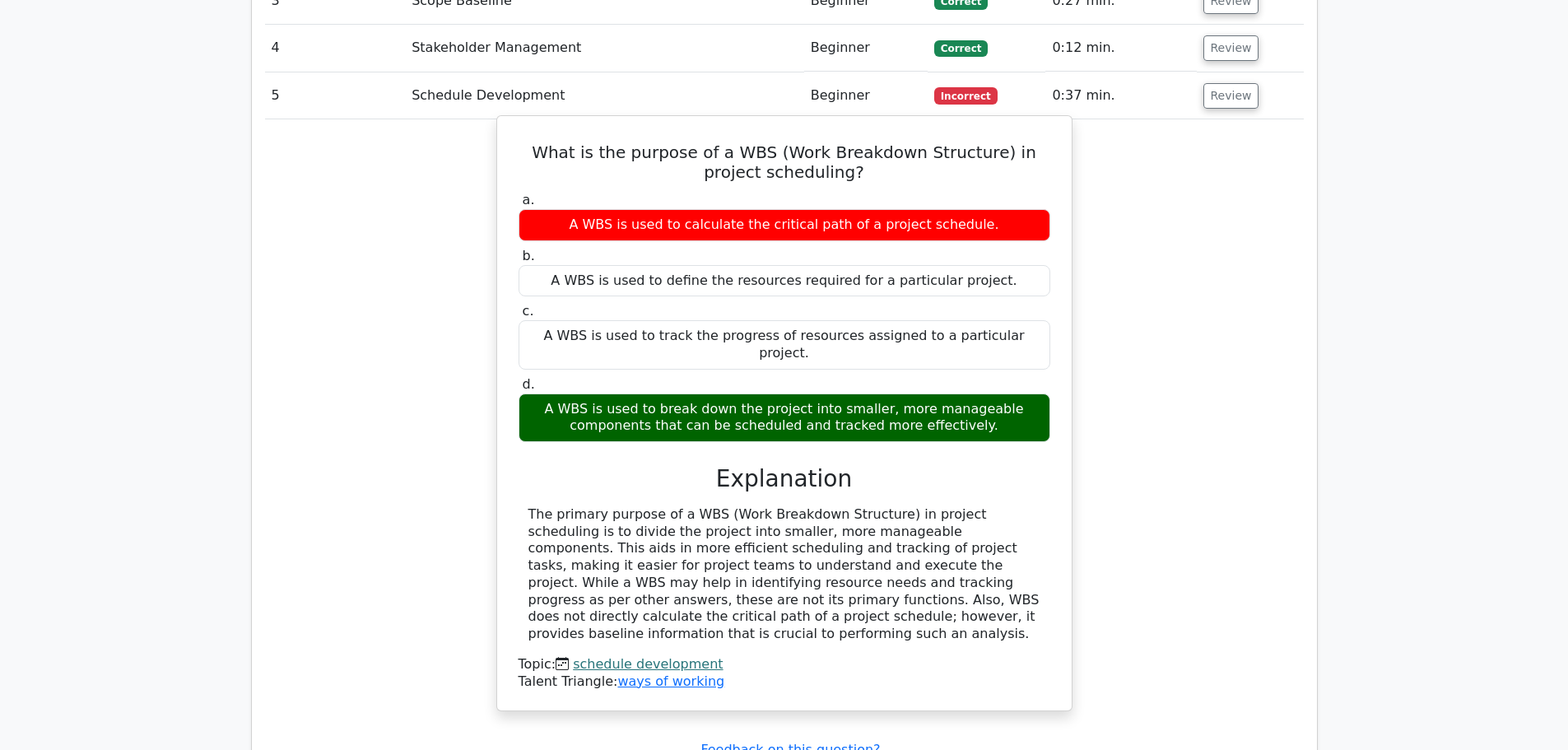
drag, startPoint x: 524, startPoint y: 417, endPoint x: 998, endPoint y: 531, distance: 487.5
click at [998, 531] on div "The primary purpose of a WBS (Work Breakdown Structure) in project scheduling i…" at bounding box center [784, 574] width 532 height 137
copy div "The primary purpose of a WBS (Work Breakdown Structure) in project scheduling i…"
